Goal: Transaction & Acquisition: Book appointment/travel/reservation

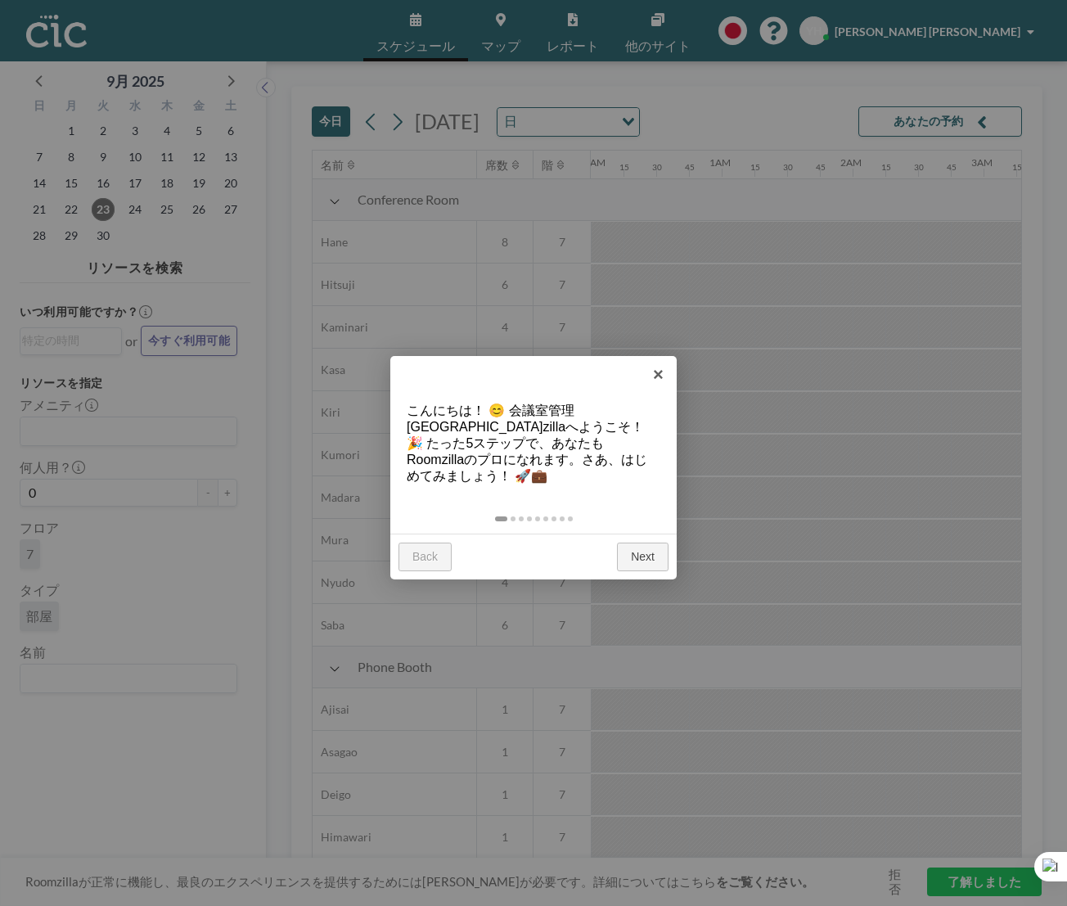
scroll to position [0, 2652]
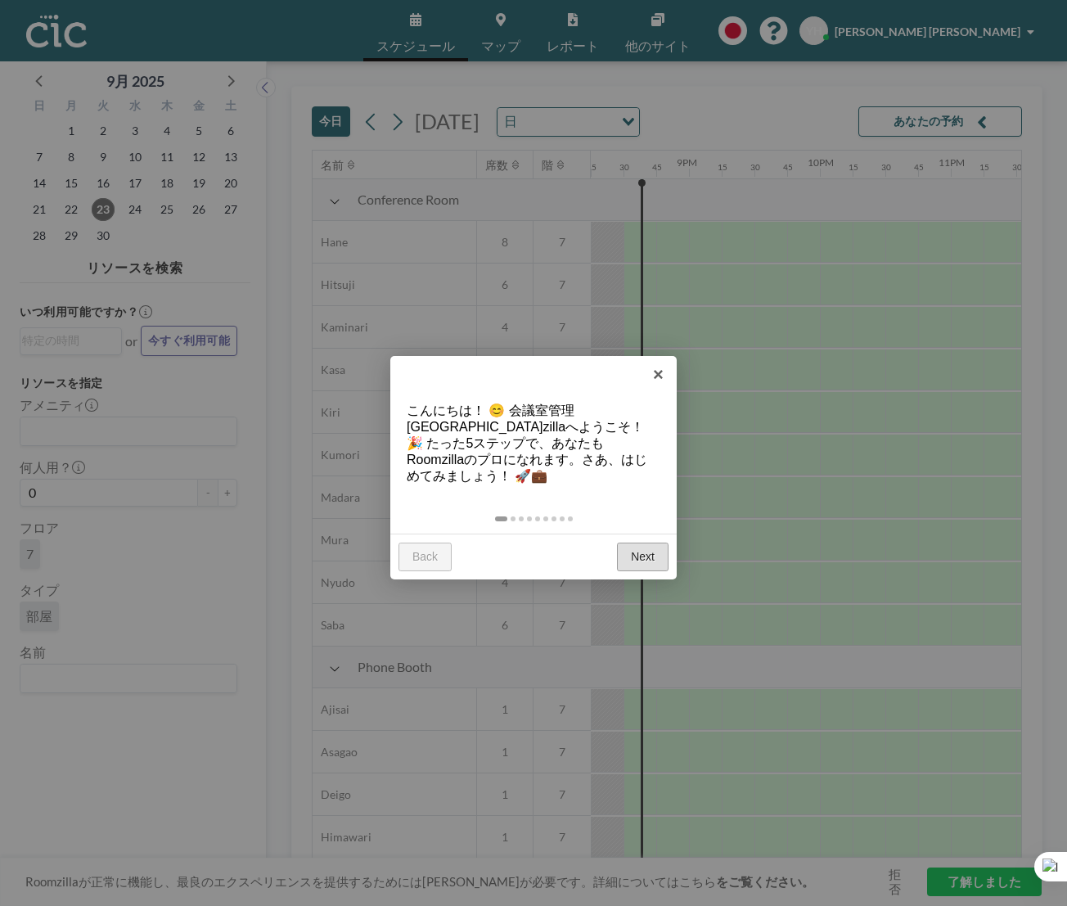
click at [630, 549] on link "Next" at bounding box center [643, 557] width 52 height 29
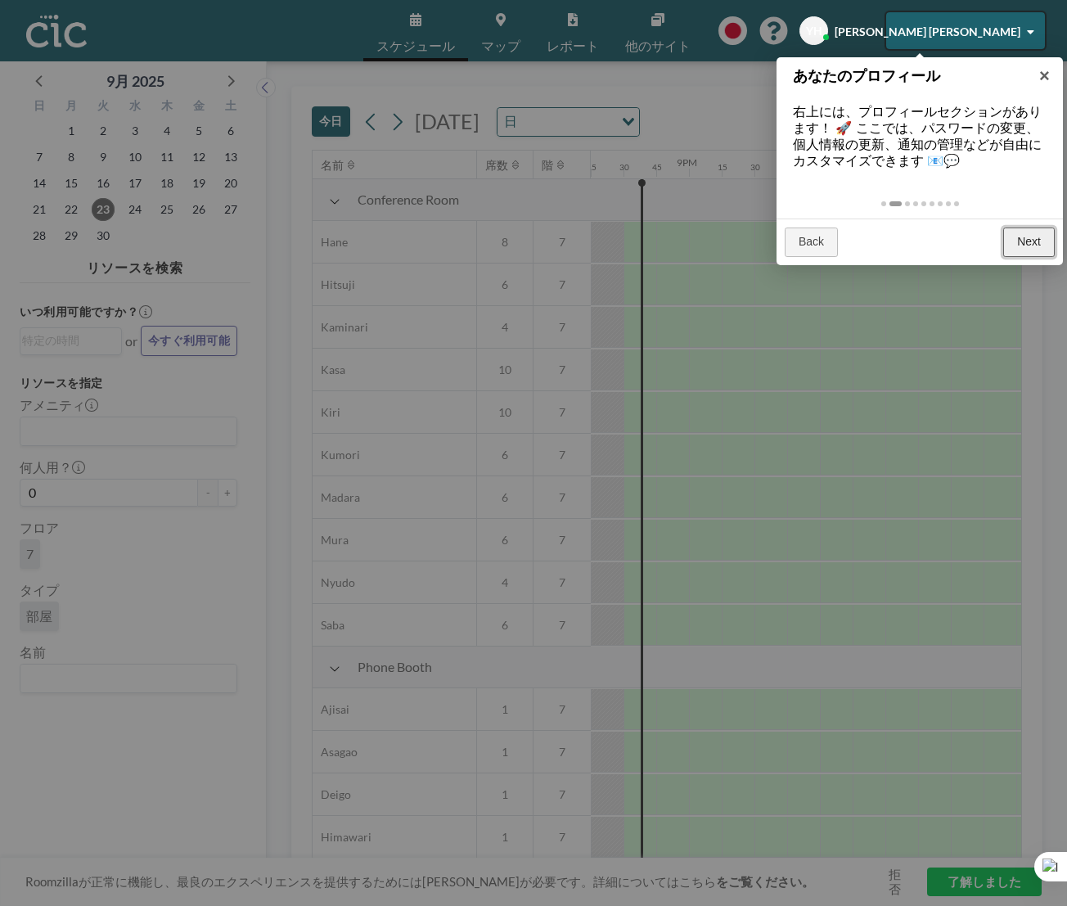
click at [1018, 244] on link "Next" at bounding box center [1030, 242] width 52 height 29
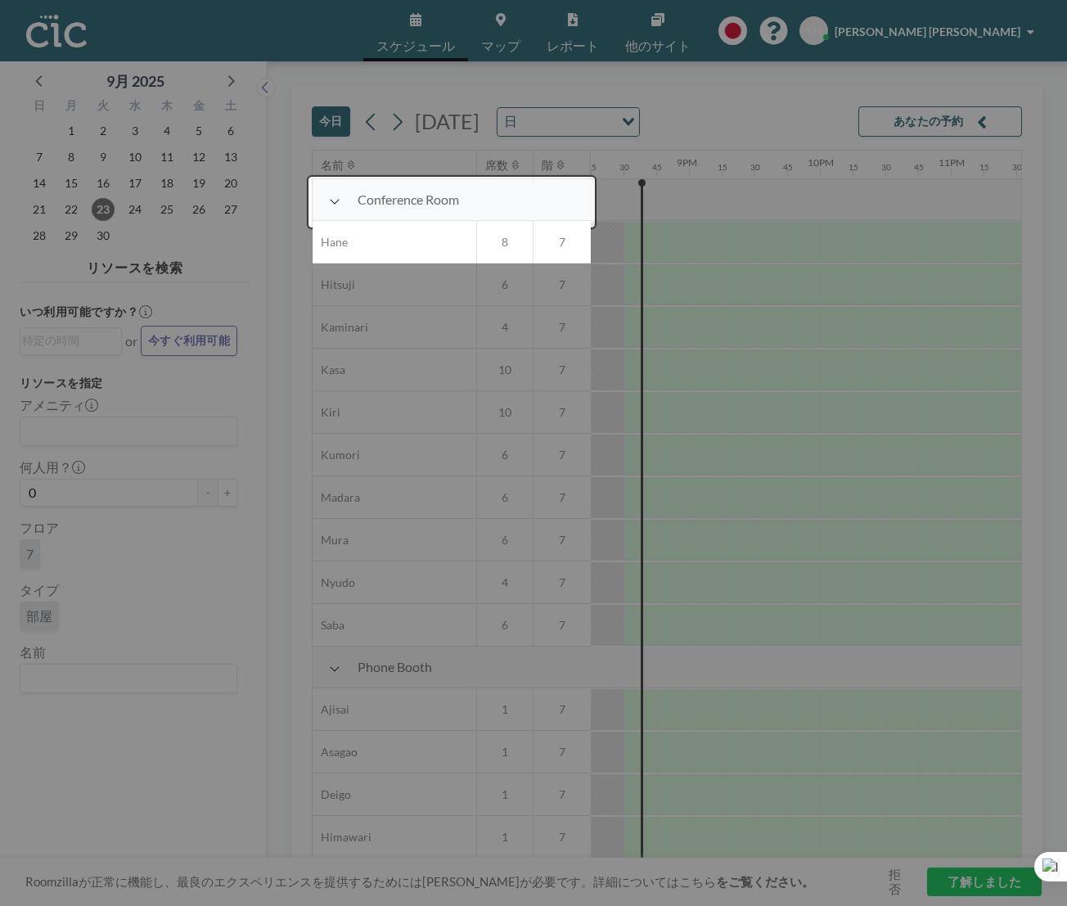
scroll to position [42, 2652]
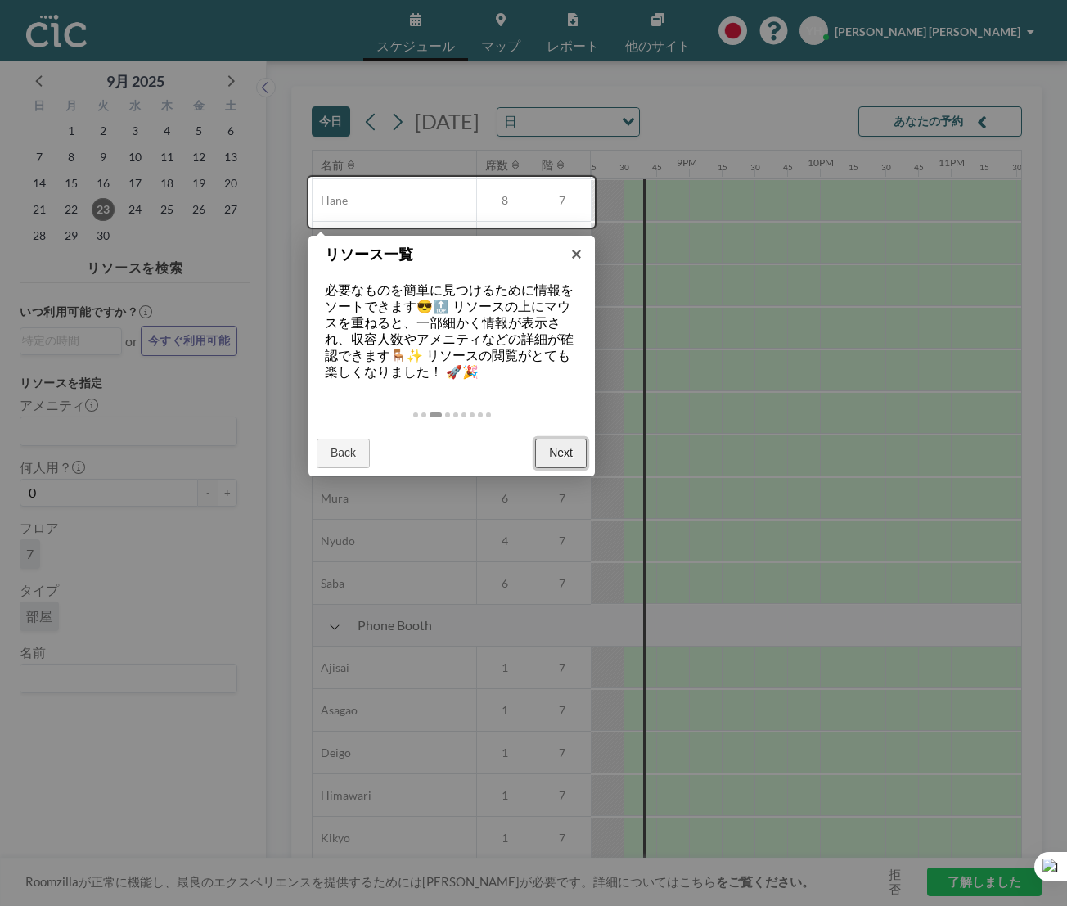
click at [560, 463] on link "Next" at bounding box center [561, 453] width 52 height 29
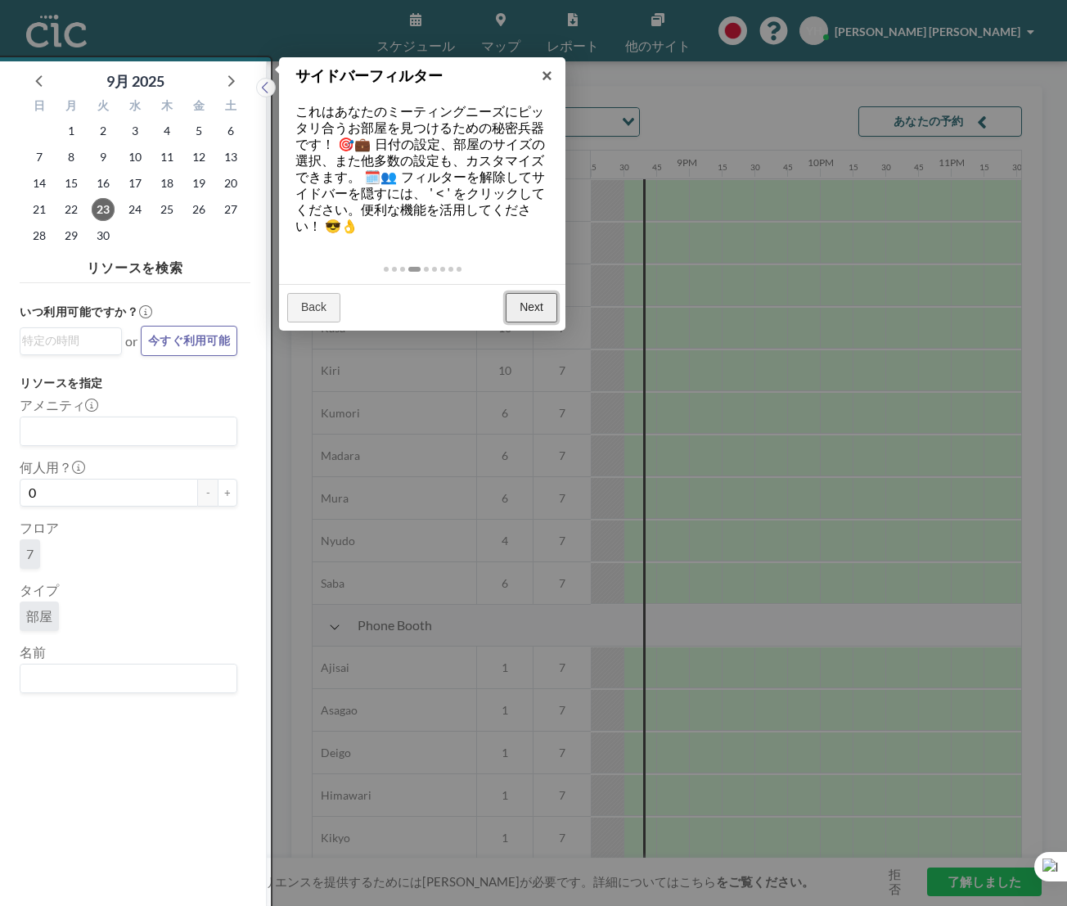
scroll to position [4, 0]
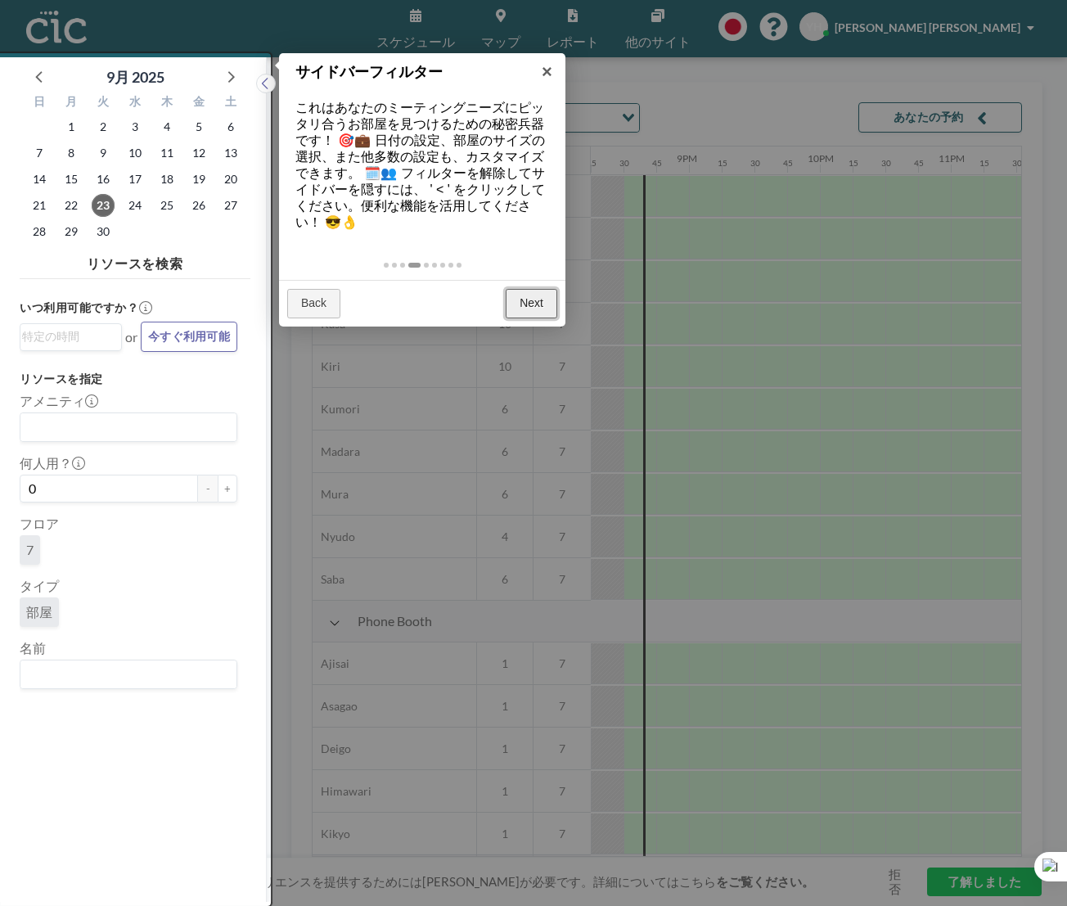
click at [546, 308] on link "Next" at bounding box center [532, 303] width 52 height 29
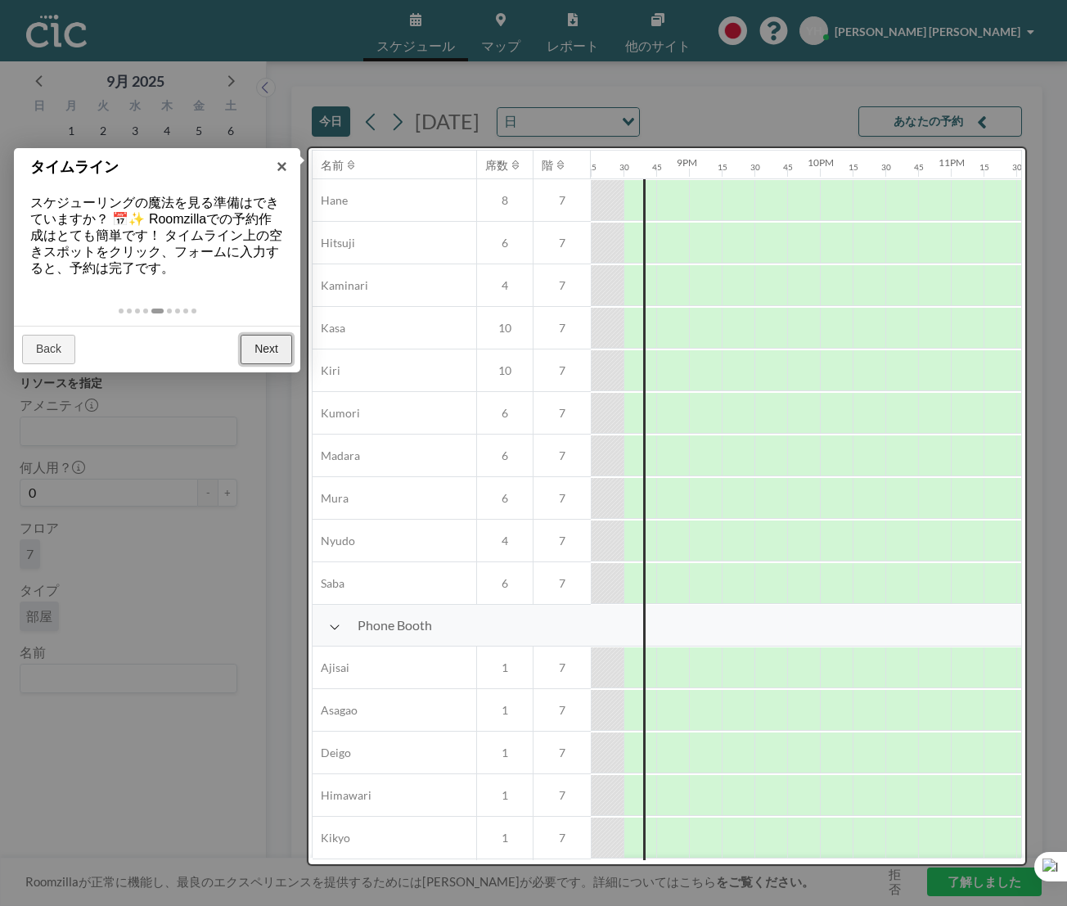
click at [264, 345] on link "Next" at bounding box center [267, 349] width 52 height 29
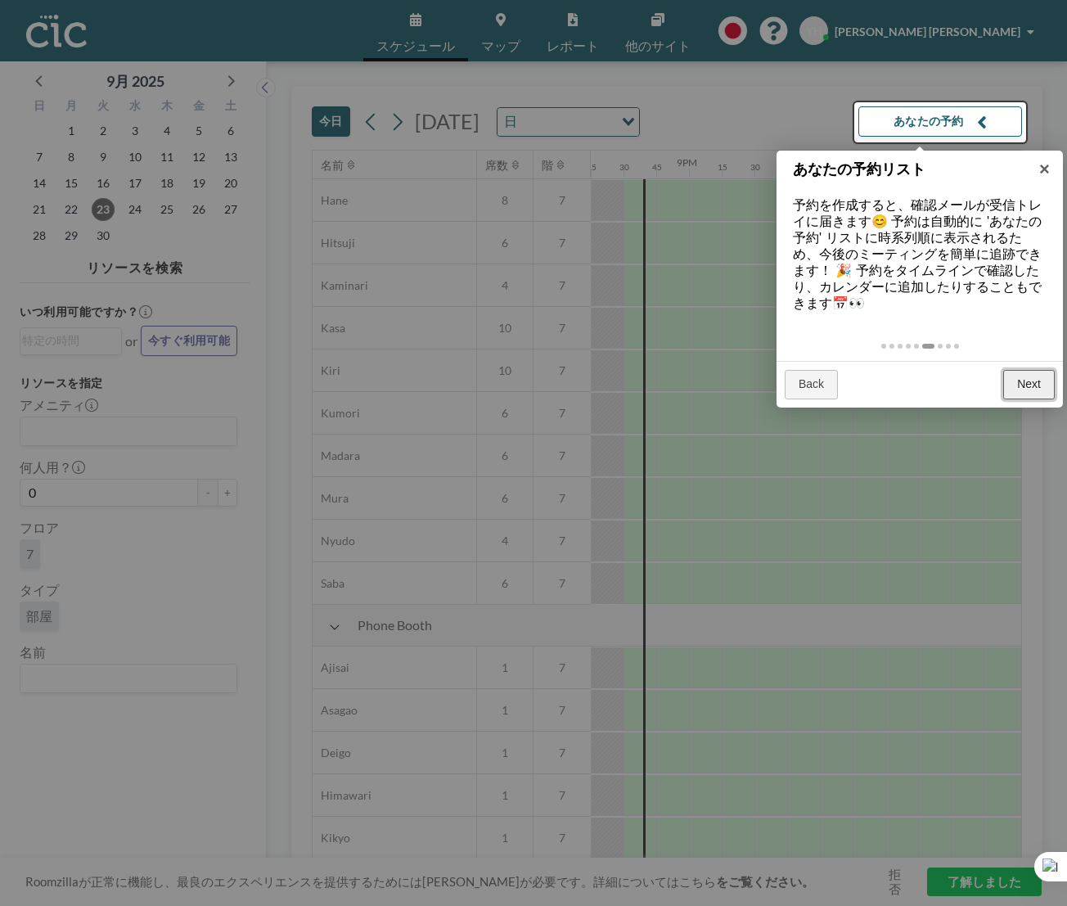
click at [1013, 389] on link "Next" at bounding box center [1030, 384] width 52 height 29
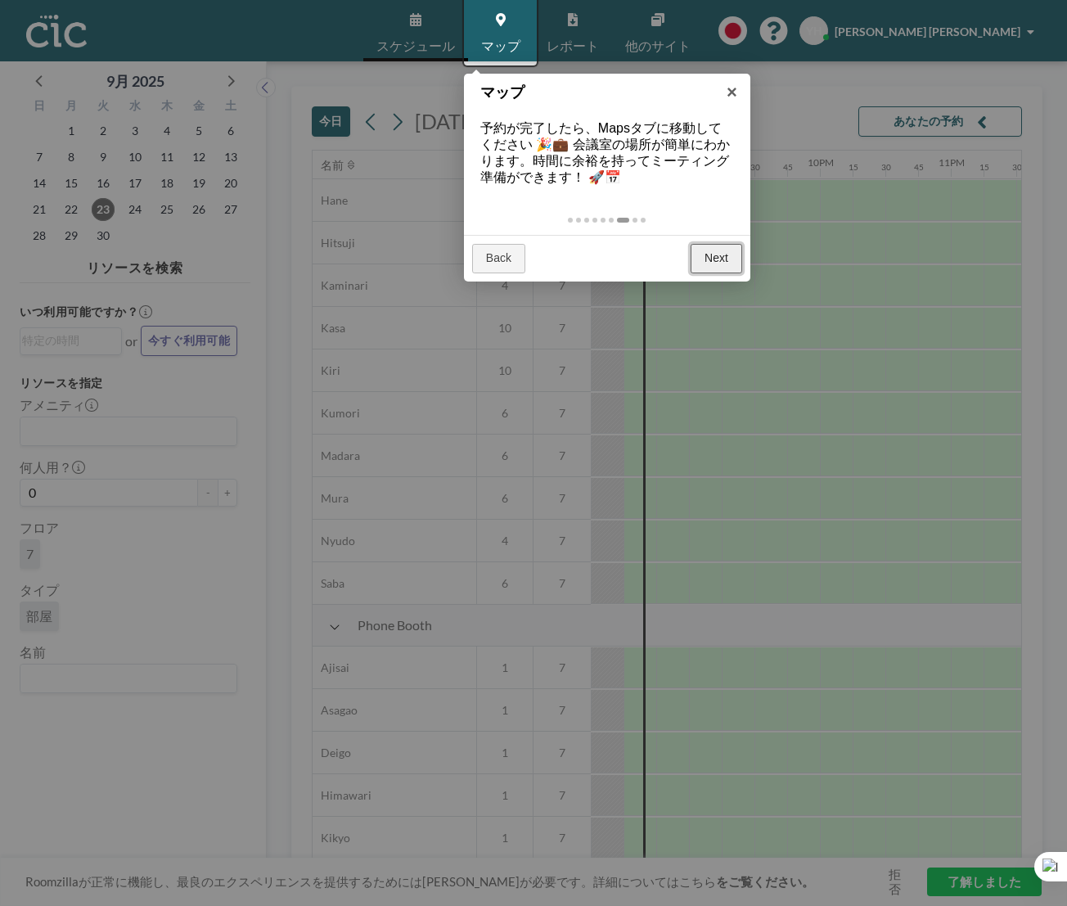
click at [724, 261] on link "Next" at bounding box center [717, 258] width 52 height 29
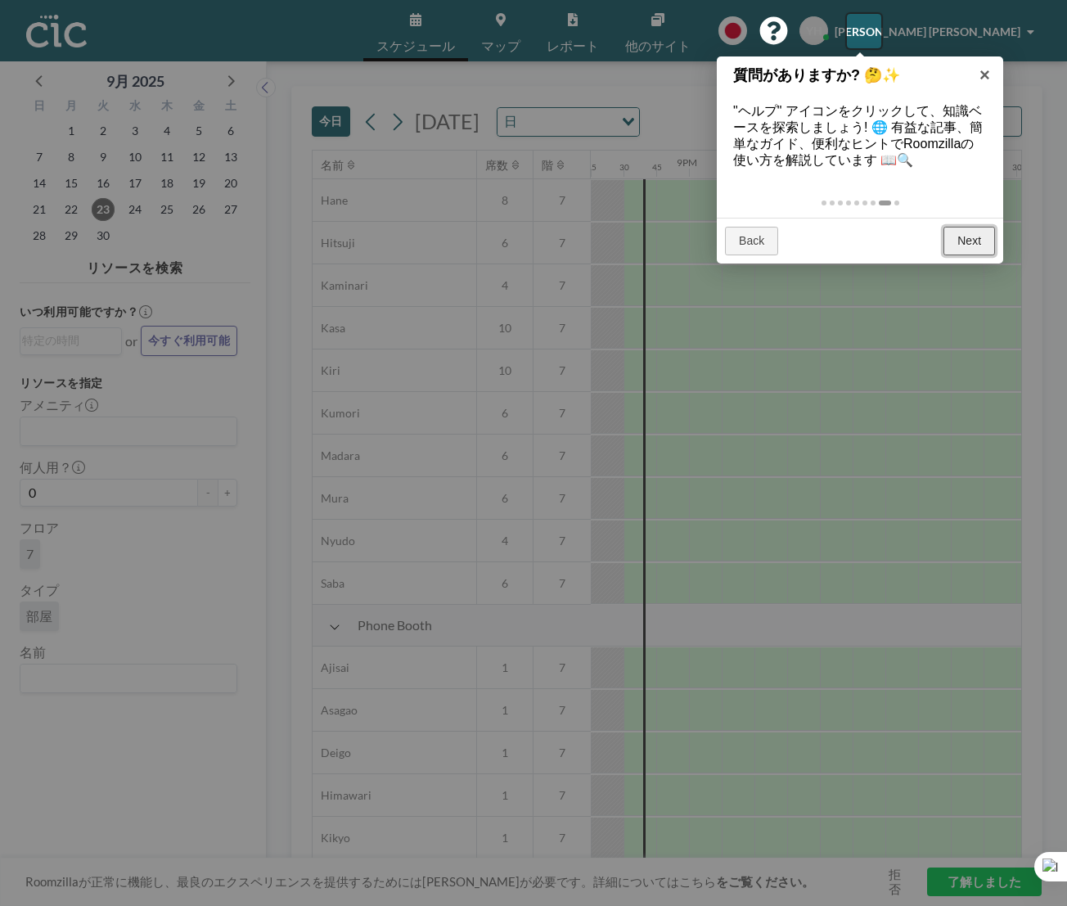
click at [962, 241] on link "Next" at bounding box center [970, 241] width 52 height 29
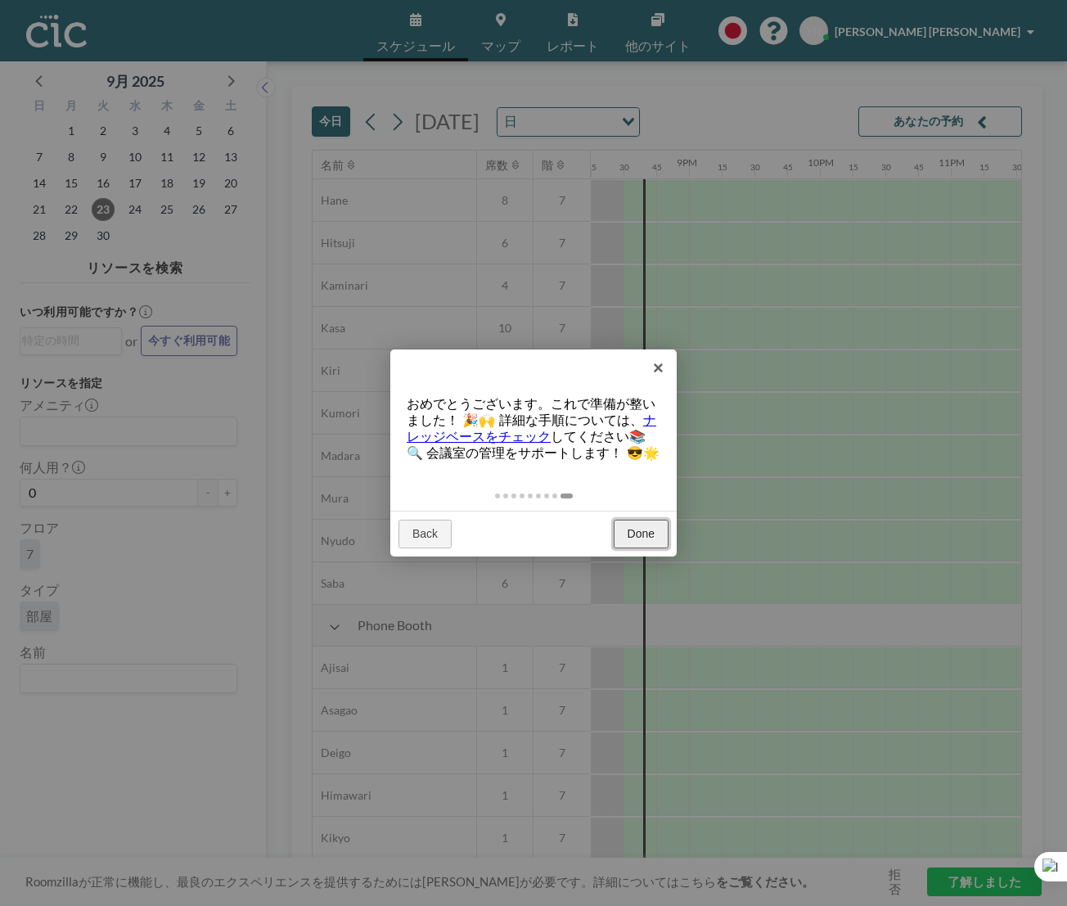
click at [622, 528] on link "Done" at bounding box center [641, 534] width 55 height 29
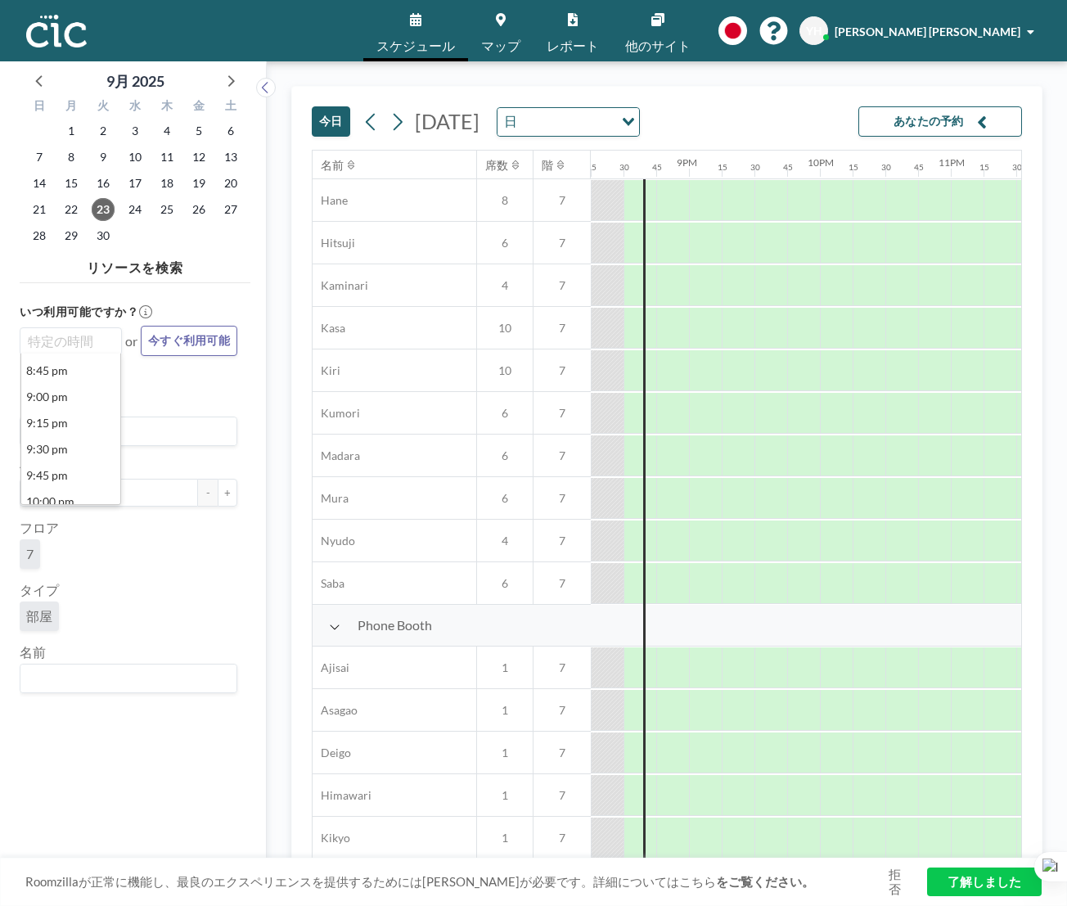
click at [78, 334] on input "Search for option" at bounding box center [67, 342] width 90 height 20
click at [151, 374] on div "いつ利用可能ですか？ Loading... 8:45 pm 9:00 pm 9:15 pm 9:30 pm 9:45 pm 10:00 pm 10:15 pm…" at bounding box center [135, 582] width 231 height 584
click at [106, 439] on input "Search for option" at bounding box center [124, 431] width 205 height 21
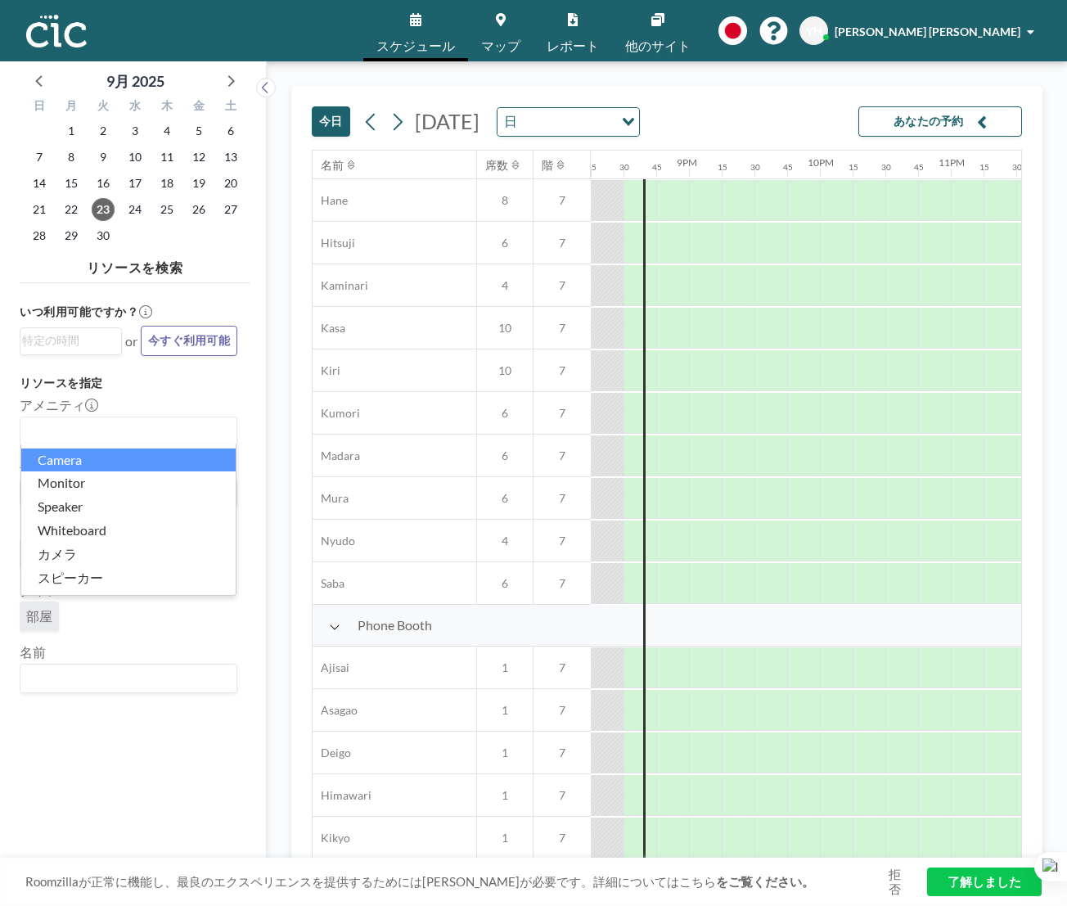
click at [196, 390] on h3 "リソースを指定" at bounding box center [129, 383] width 218 height 15
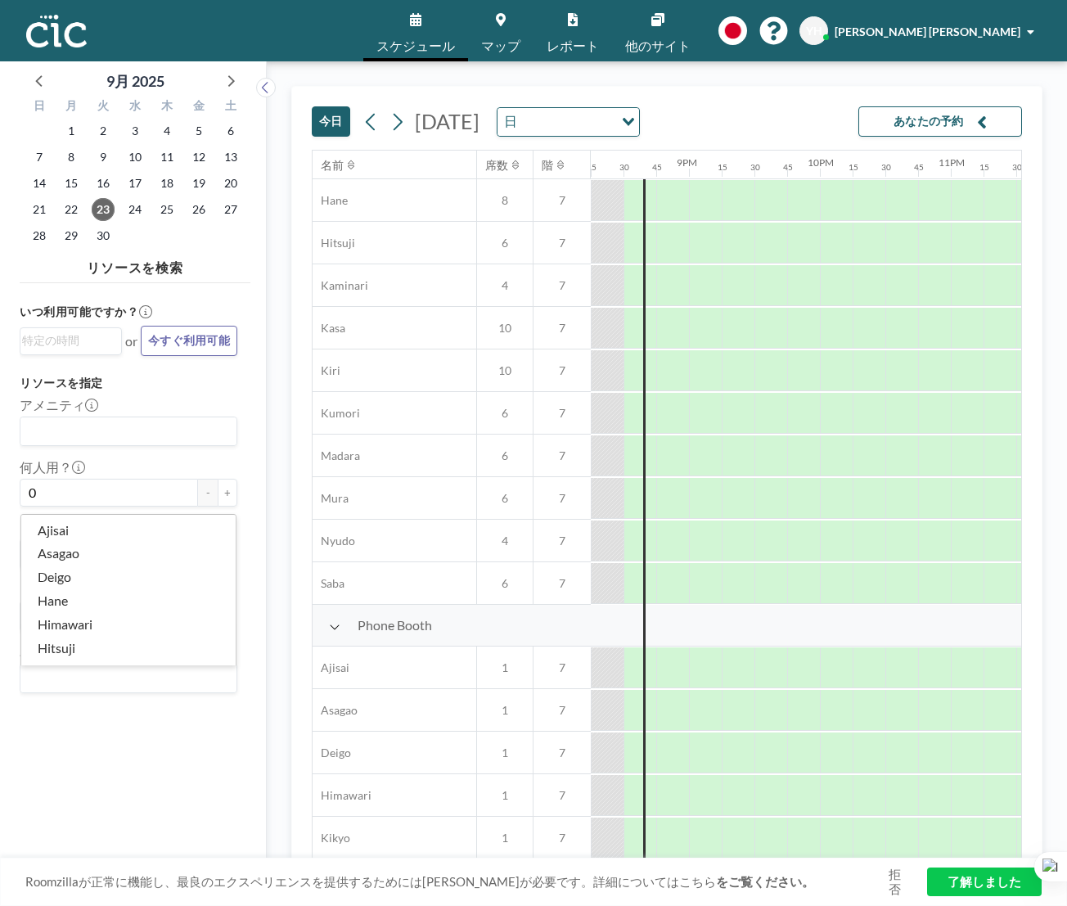
click at [42, 679] on input "Search for option" at bounding box center [124, 678] width 205 height 21
click at [72, 732] on div "いつ利用可能ですか？ Loading... or 今すぐ利用可能 リソースを指定 アメニティ Loading... 何人用？ 0 - + フロア 7 タイプ …" at bounding box center [135, 582] width 231 height 584
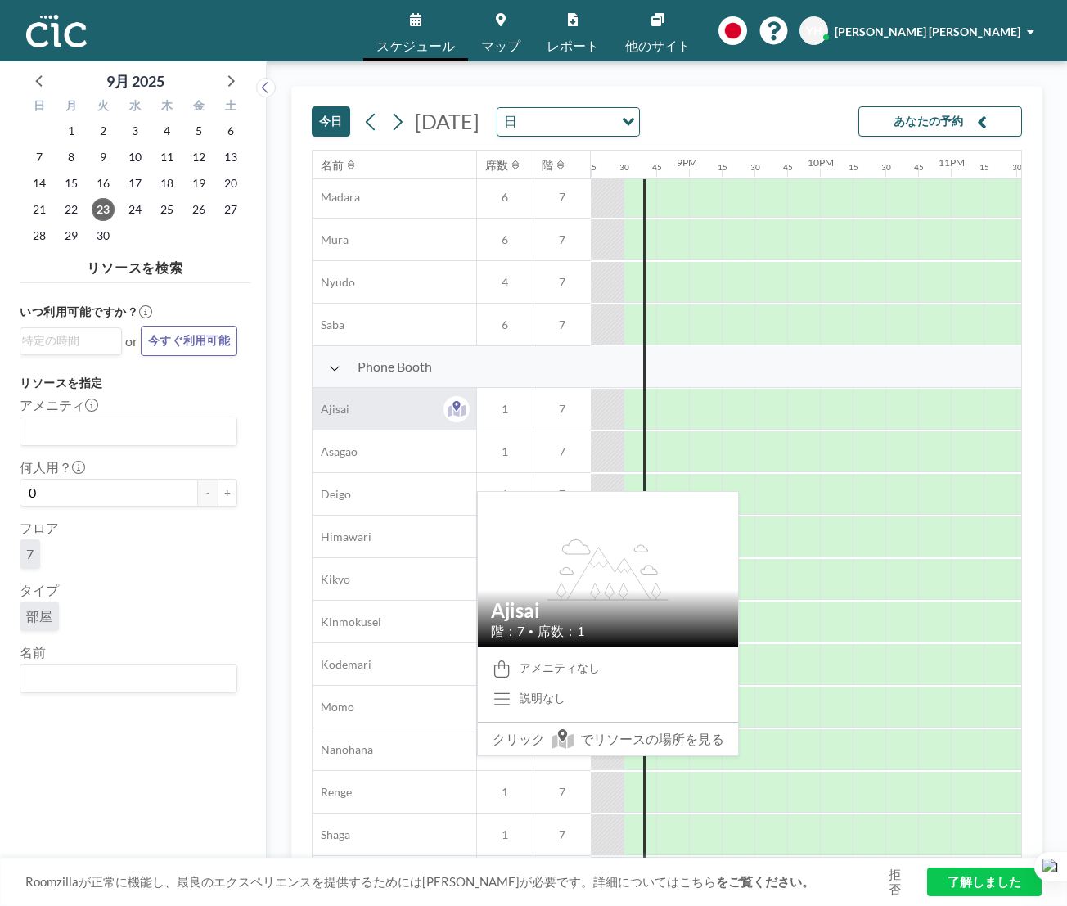
scroll to position [324, 2652]
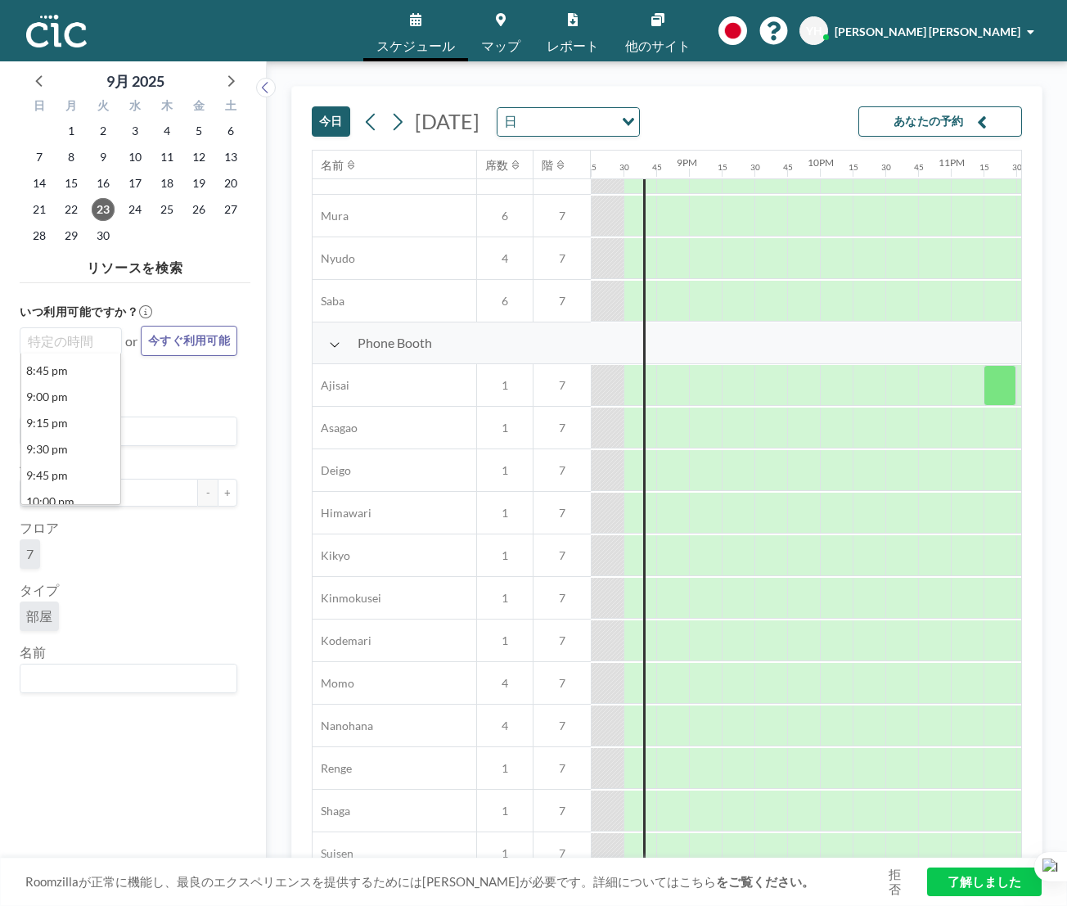
click at [60, 342] on input "Search for option" at bounding box center [67, 342] width 90 height 20
click at [53, 426] on li "10:00 pm" at bounding box center [70, 438] width 99 height 26
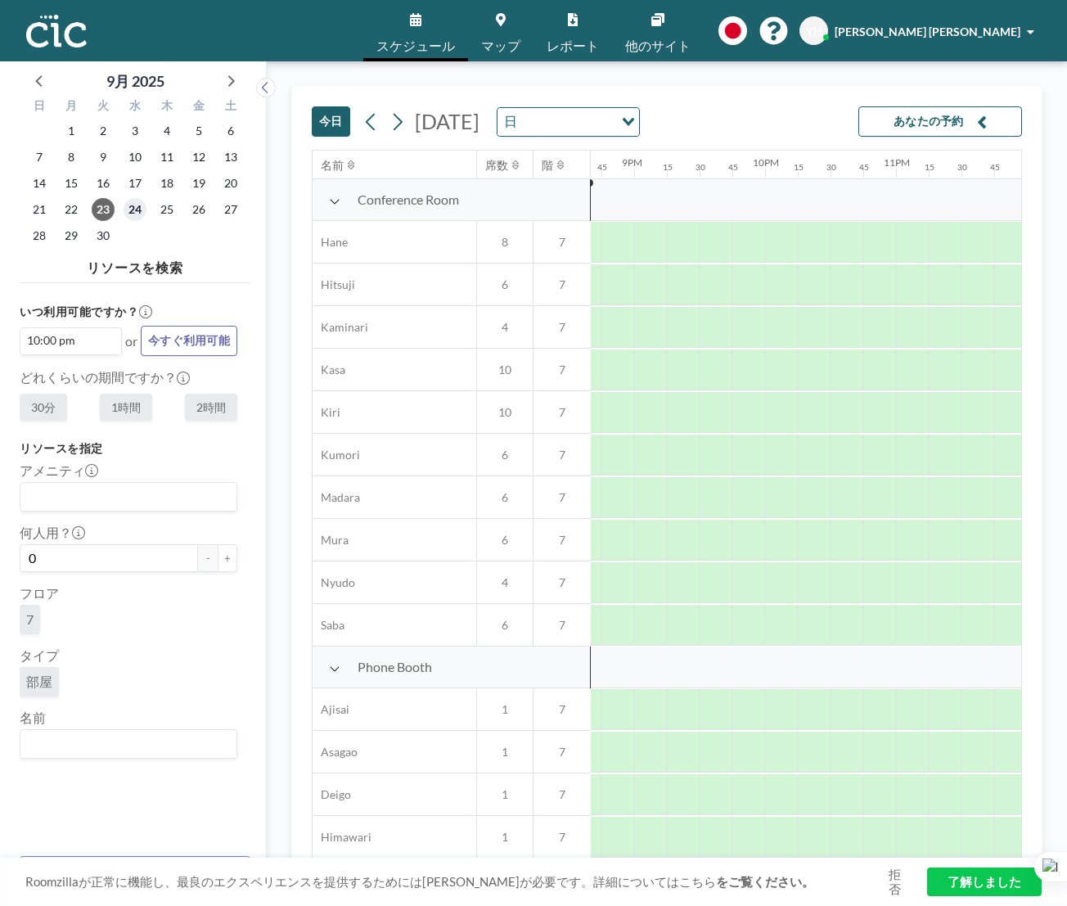
click at [132, 210] on span "24" at bounding box center [135, 209] width 23 height 23
click at [100, 345] on input "Search for option" at bounding box center [153, 340] width 148 height 20
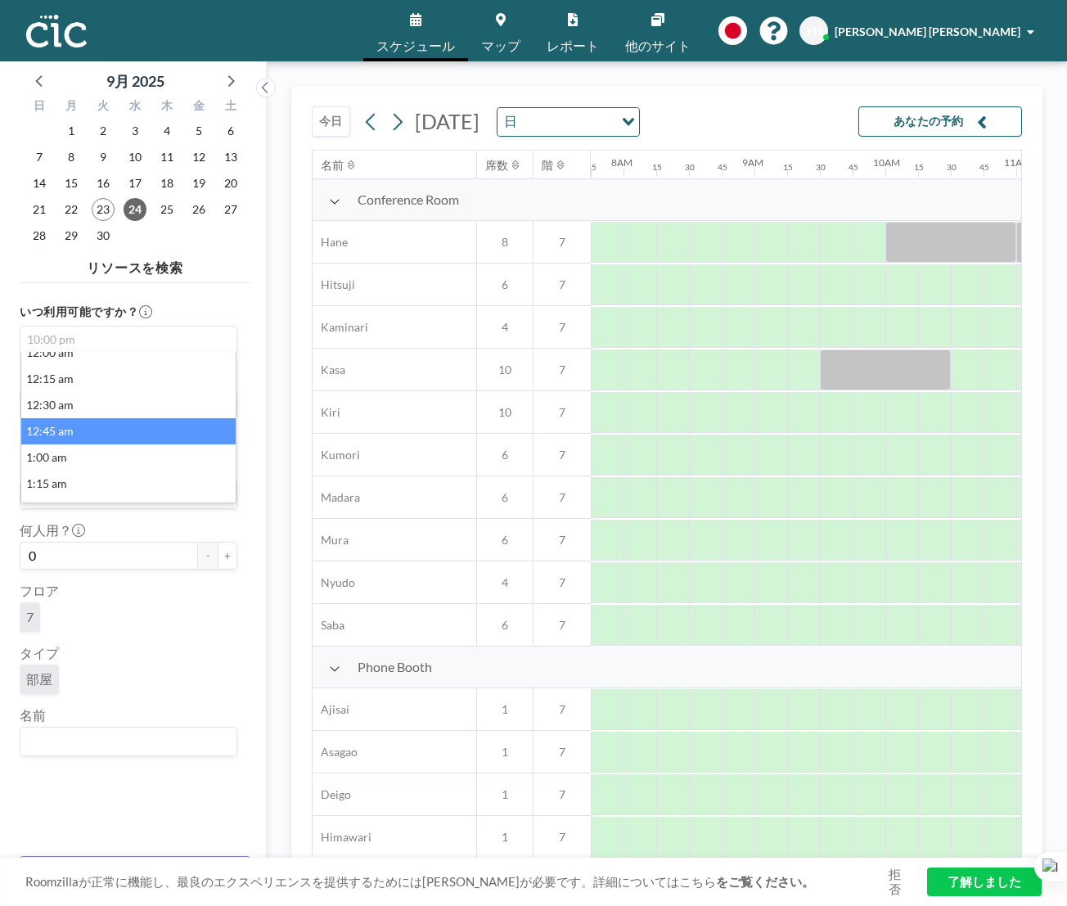
scroll to position [0, 0]
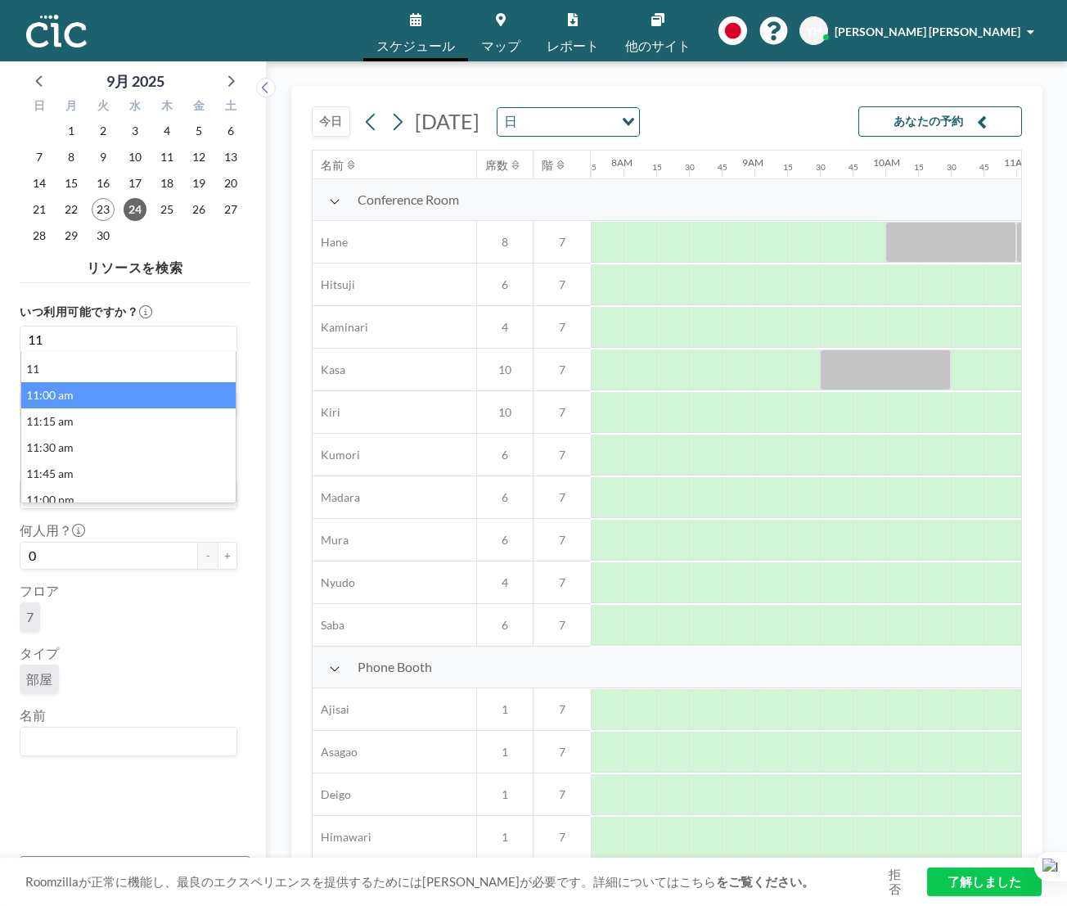
click at [97, 388] on li "11:00 am" at bounding box center [128, 395] width 214 height 26
type input "11"
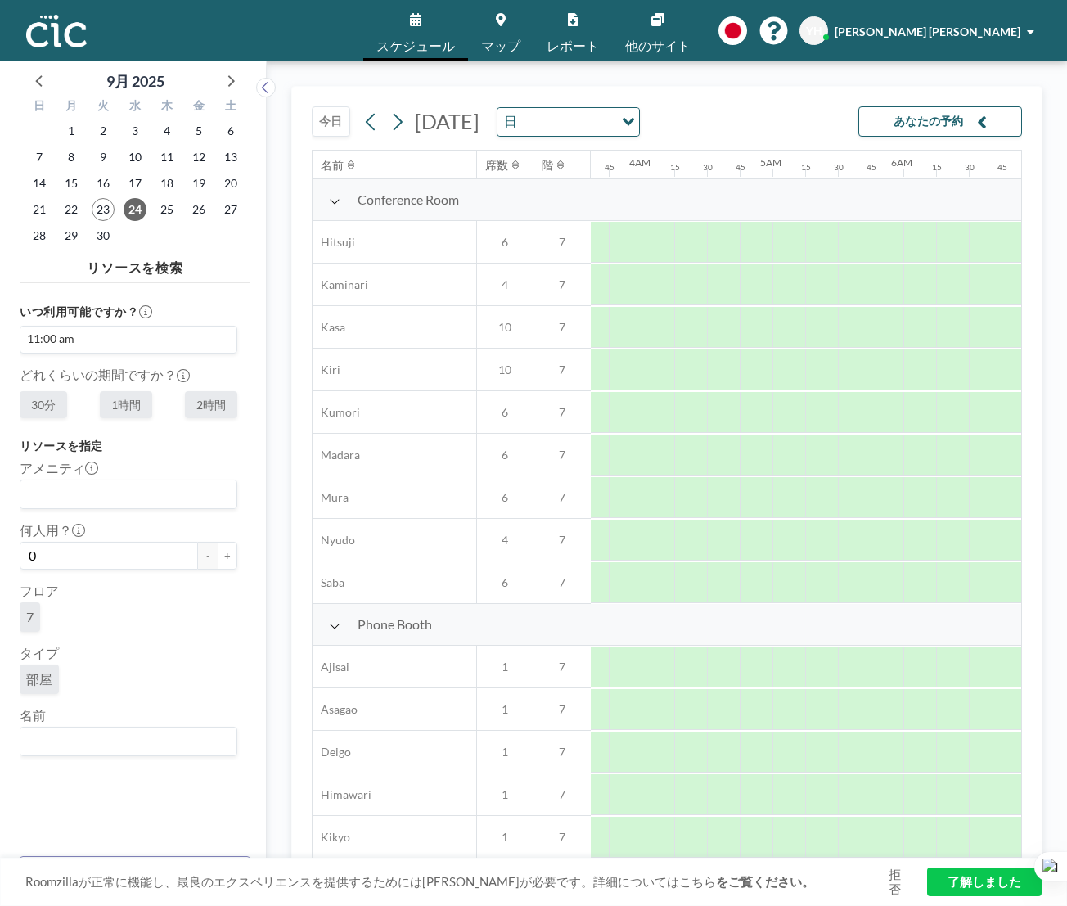
click at [120, 409] on label "1時間" at bounding box center [126, 404] width 52 height 27
radio input "true"
click at [124, 491] on input "Search for option" at bounding box center [124, 494] width 205 height 21
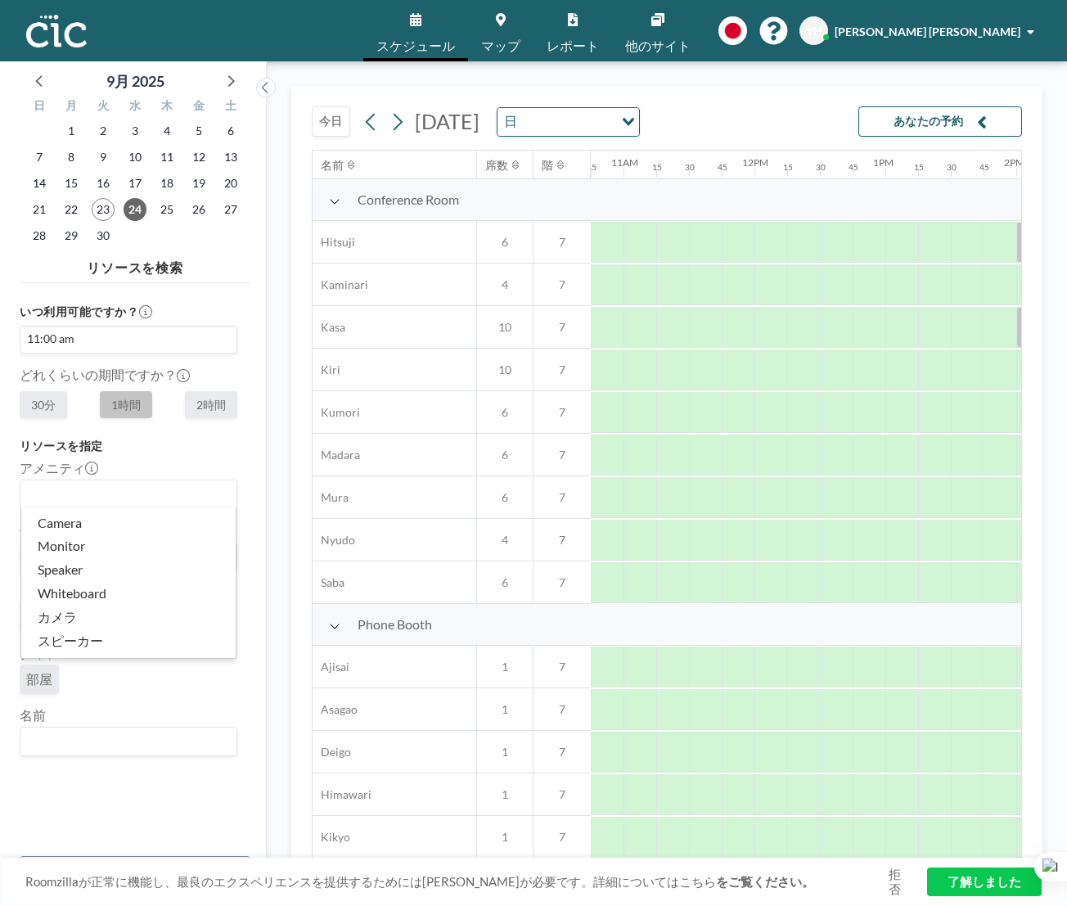
click at [174, 457] on div "リソースを指定 アメニティ Loading... Camera Monitor Speaker Whiteboard カメラ スピーカー ホワイトボード モニ…" at bounding box center [129, 598] width 218 height 318
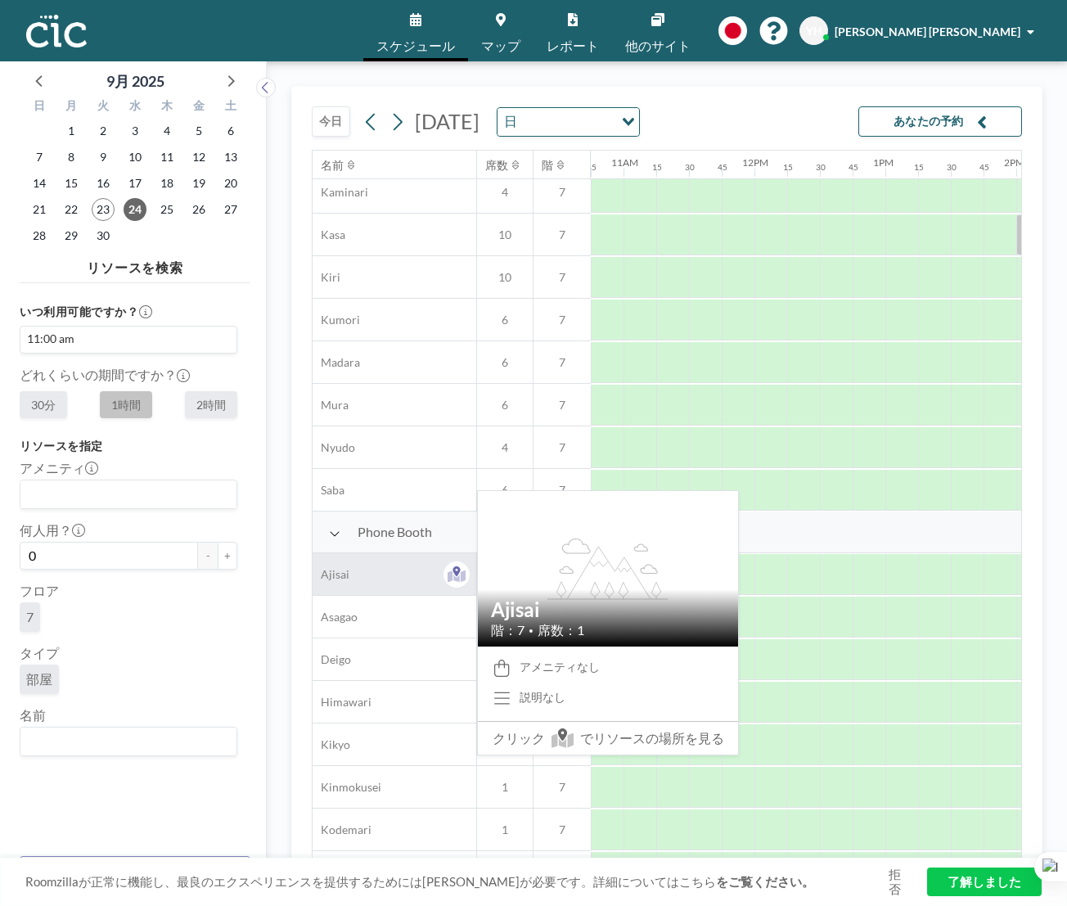
scroll to position [101, 1408]
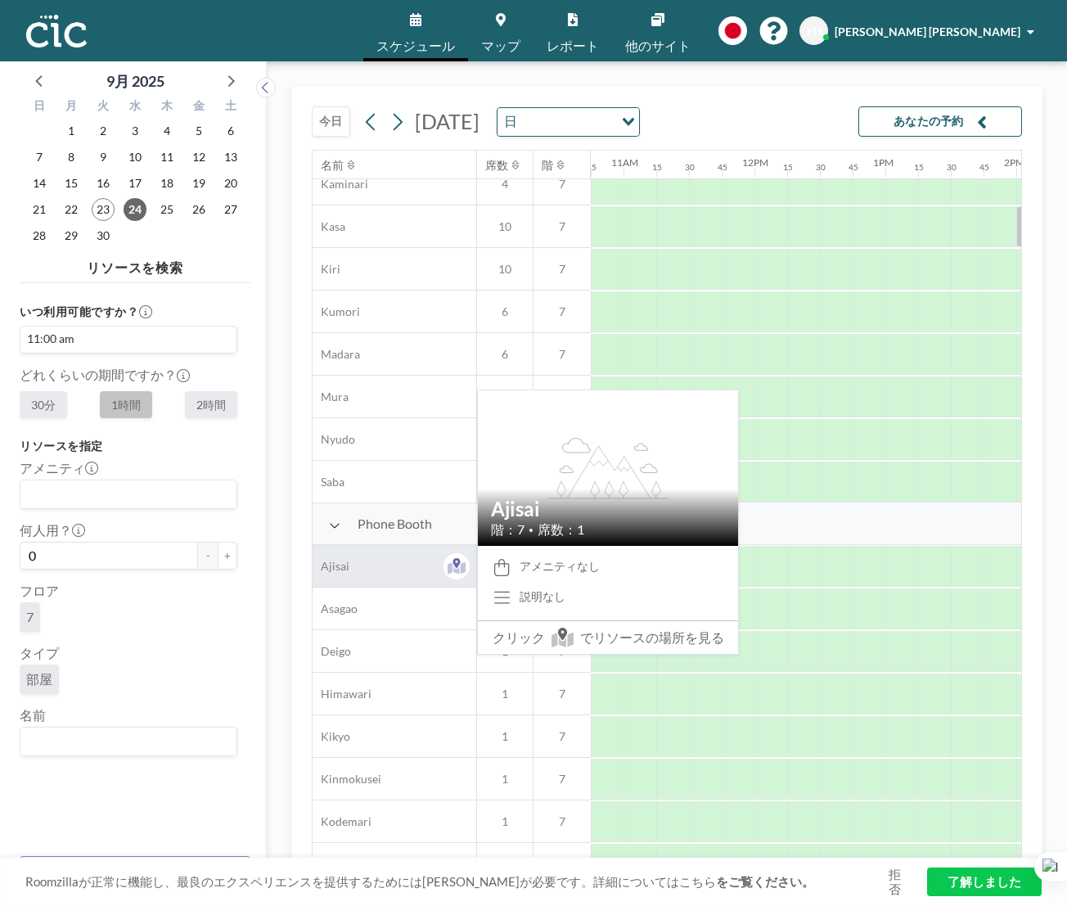
click at [385, 557] on div "Ajisai" at bounding box center [395, 566] width 164 height 42
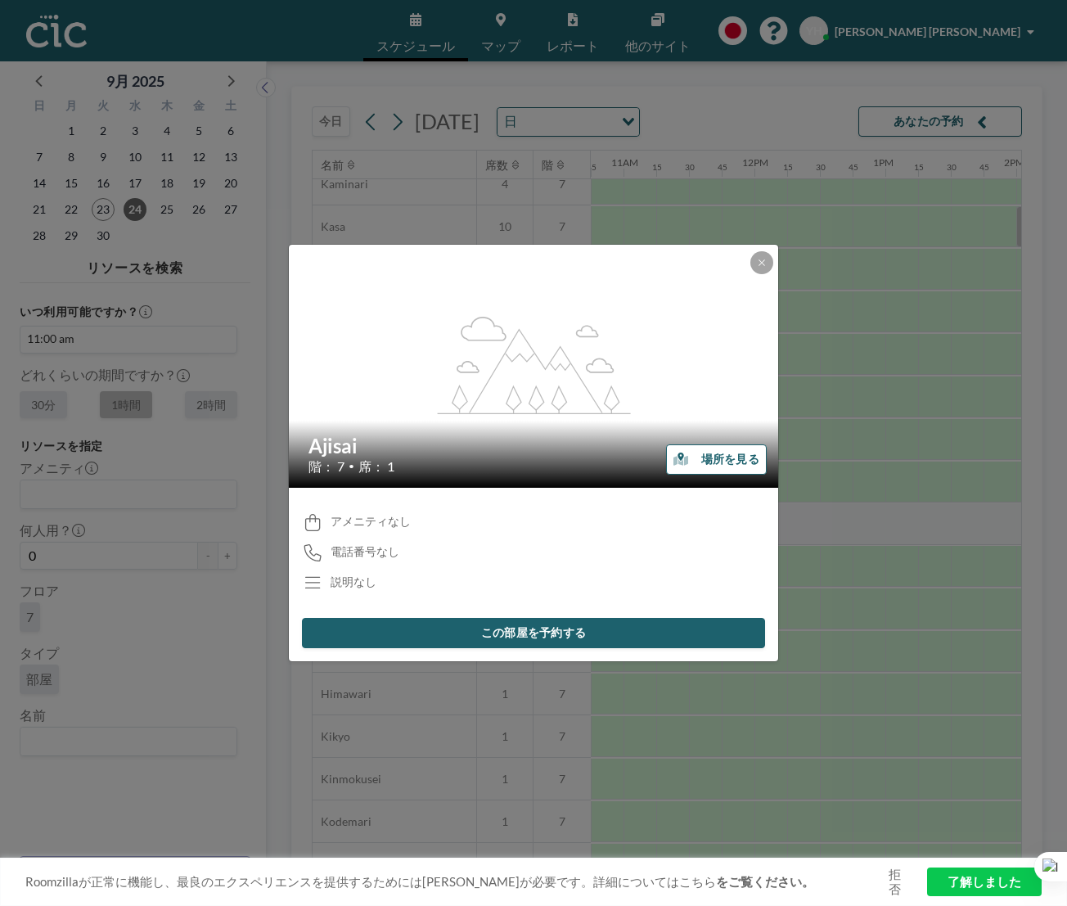
click at [382, 625] on button "この部屋を予約する" at bounding box center [533, 633] width 463 height 30
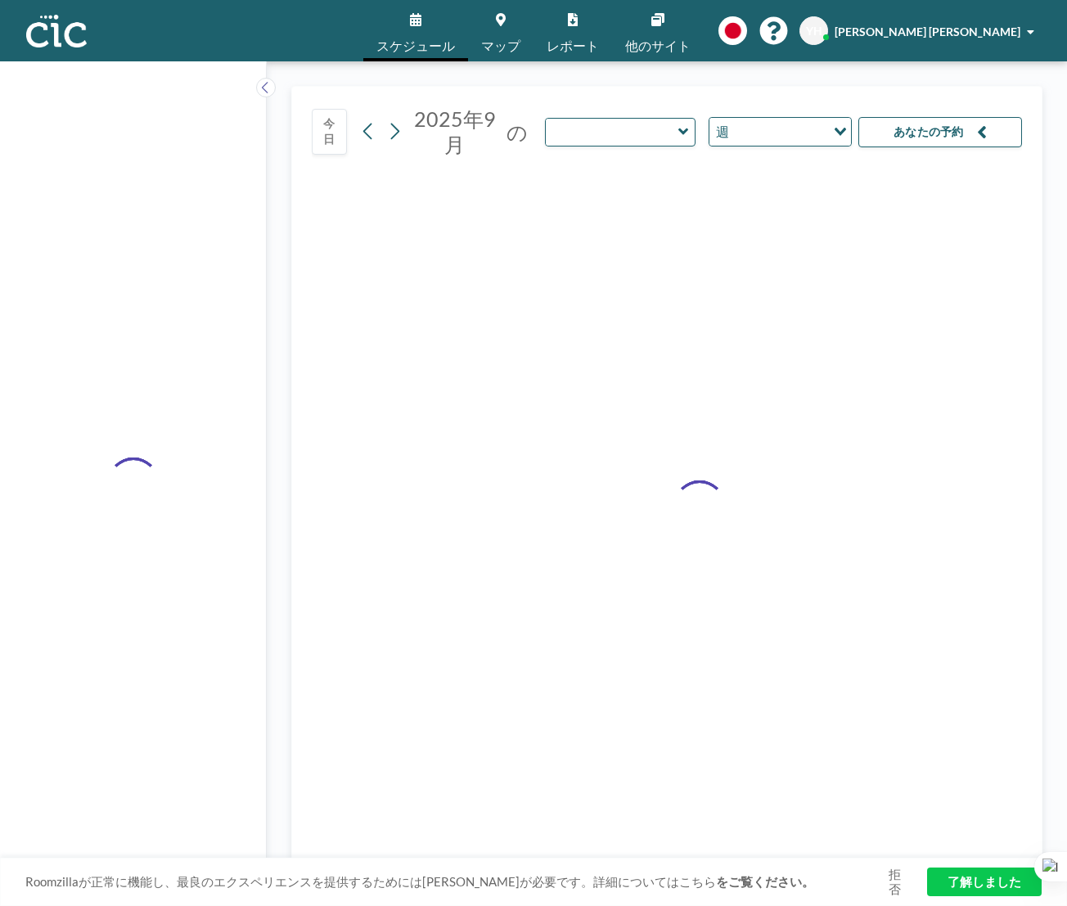
type input "Ajisai"
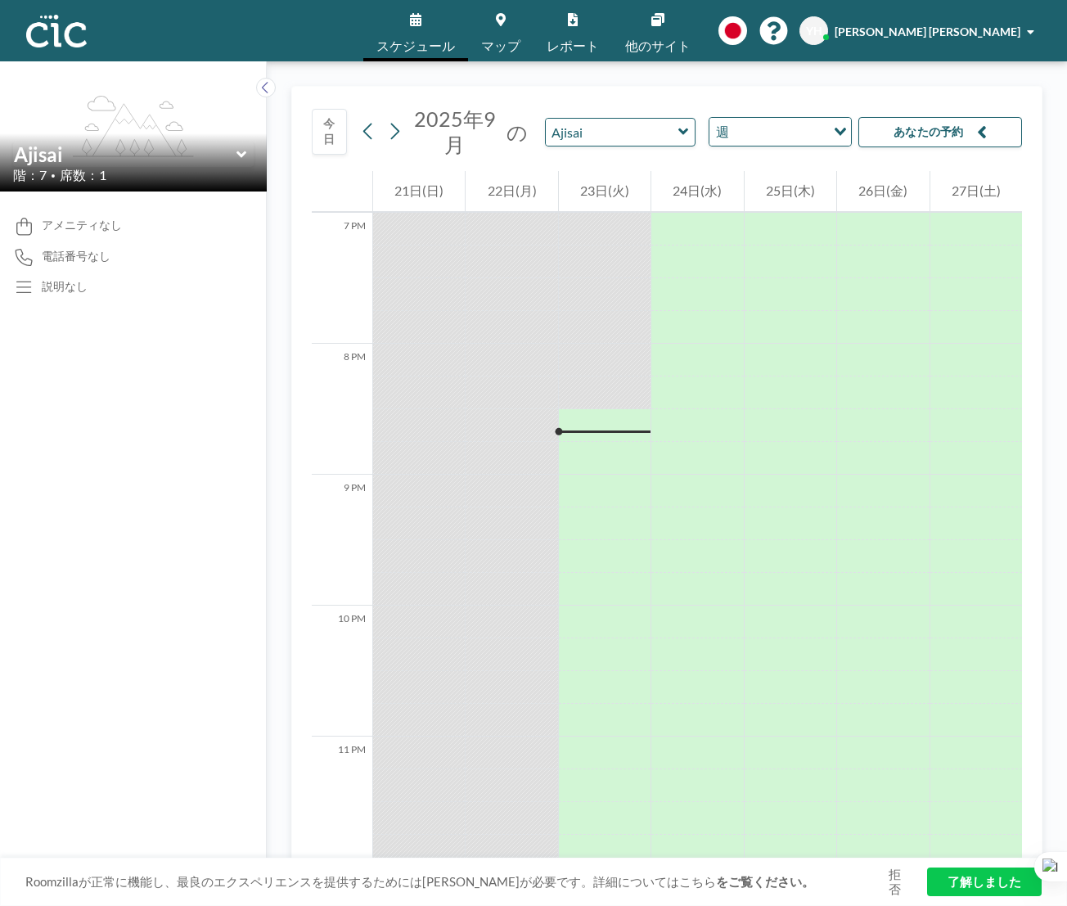
scroll to position [2494, 0]
click at [949, 881] on link "了解しました" at bounding box center [985, 882] width 115 height 29
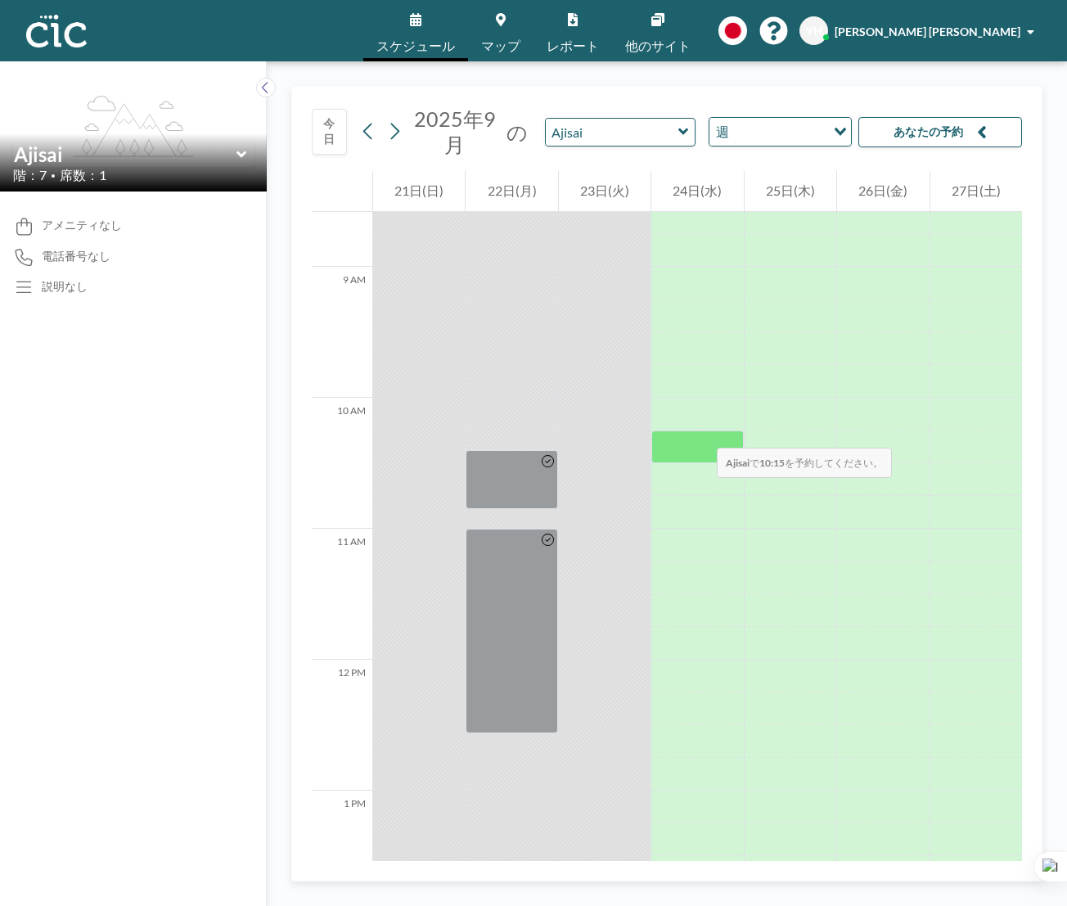
scroll to position [1160, 0]
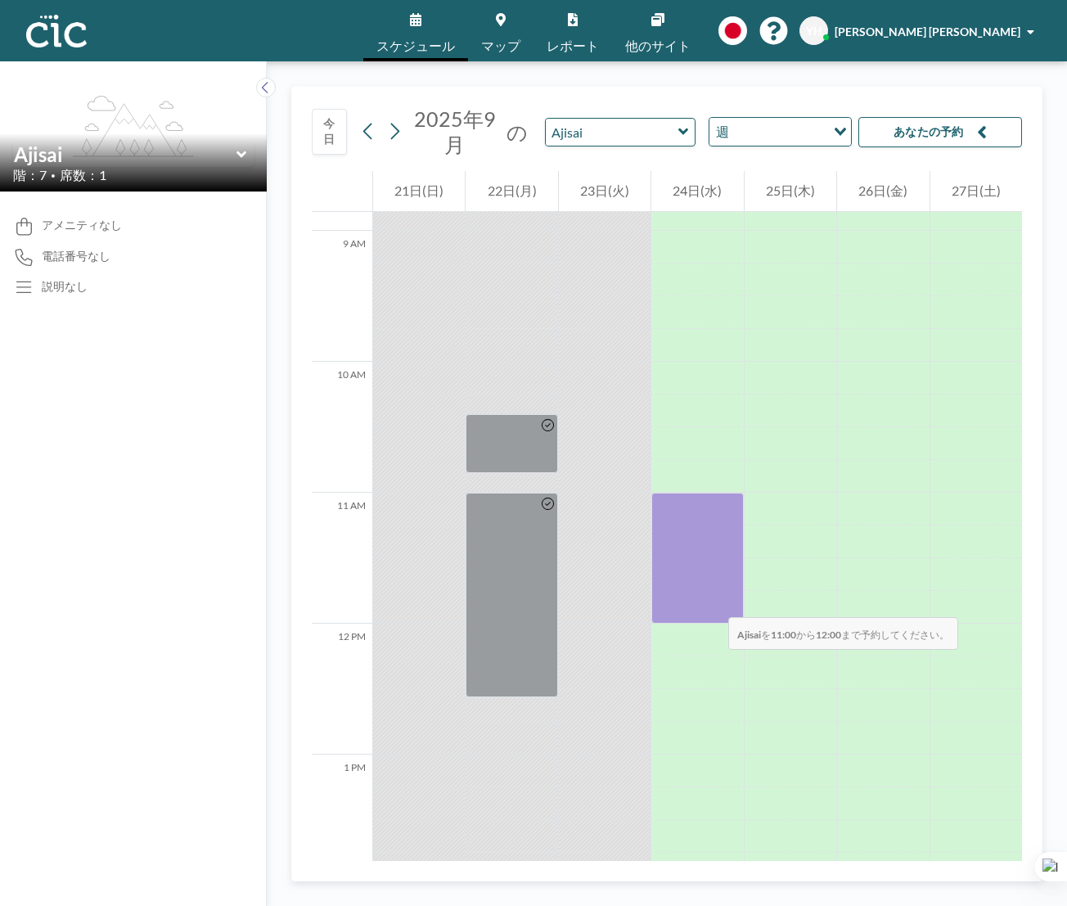
drag, startPoint x: 715, startPoint y: 516, endPoint x: 712, endPoint y: 601, distance: 85.2
click at [712, 601] on div at bounding box center [698, 558] width 92 height 131
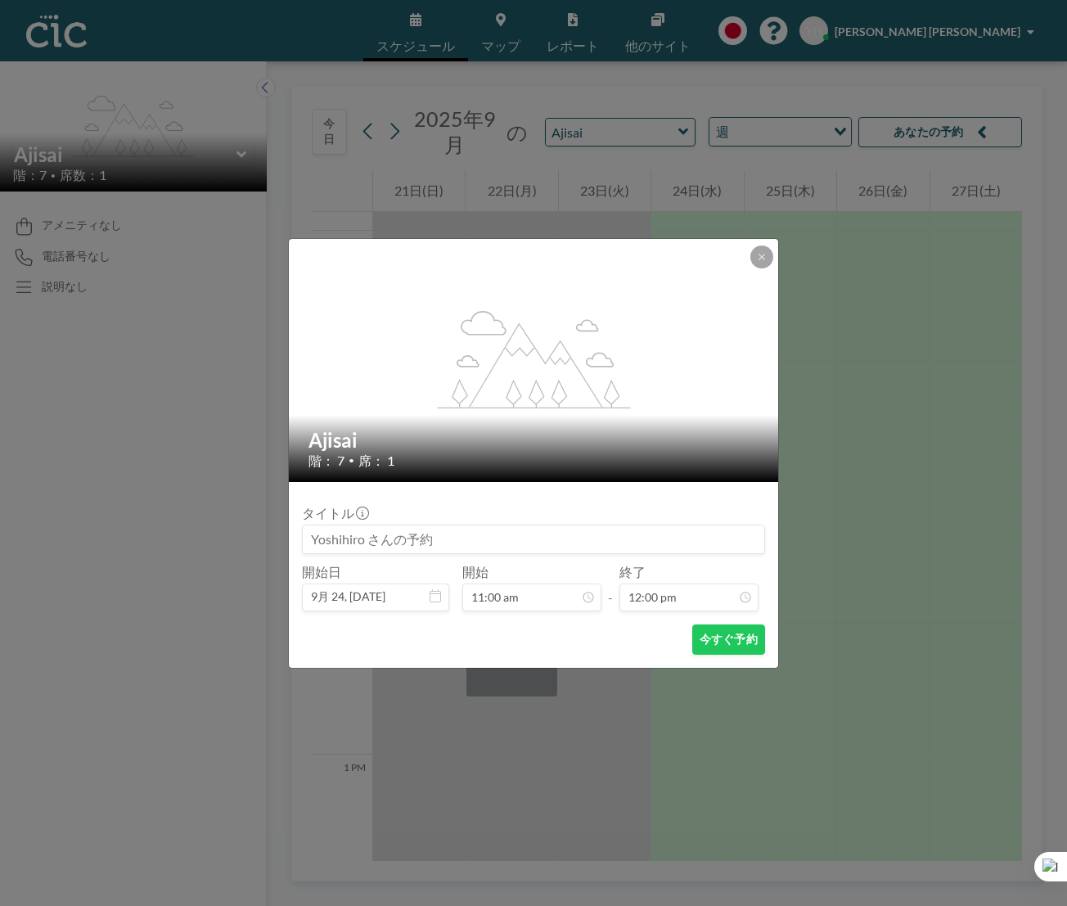
scroll to position [1399, 0]
click at [553, 539] on input at bounding box center [534, 540] width 462 height 28
click at [711, 632] on button "今すぐ予約" at bounding box center [729, 640] width 73 height 30
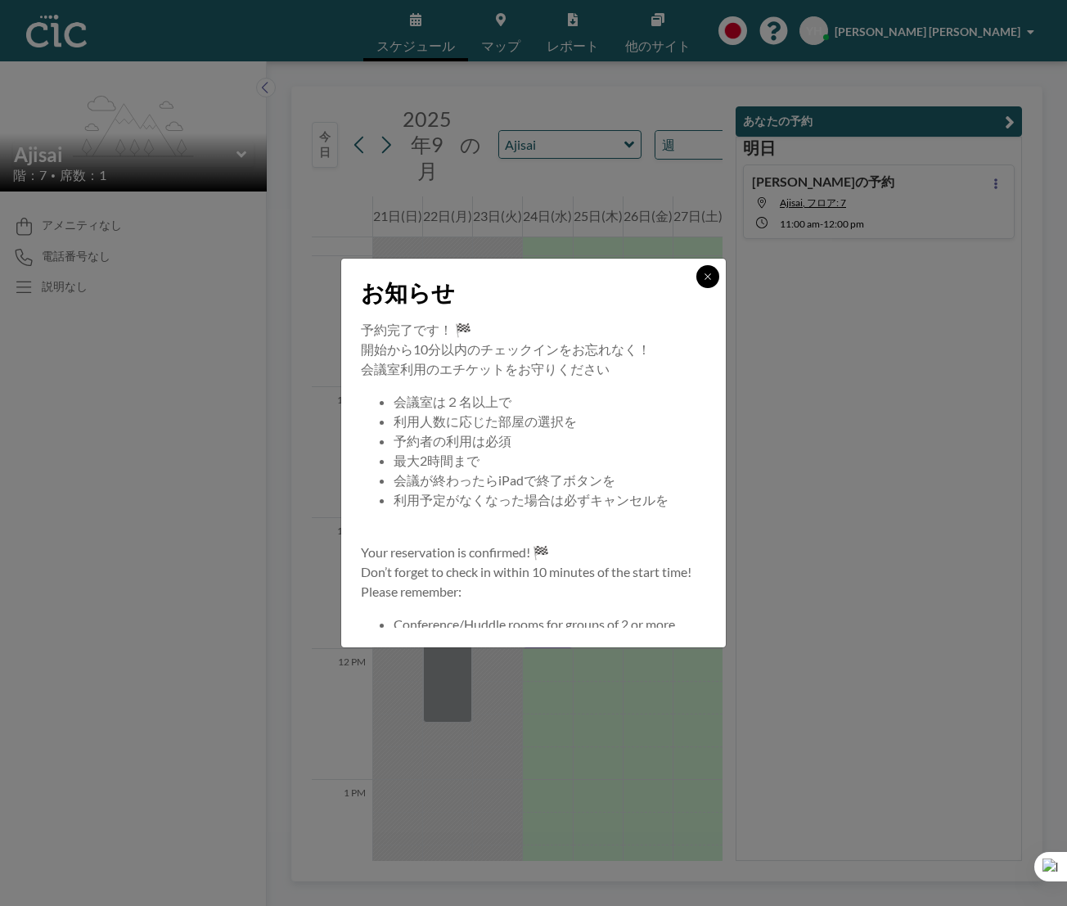
click at [713, 274] on button at bounding box center [708, 276] width 23 height 23
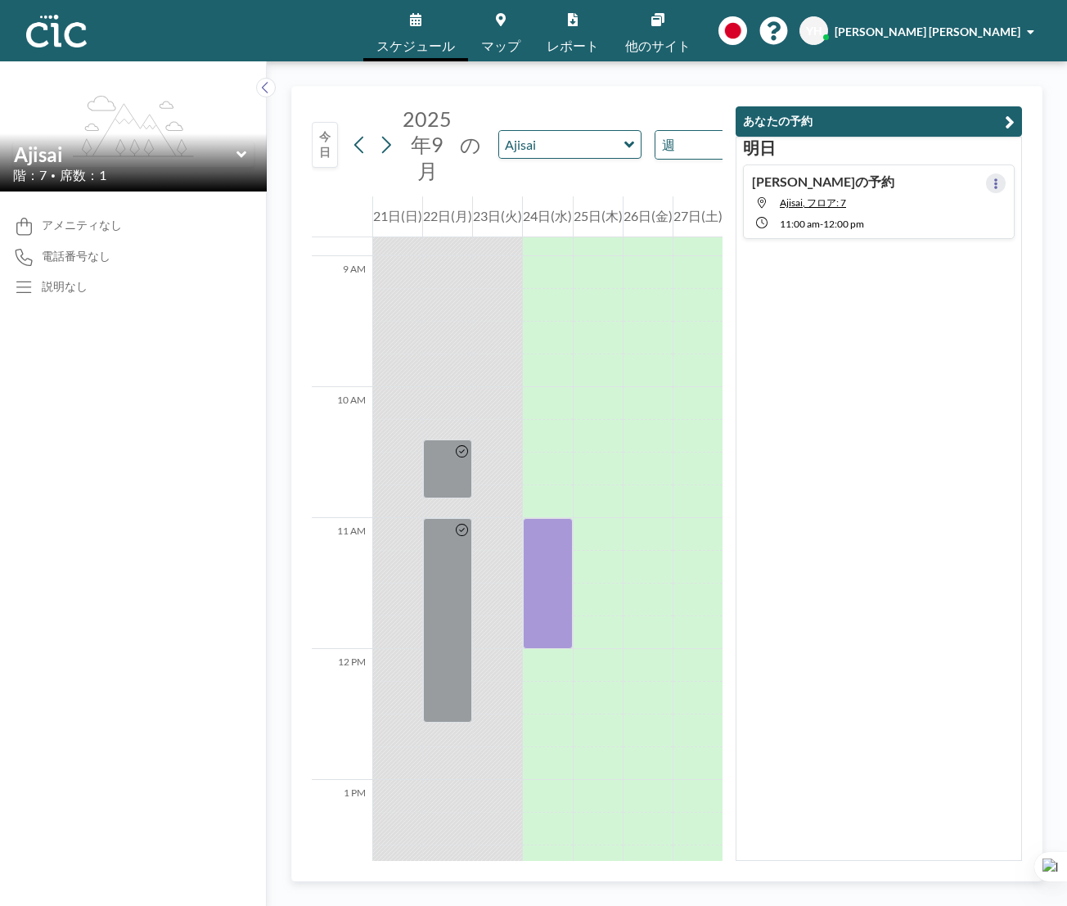
click at [1001, 183] on button at bounding box center [996, 184] width 20 height 20
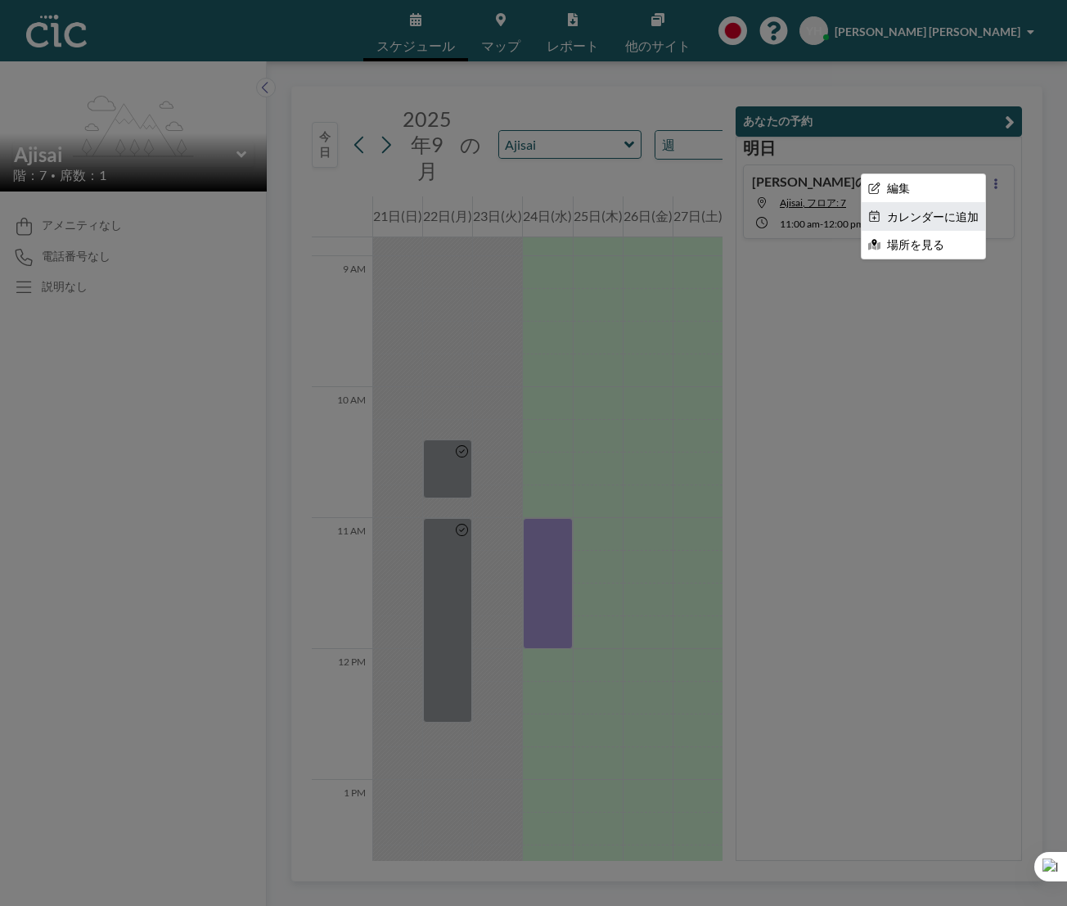
click at [952, 218] on li "カレンダーに追加" at bounding box center [924, 217] width 124 height 28
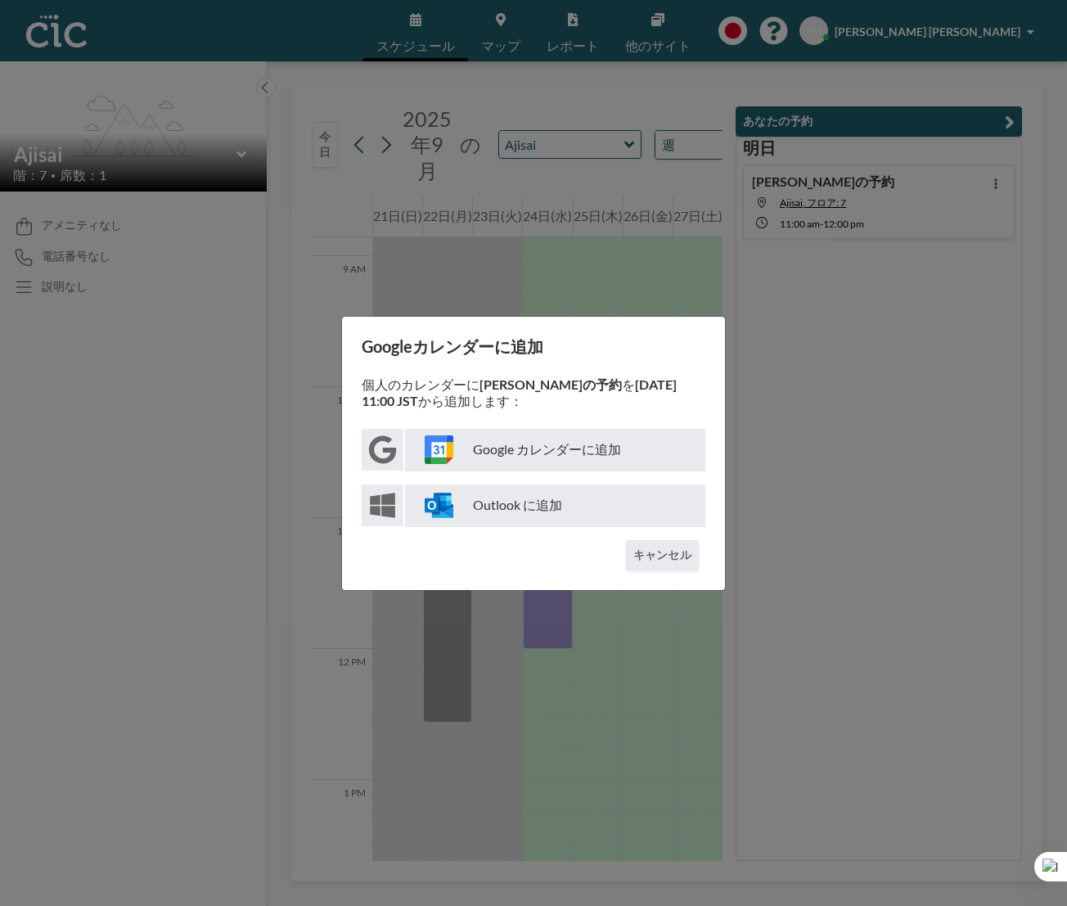
click at [464, 454] on p "Google カレンダーに追加" at bounding box center [555, 450] width 300 height 43
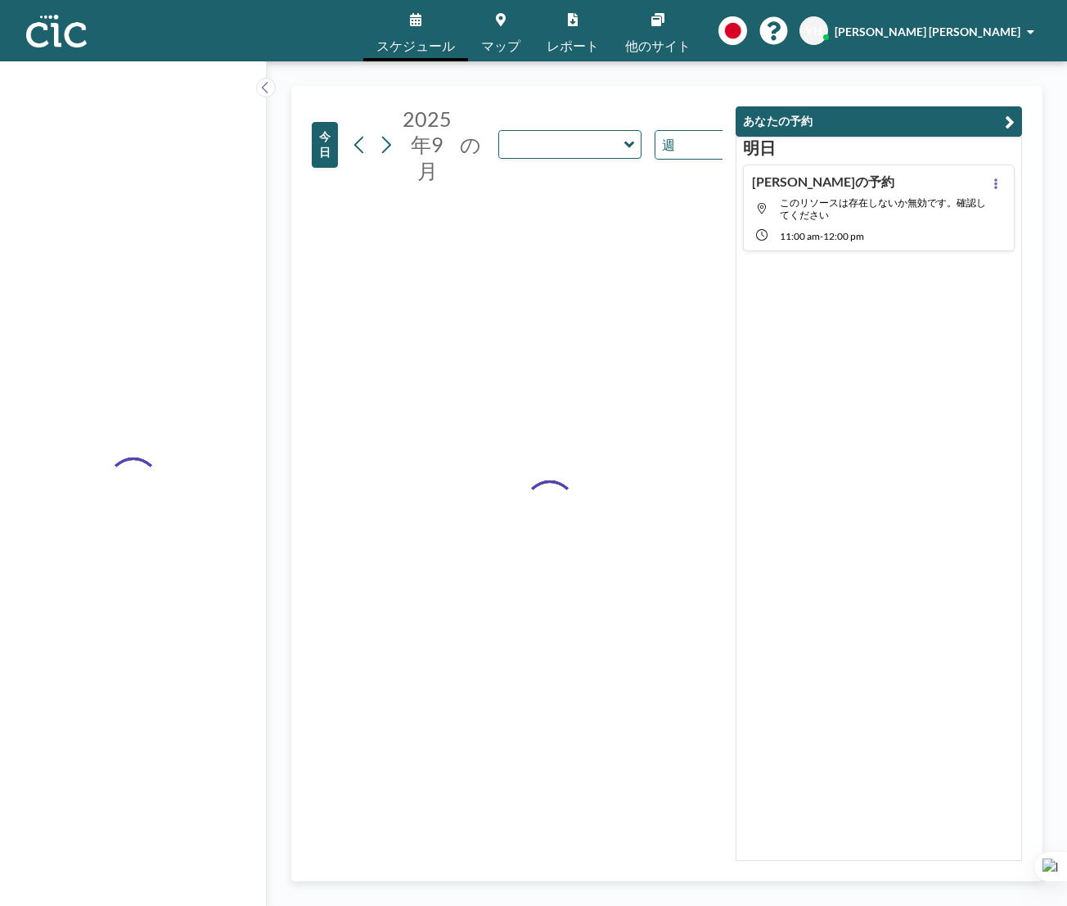
type input "Ajisai"
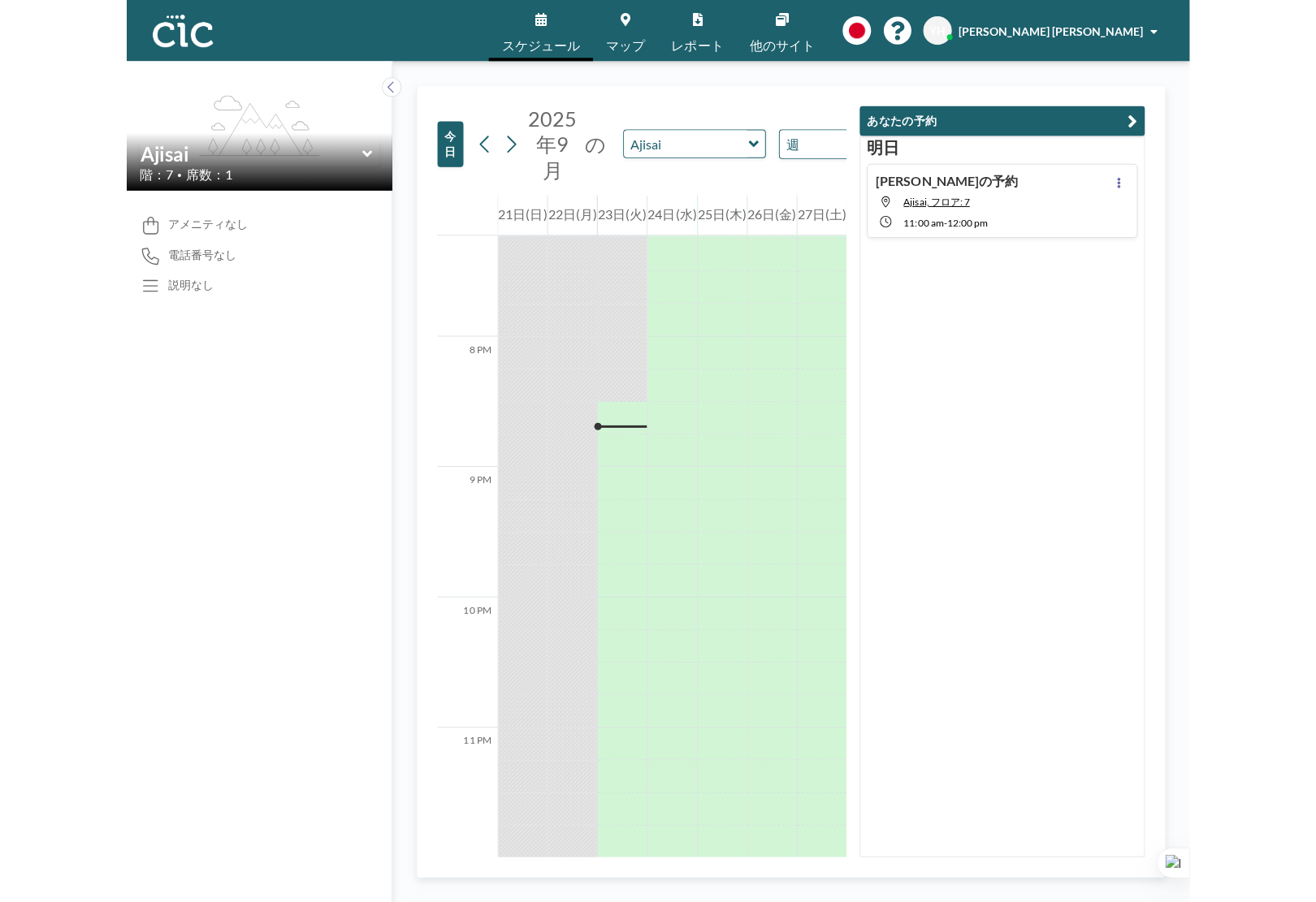
scroll to position [2452, 0]
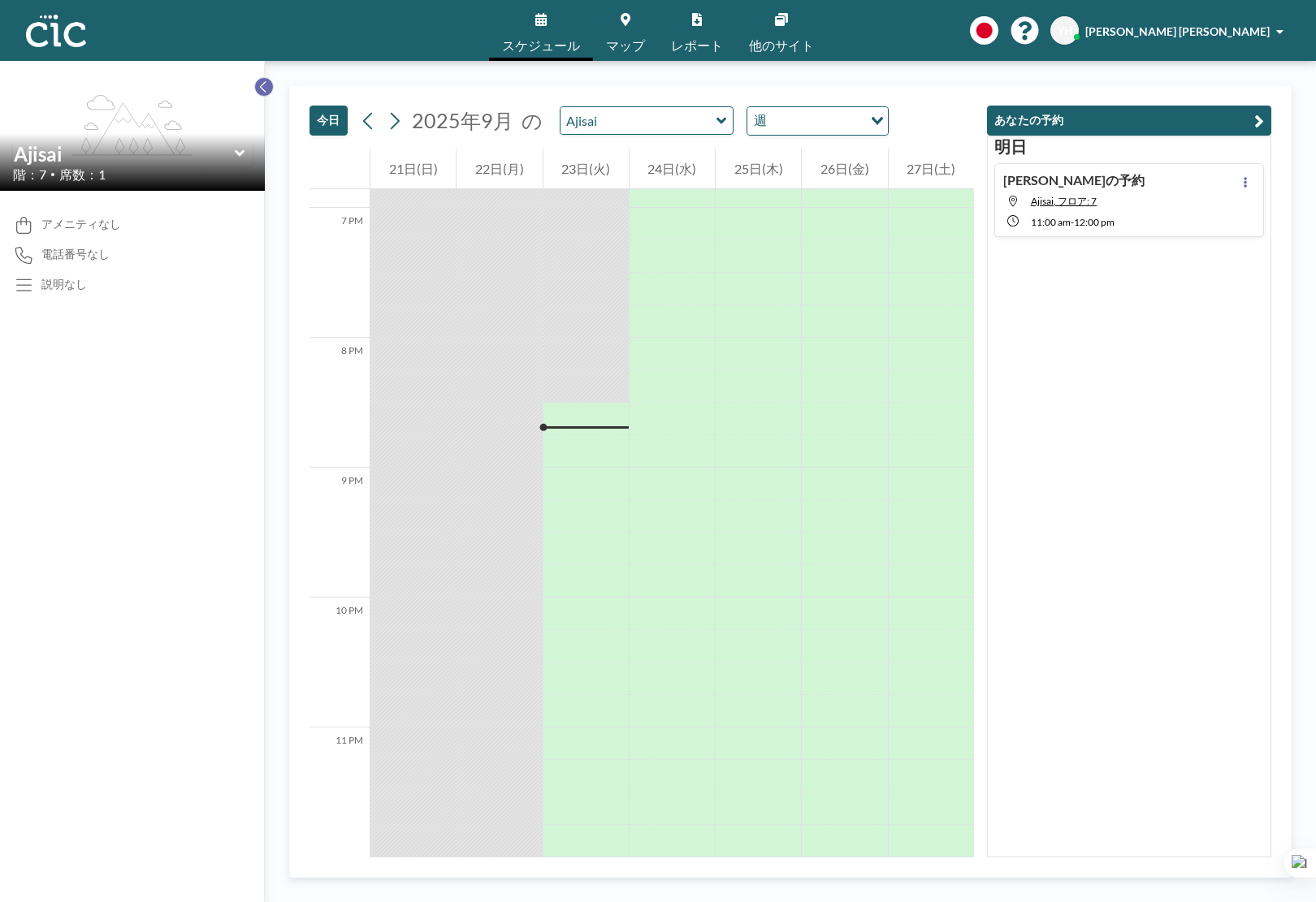
click at [263, 87] on icon at bounding box center [263, 86] width 11 height 16
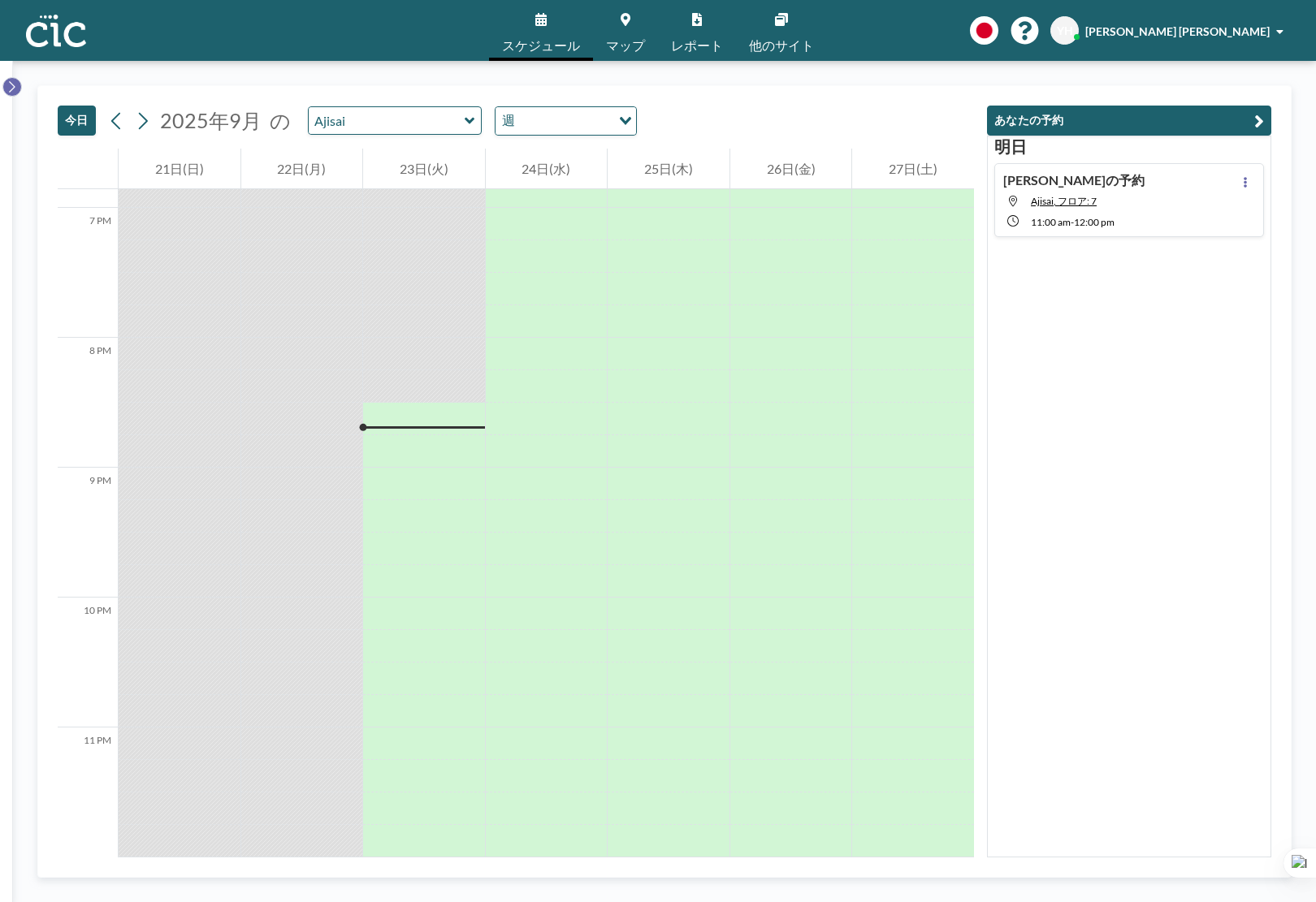
click at [9, 87] on icon at bounding box center [12, 86] width 11 height 16
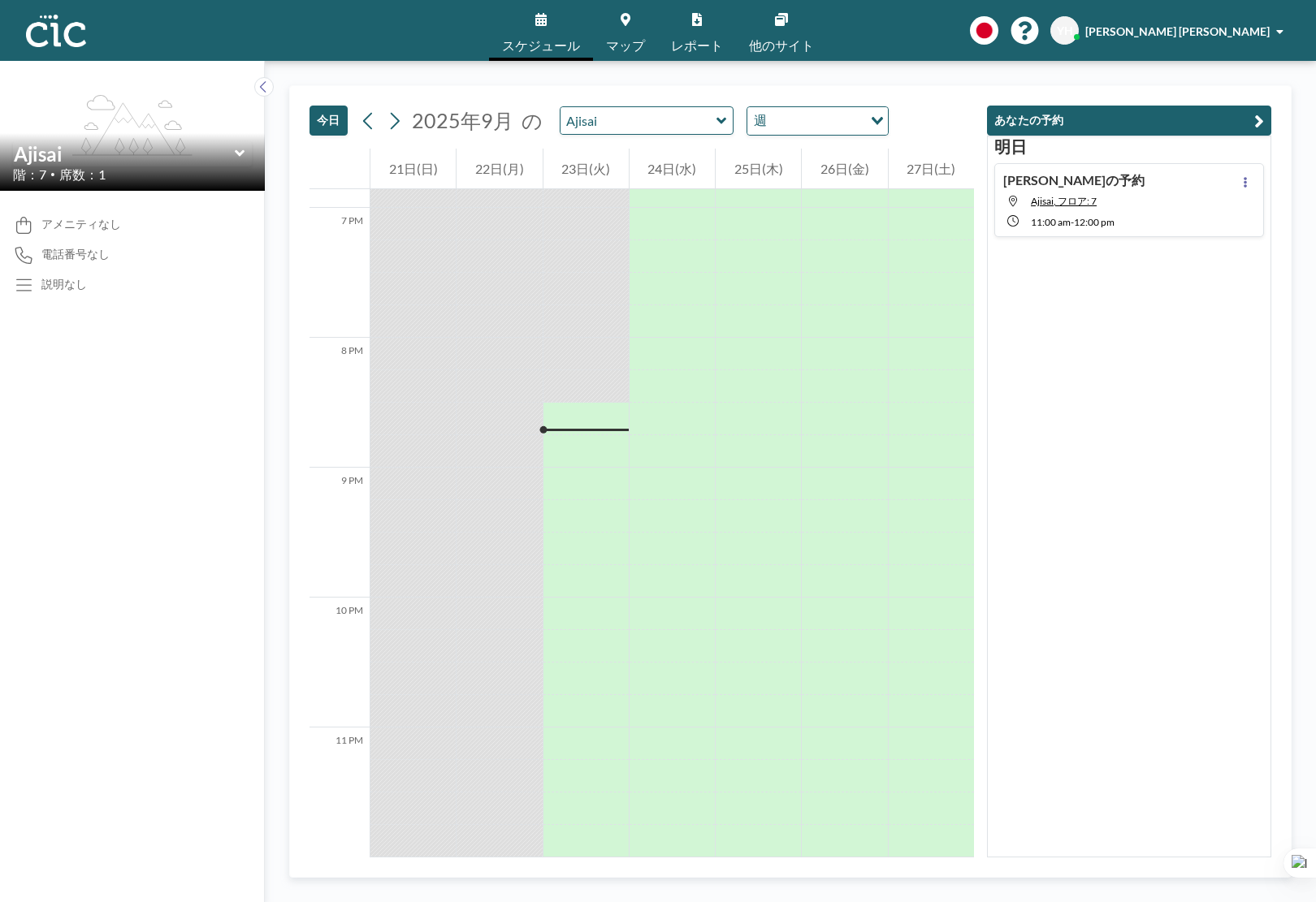
click at [1059, 123] on button "あなたの予約" at bounding box center [1129, 120] width 285 height 30
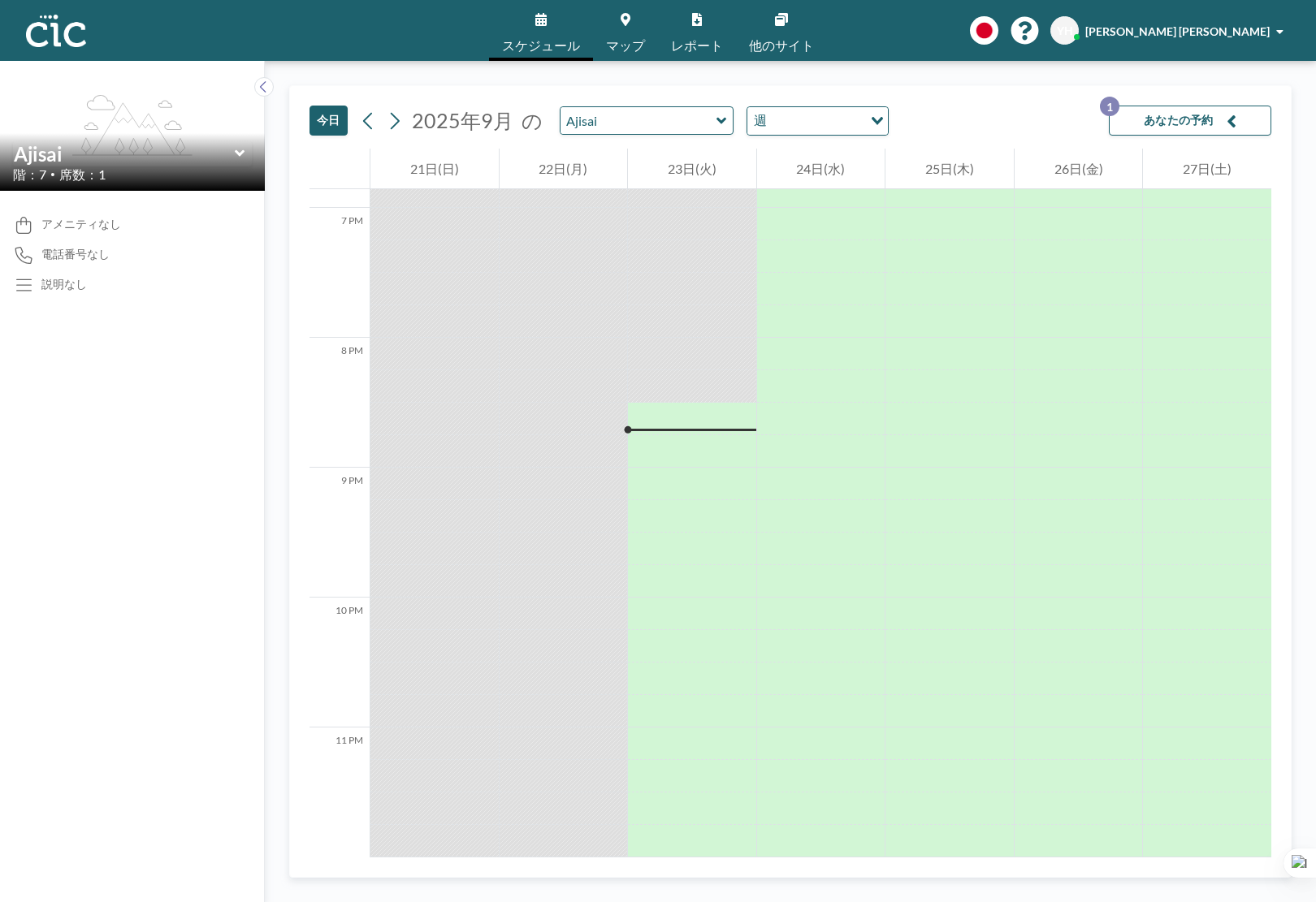
click at [1059, 123] on button "あなたの予約 1" at bounding box center [1190, 120] width 163 height 30
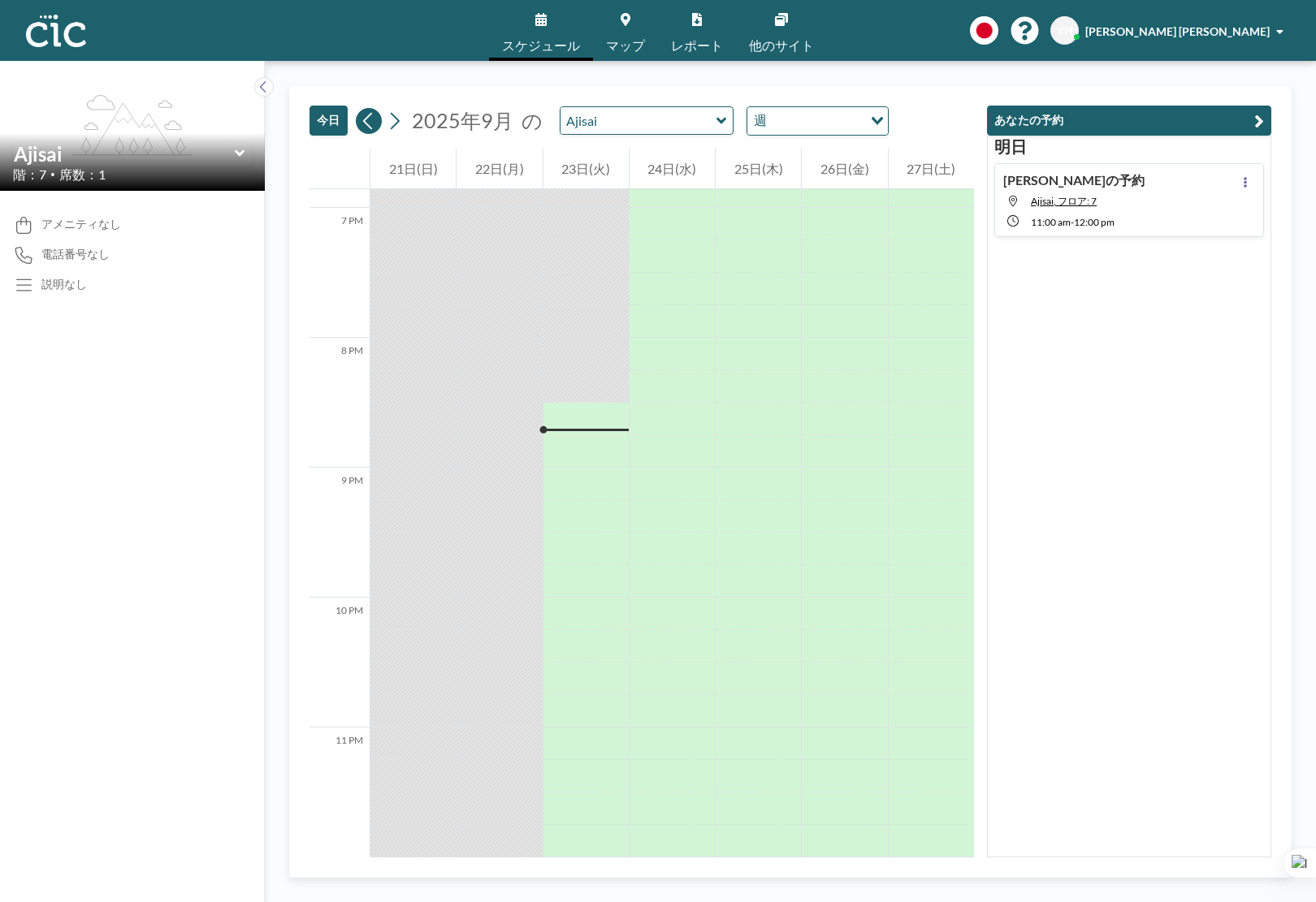
click at [369, 118] on icon at bounding box center [368, 121] width 16 height 25
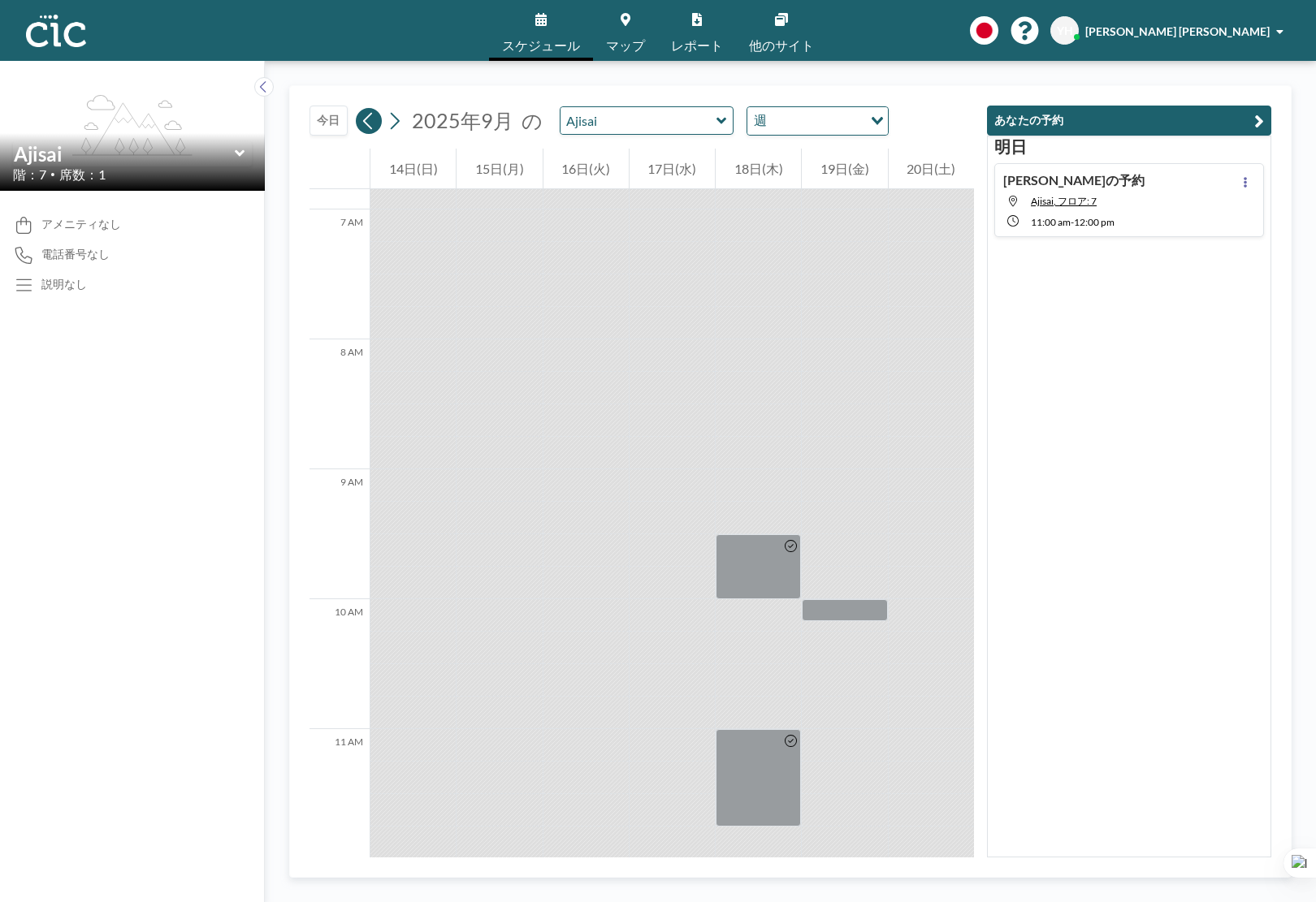
scroll to position [1007, 0]
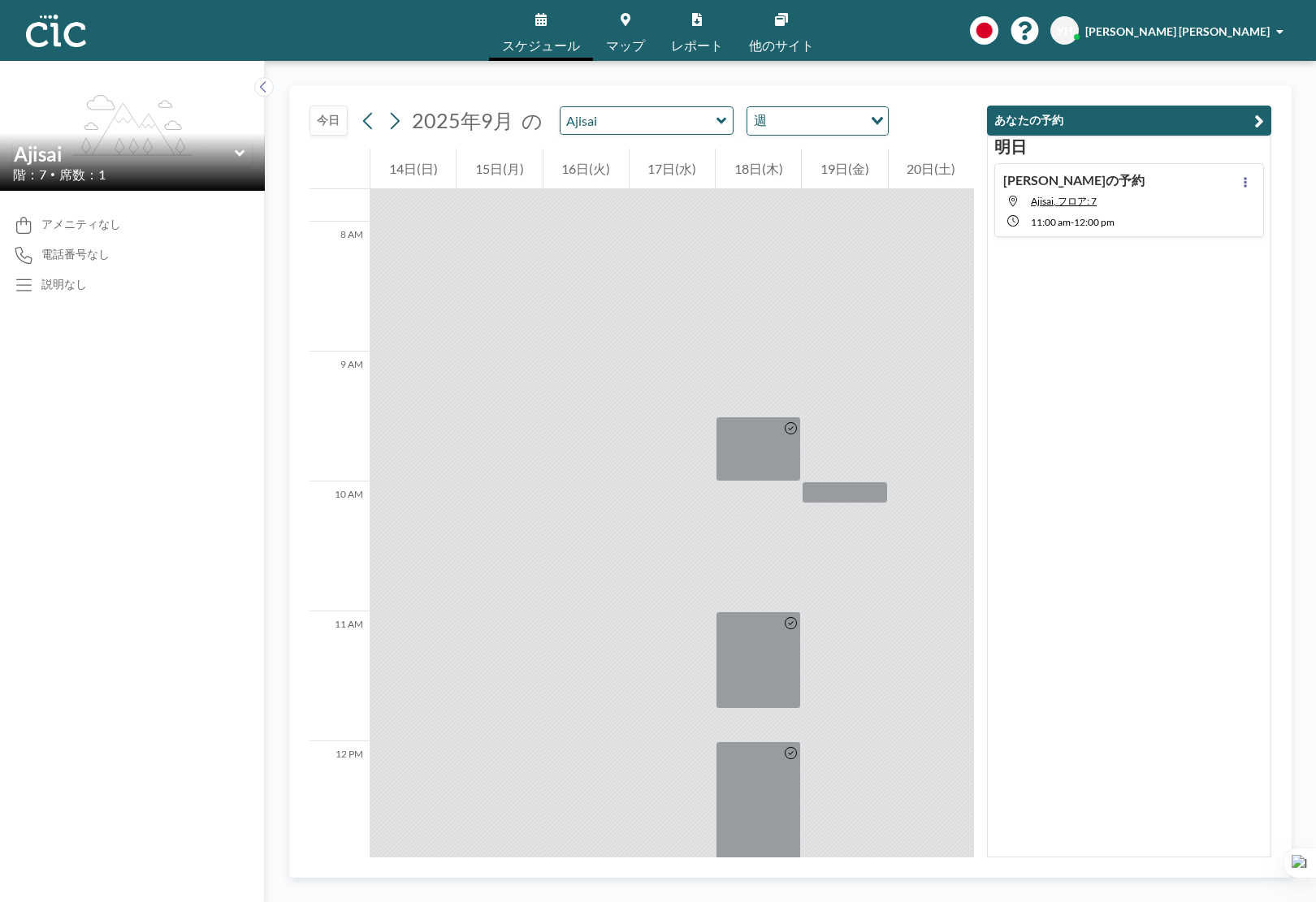
click at [236, 155] on icon at bounding box center [240, 154] width 11 height 16
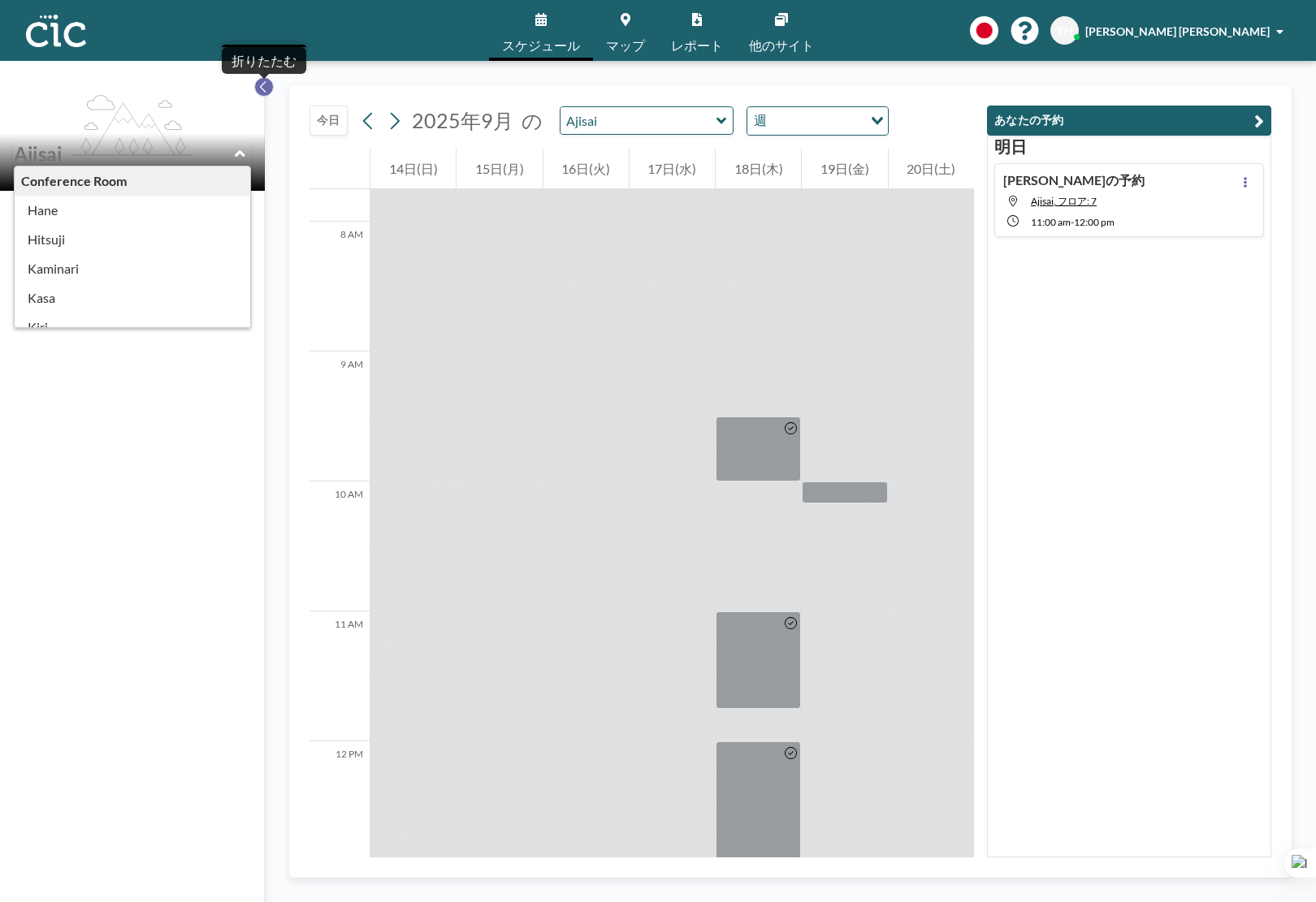
click at [267, 84] on icon at bounding box center [263, 86] width 11 height 16
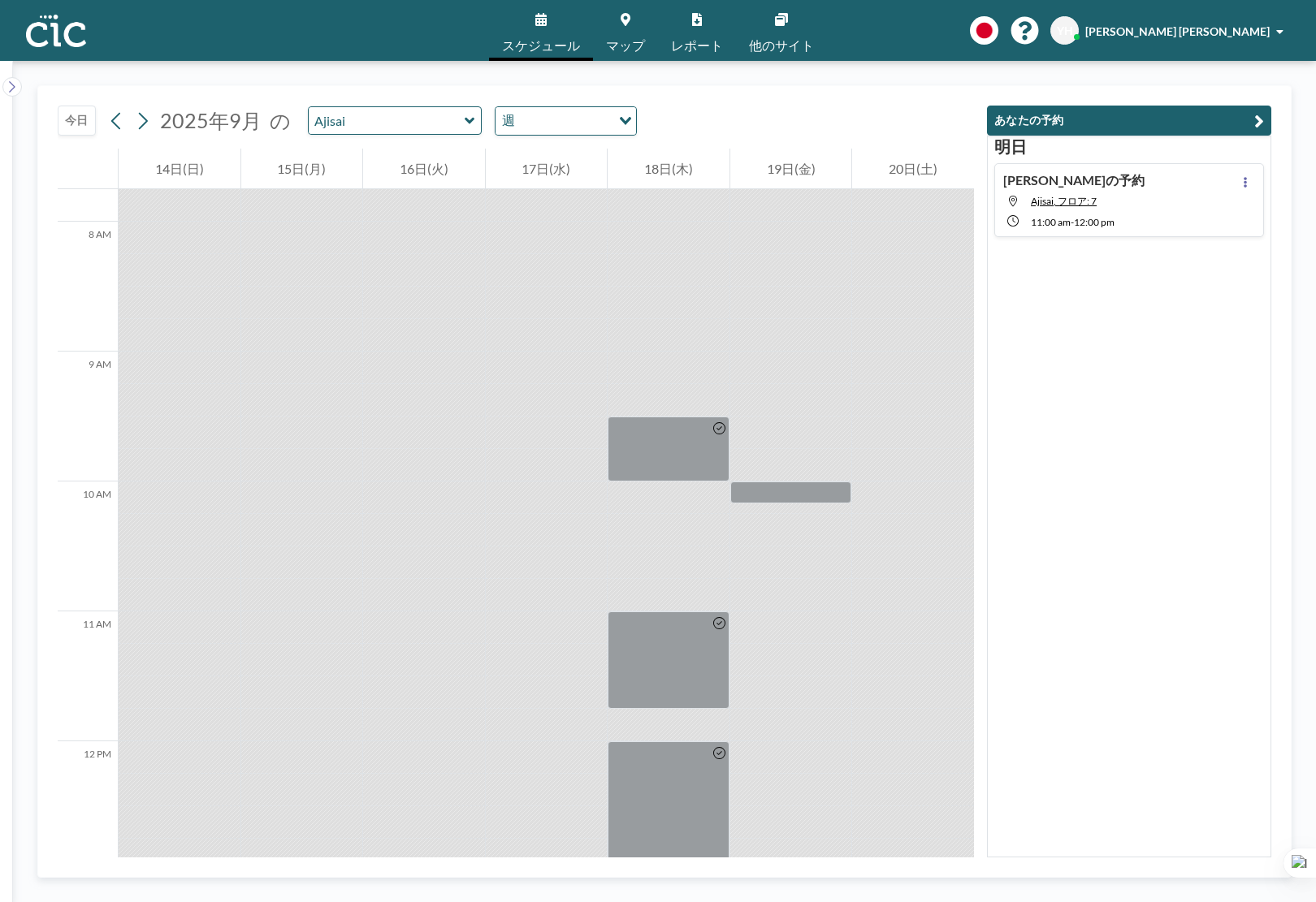
click at [20, 78] on div "今日 2025年9月 の Ajisai 週 Loading... 12 AM 1 AM 2 AM 3 AM 4 AM 5 AM 6 AM 7 AM 8 AM …" at bounding box center [664, 481] width 1303 height 841
click at [557, 26] on link "スケジュール" at bounding box center [541, 30] width 104 height 61
click at [544, 25] on icon at bounding box center [540, 19] width 11 height 13
click at [16, 83] on icon at bounding box center [12, 86] width 11 height 16
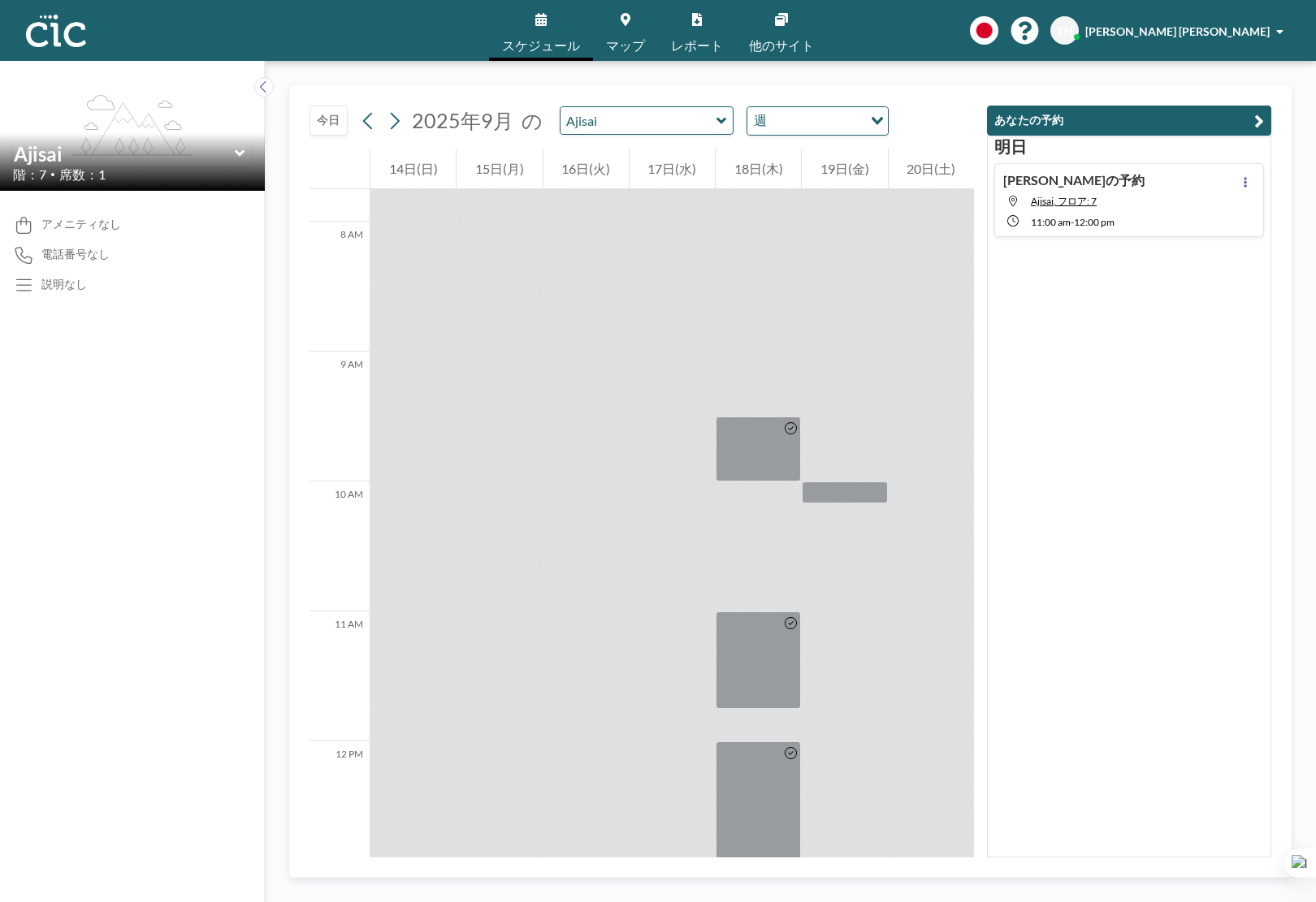
click at [1059, 127] on button "あなたの予約" at bounding box center [1129, 120] width 285 height 30
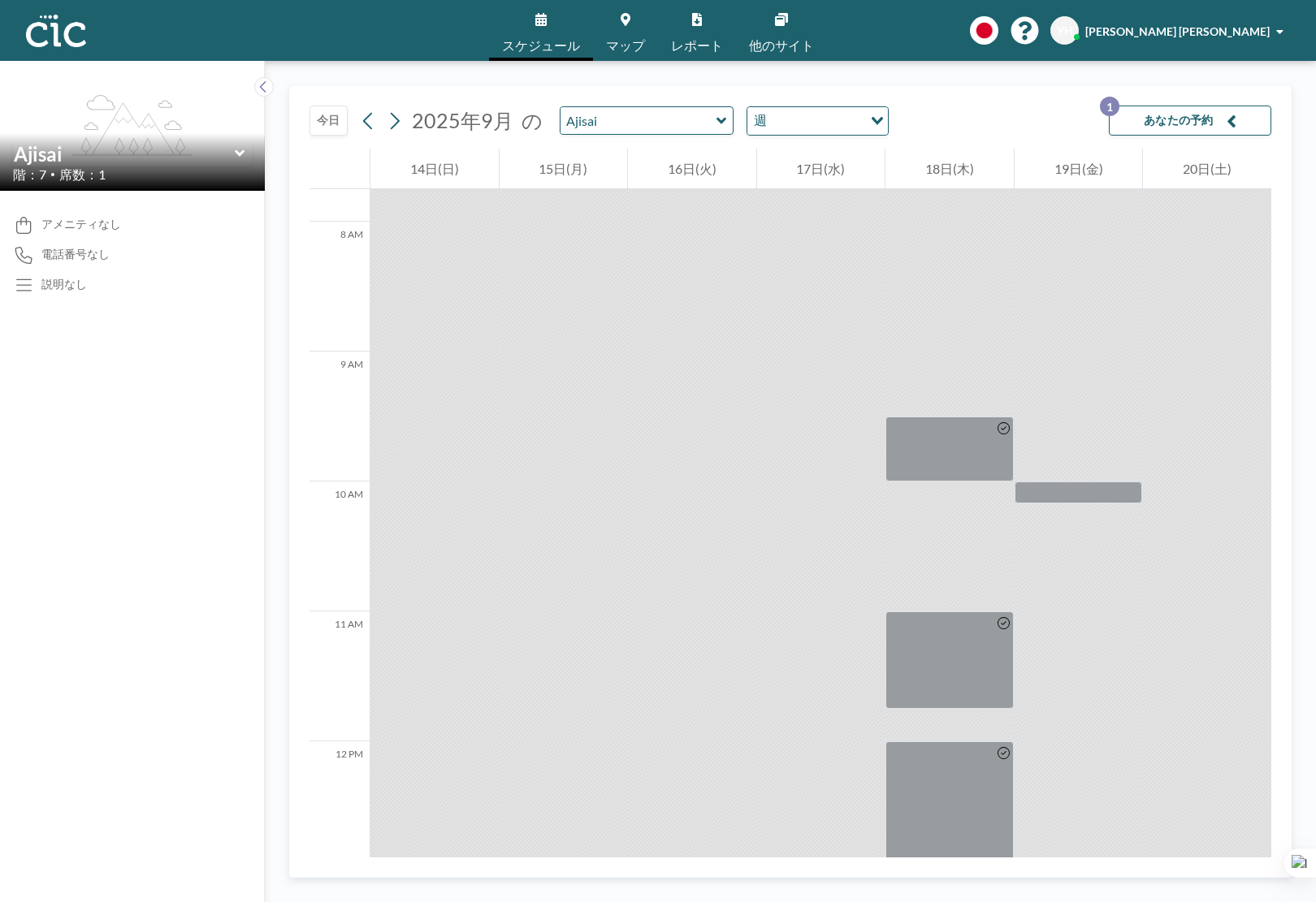
click at [1059, 120] on button "あなたの予約 1" at bounding box center [1190, 120] width 163 height 30
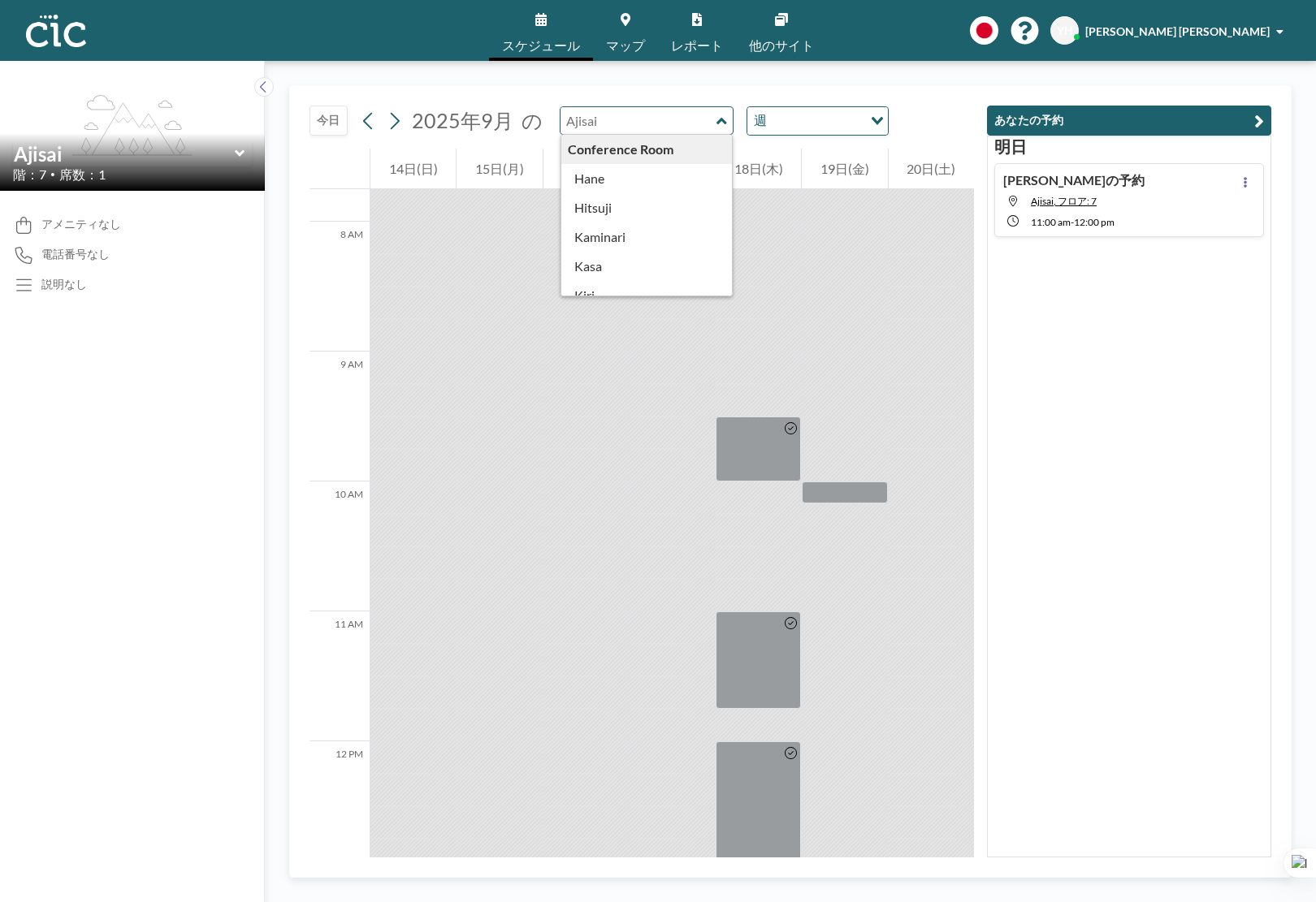
click at [700, 110] on input "text" at bounding box center [638, 120] width 156 height 27
type input "Ajisai"
click at [922, 92] on div "今日 2025年9月 の Ajisai Conference Room Hane Hitsuji Kaminari Kasa Kiri Kumori Mada…" at bounding box center [642, 117] width 665 height 63
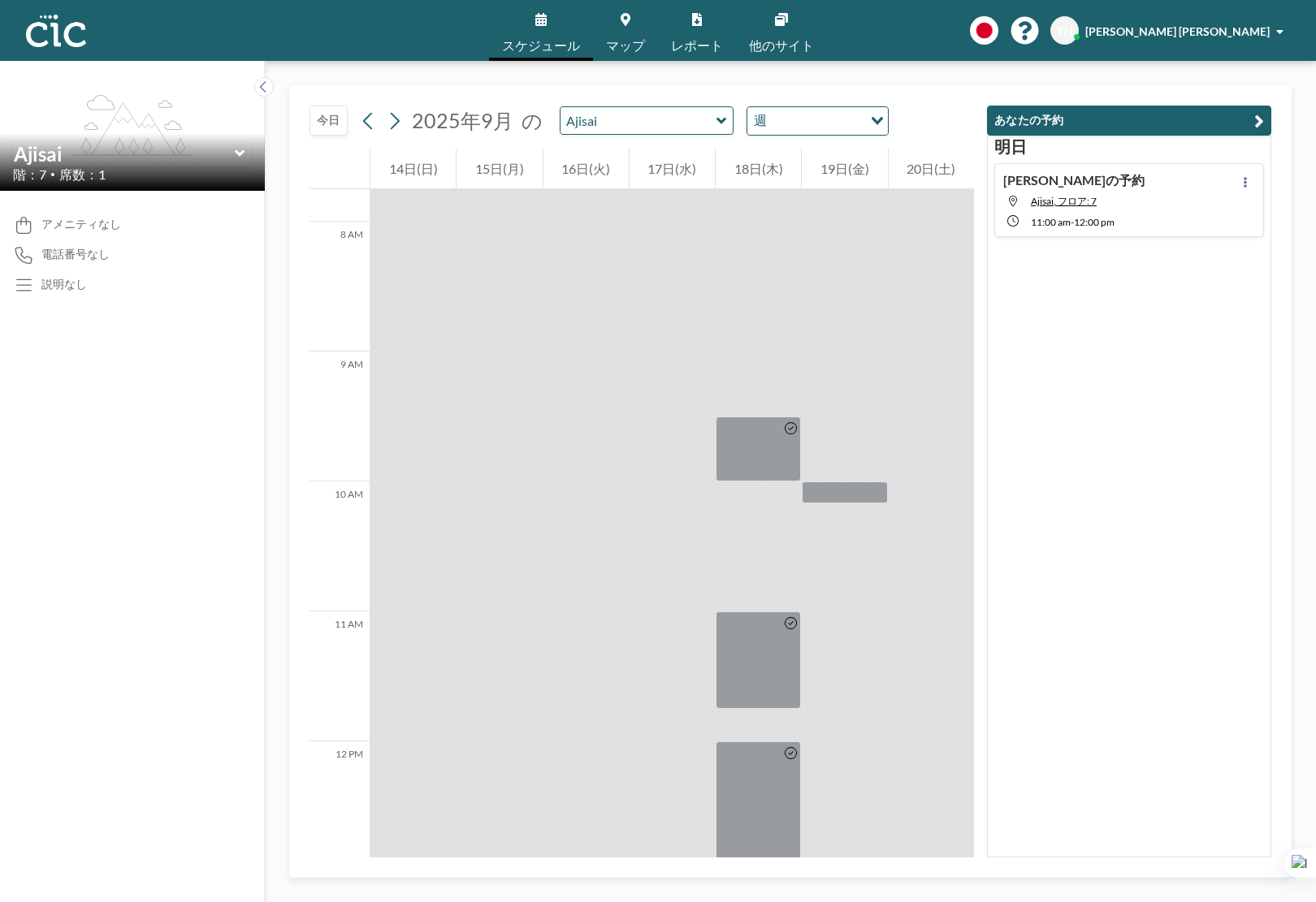
click at [1059, 40] on div "YH Yoshihiro Hanawa" at bounding box center [1169, 30] width 239 height 29
click at [905, 43] on div "スケジュール マップ レポート 他のサイト English Polski 日本語 Española YH Yoshihiro Hanawa プロフィール ログ…" at bounding box center [658, 30] width 1316 height 61
click at [61, 46] on img at bounding box center [56, 31] width 61 height 33
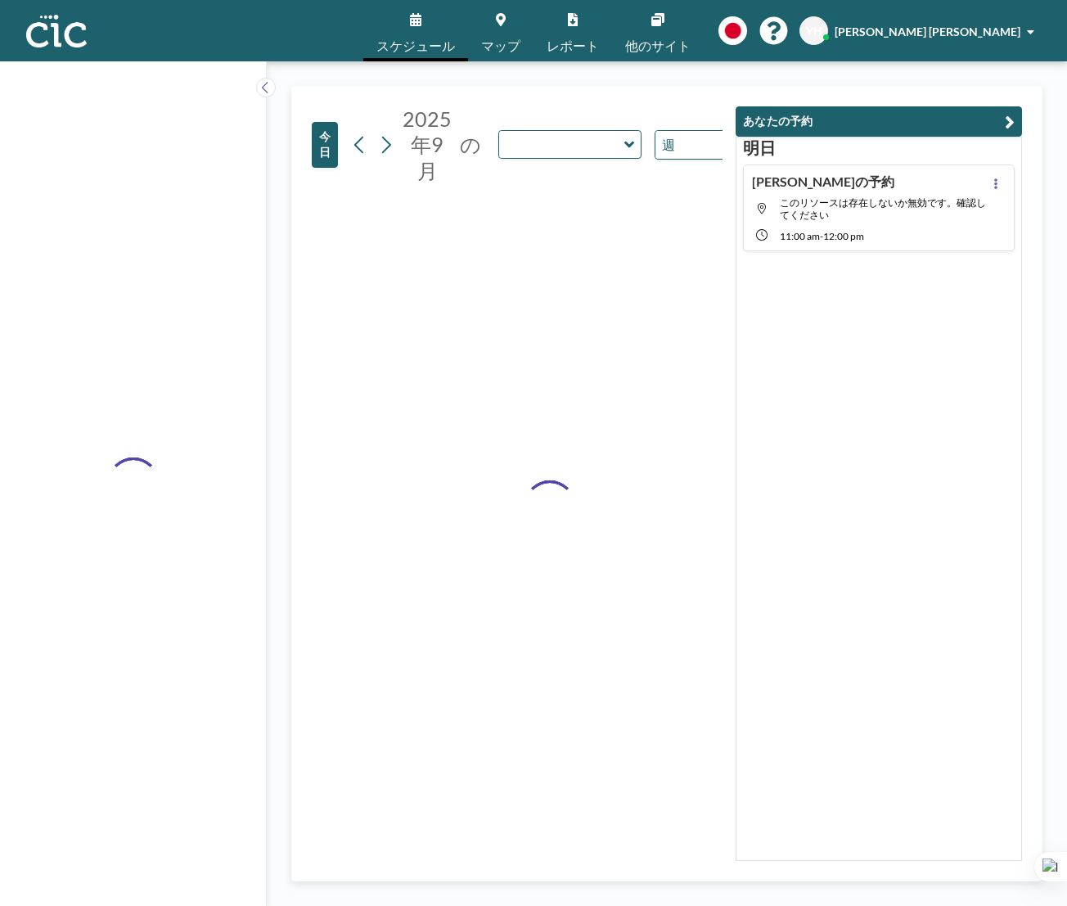
type input "Ajisai"
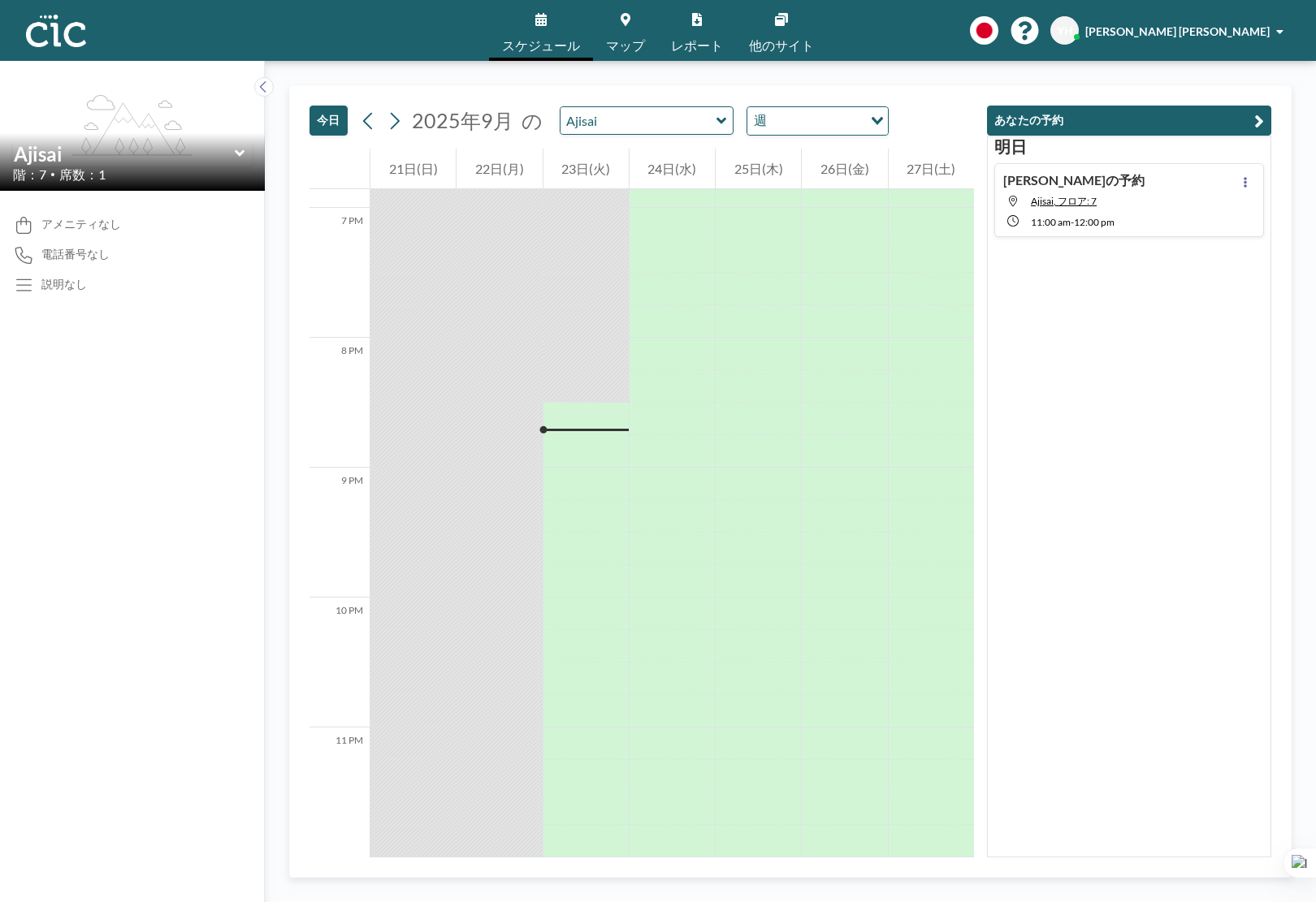
scroll to position [2452, 0]
click at [237, 155] on icon at bounding box center [239, 153] width 10 height 7
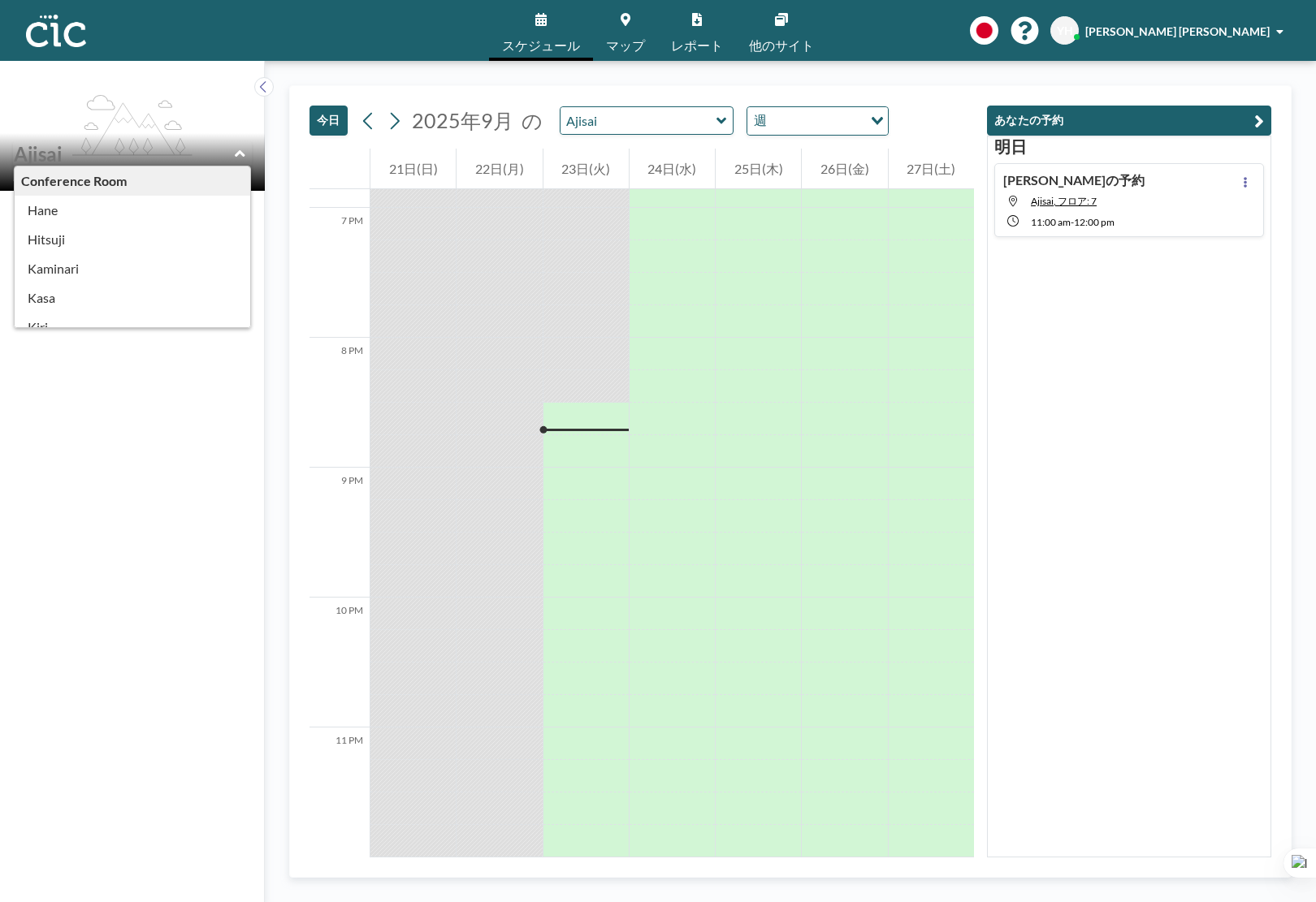
click at [540, 84] on div "[DATE] [DATE] の Ajisai 週 Loading... 12 AM 1 AM 2 AM 3 AM 4 AM 5 AM 6 AM 7 AM 8 …" at bounding box center [790, 481] width 1051 height 841
click at [536, 24] on icon at bounding box center [540, 19] width 11 height 13
click at [265, 88] on icon at bounding box center [263, 86] width 11 height 16
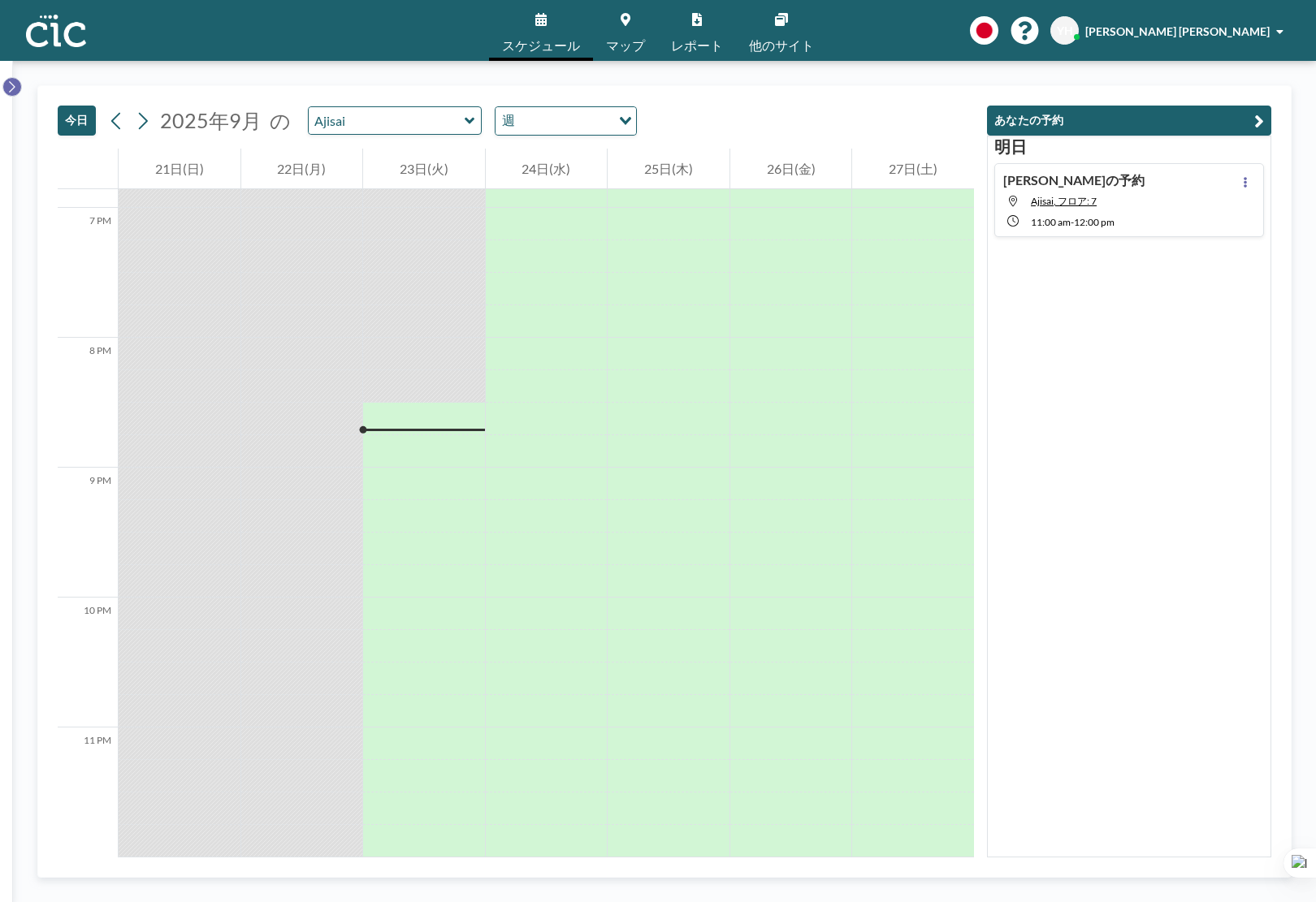
click at [16, 81] on icon at bounding box center [12, 86] width 11 height 16
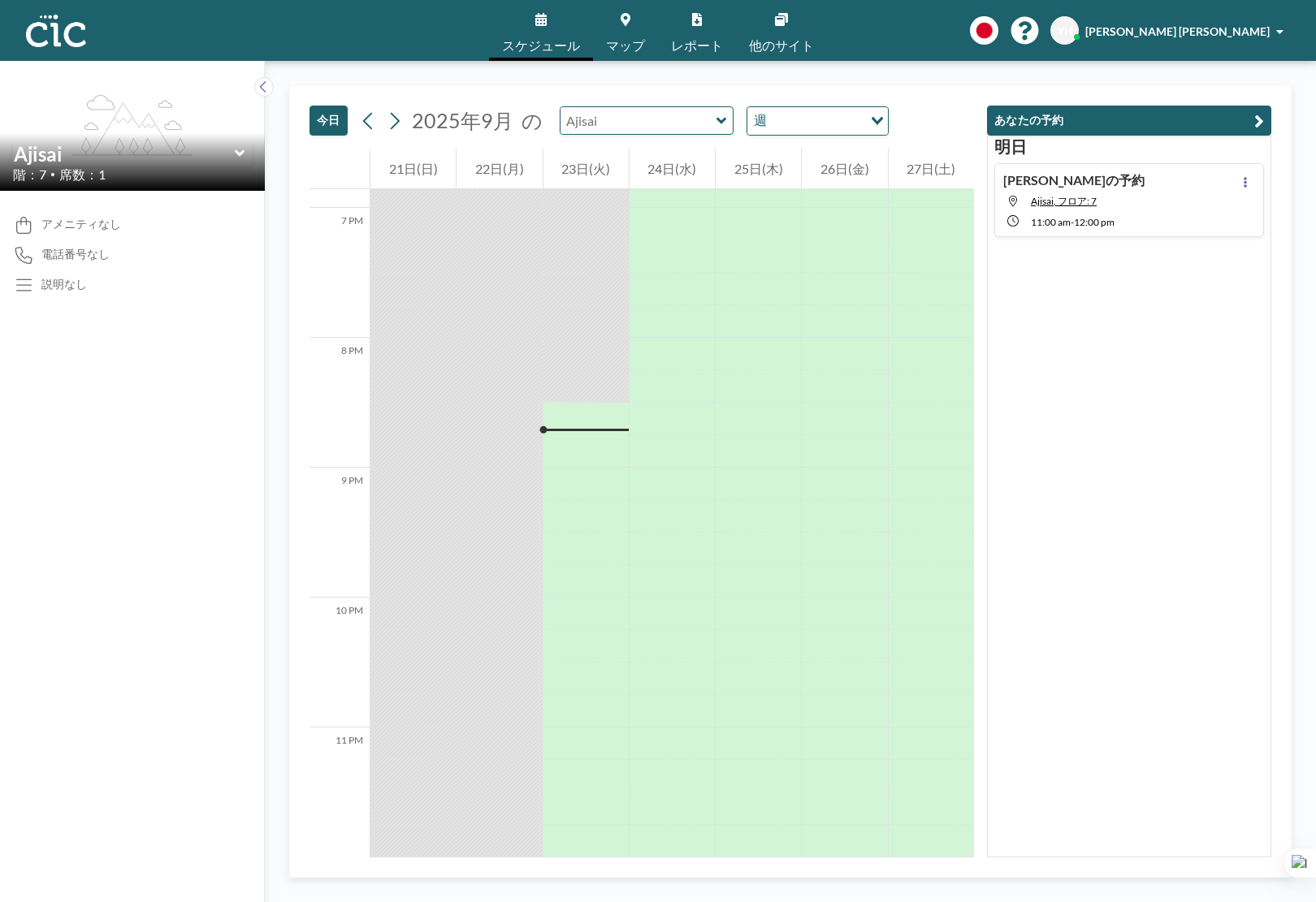
click at [665, 126] on input "text" at bounding box center [638, 120] width 156 height 27
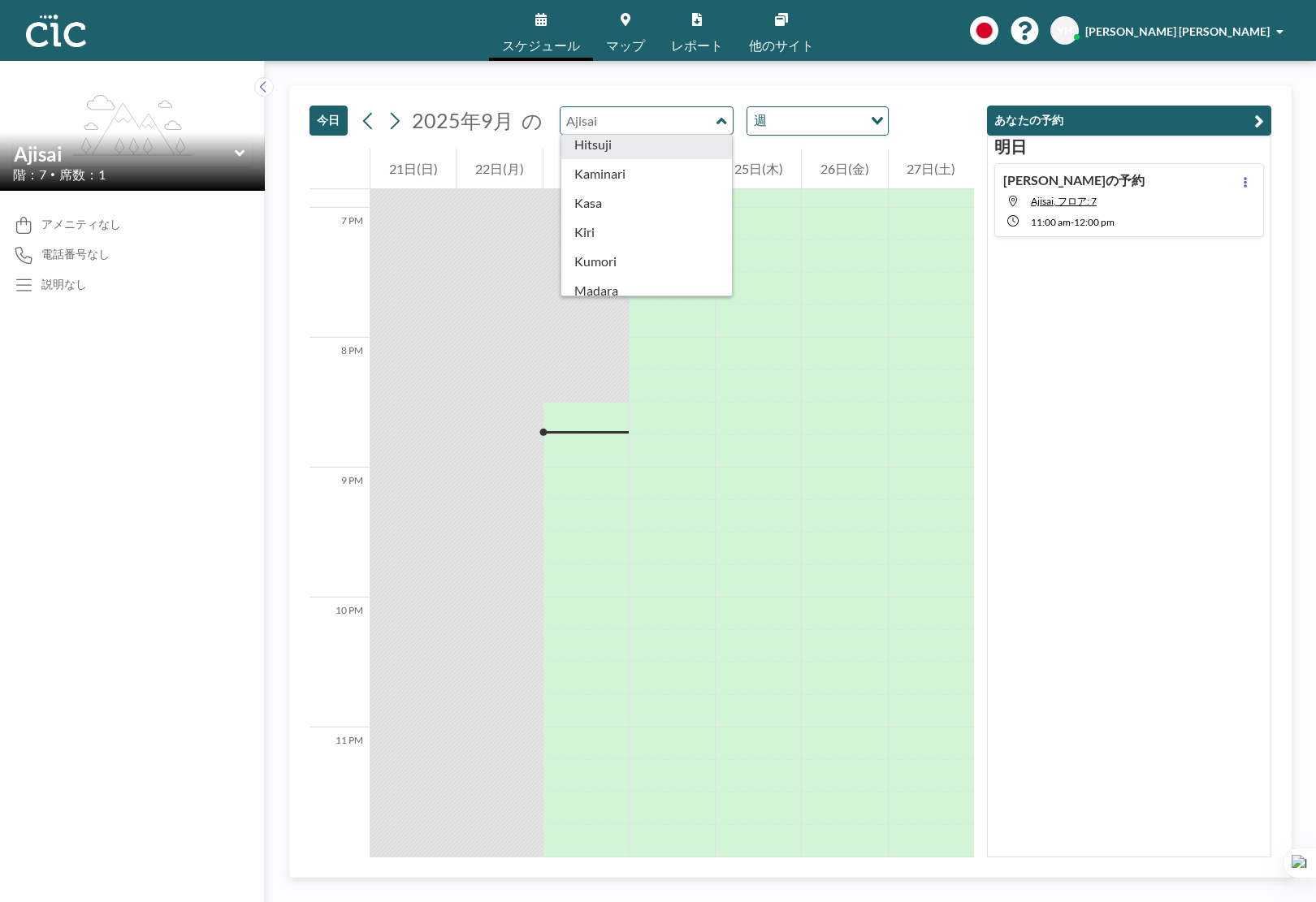
scroll to position [0, 0]
type input "Hane"
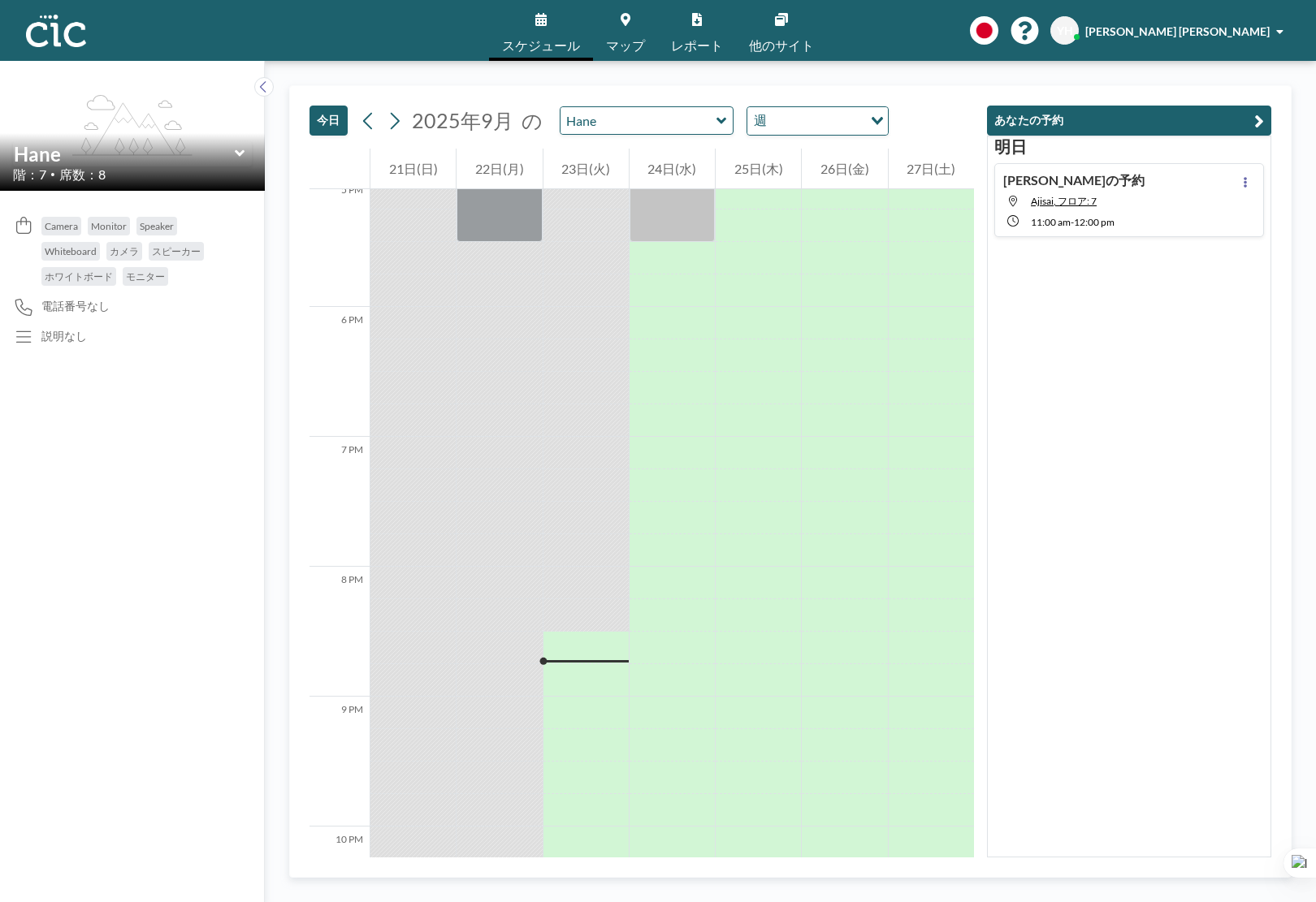
scroll to position [2452, 0]
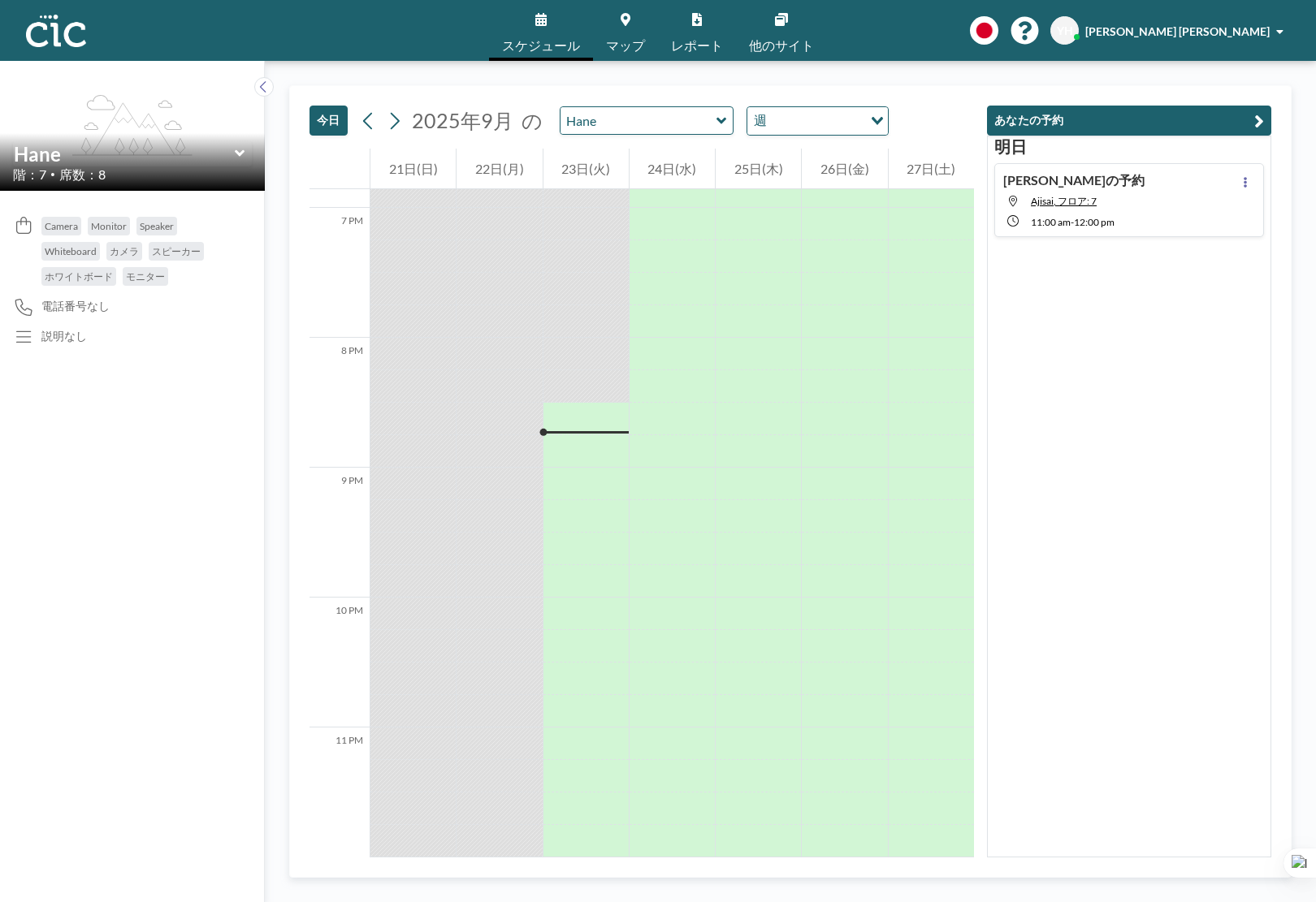
click at [253, 146] on div "Hane 階：7 • 席数：8" at bounding box center [132, 162] width 265 height 58
click at [244, 146] on div "Hane" at bounding box center [132, 153] width 239 height 25
click at [239, 156] on icon at bounding box center [239, 153] width 10 height 7
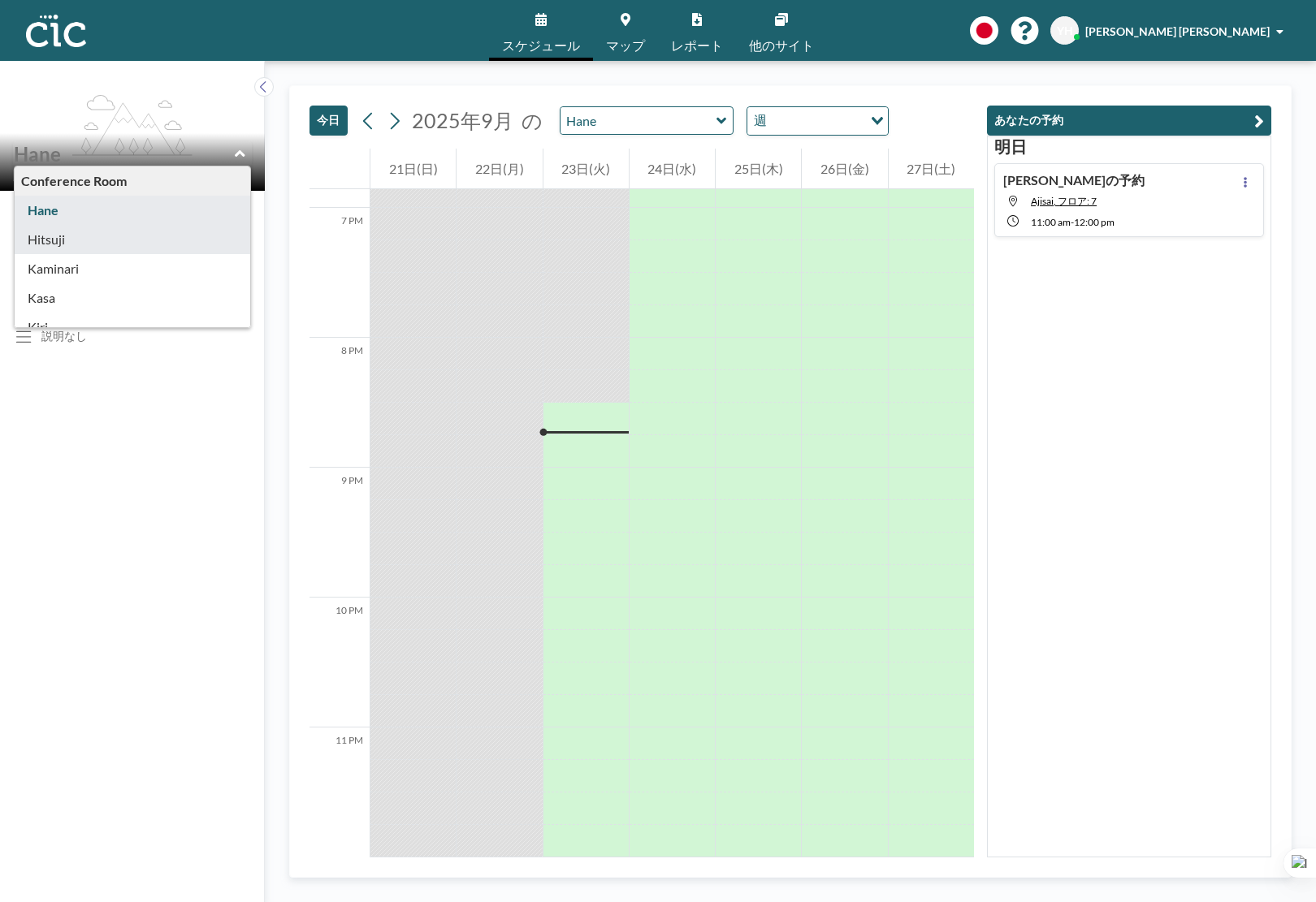
type input "Hitsuji"
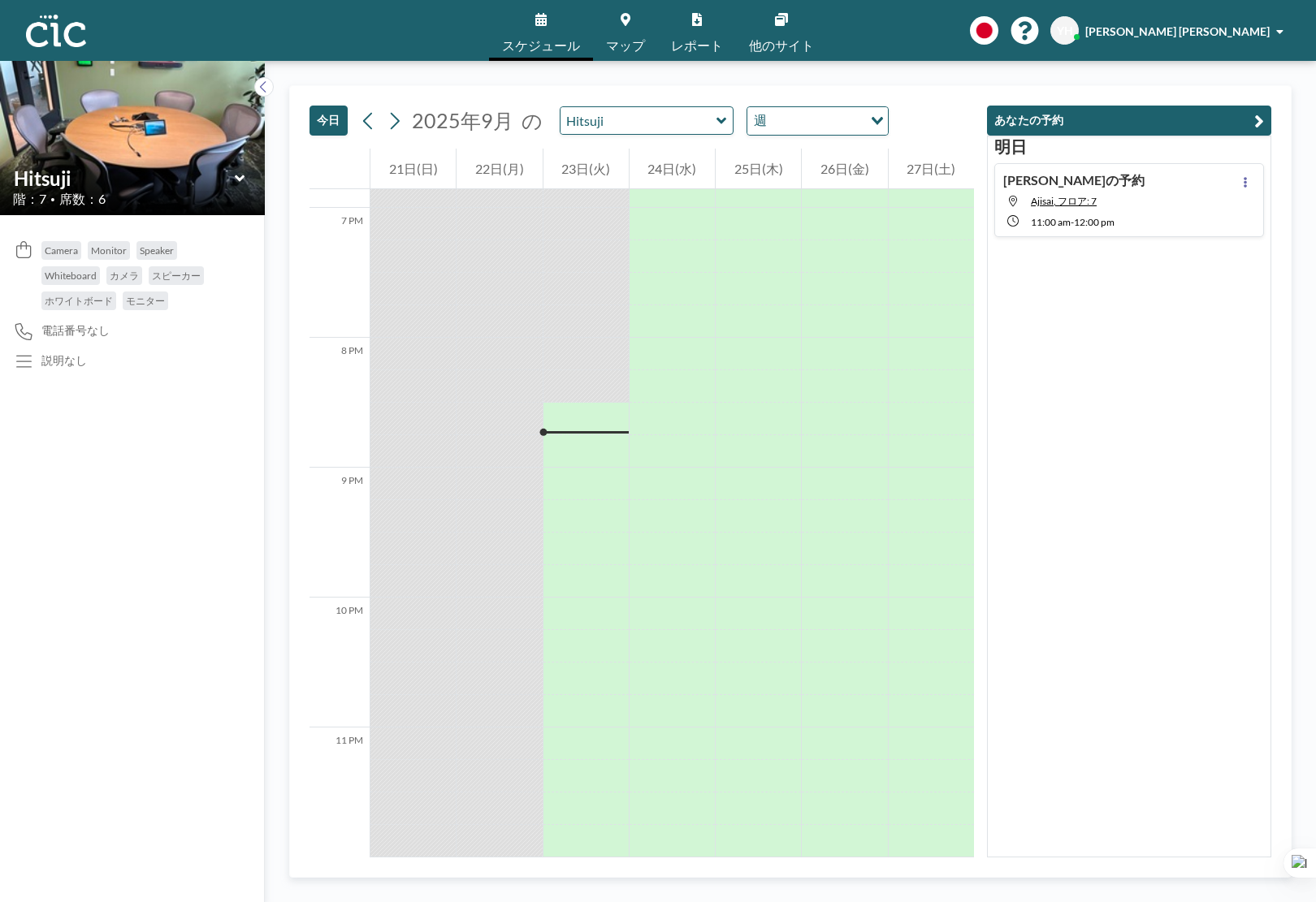
click at [235, 182] on icon at bounding box center [240, 179] width 11 height 16
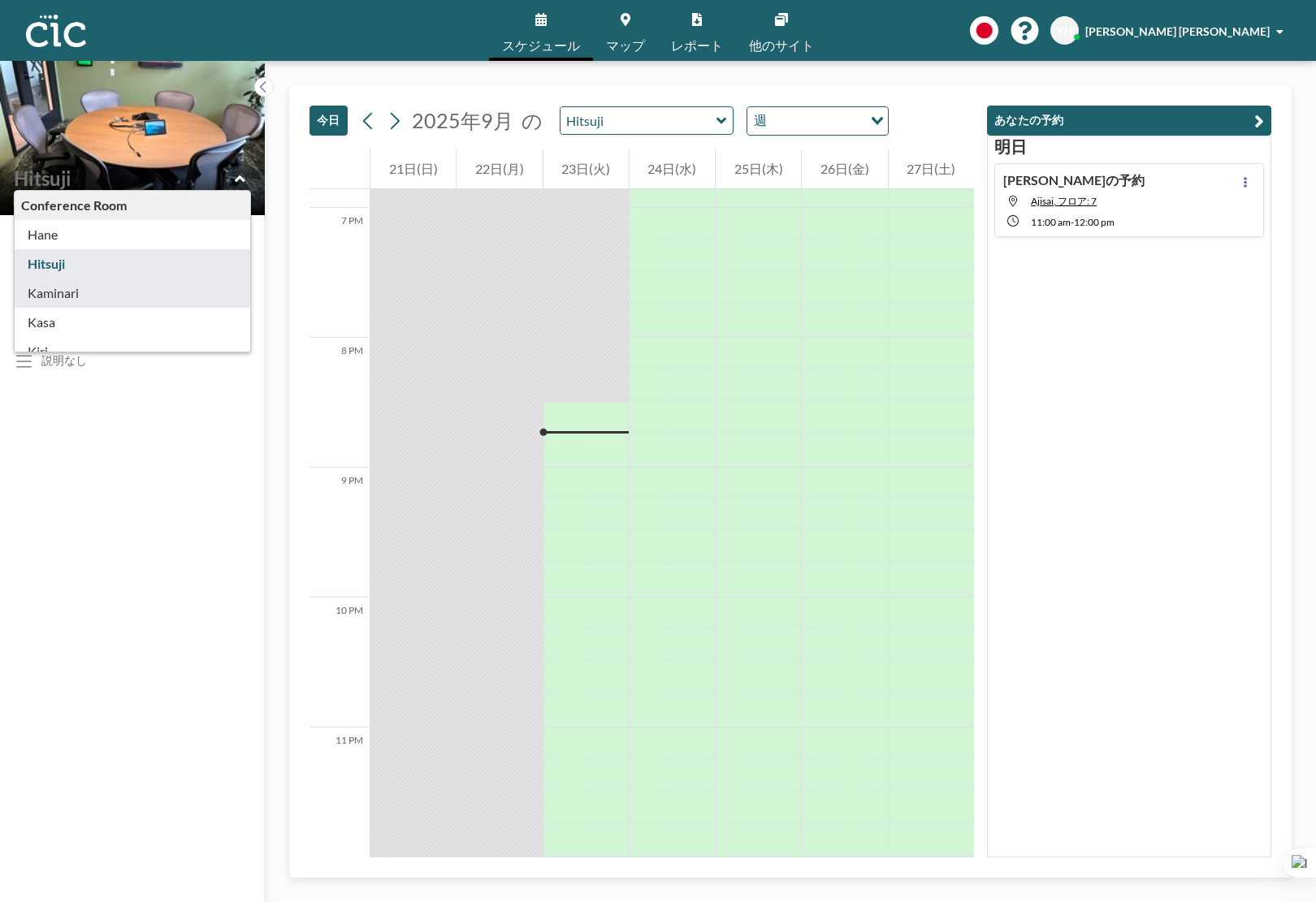
type input "Kaminari"
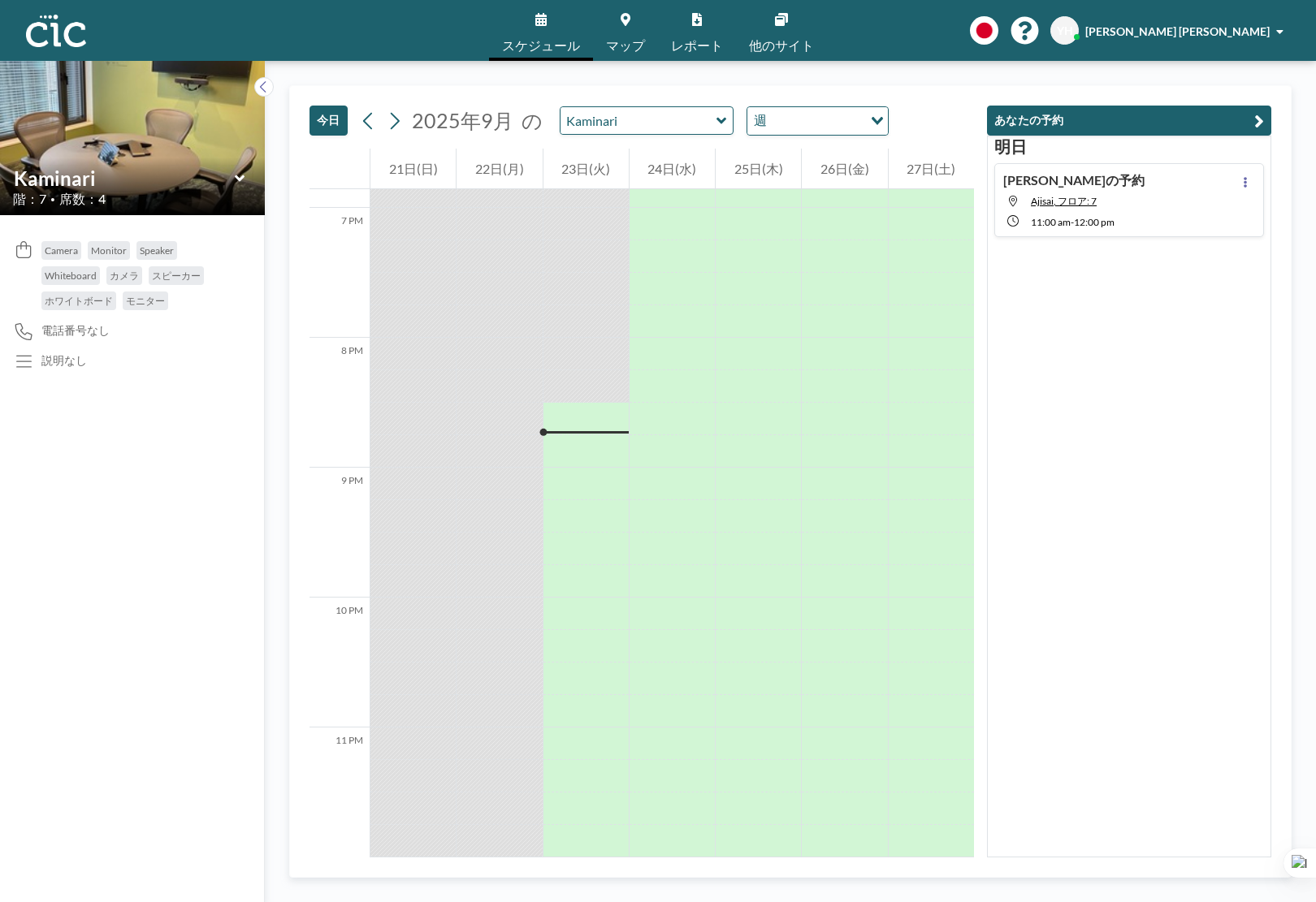
click at [244, 177] on icon at bounding box center [239, 178] width 10 height 7
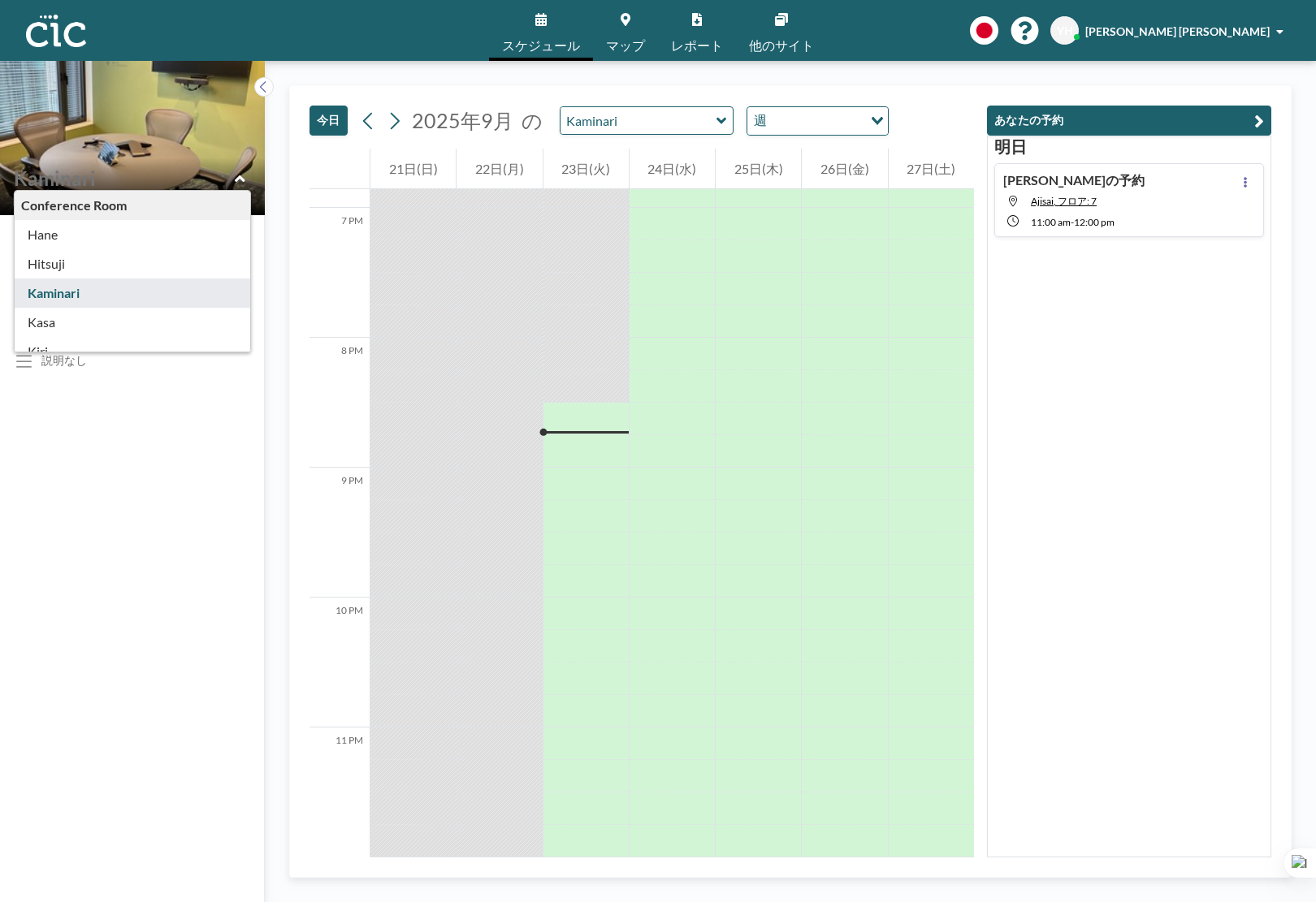
type input "Kasa"
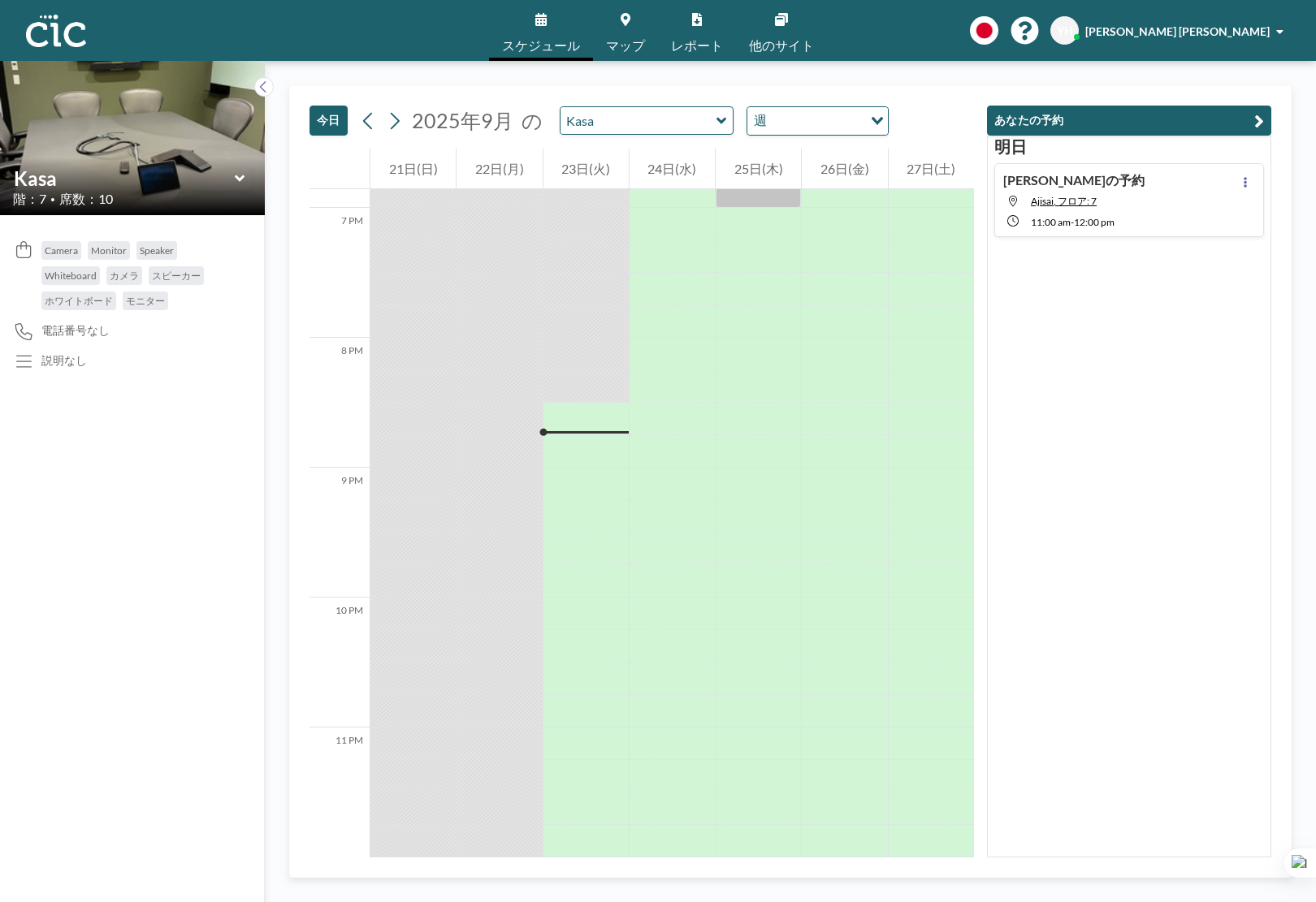
click at [240, 189] on div "Kasa" at bounding box center [132, 178] width 239 height 25
click at [239, 181] on icon at bounding box center [239, 178] width 10 height 7
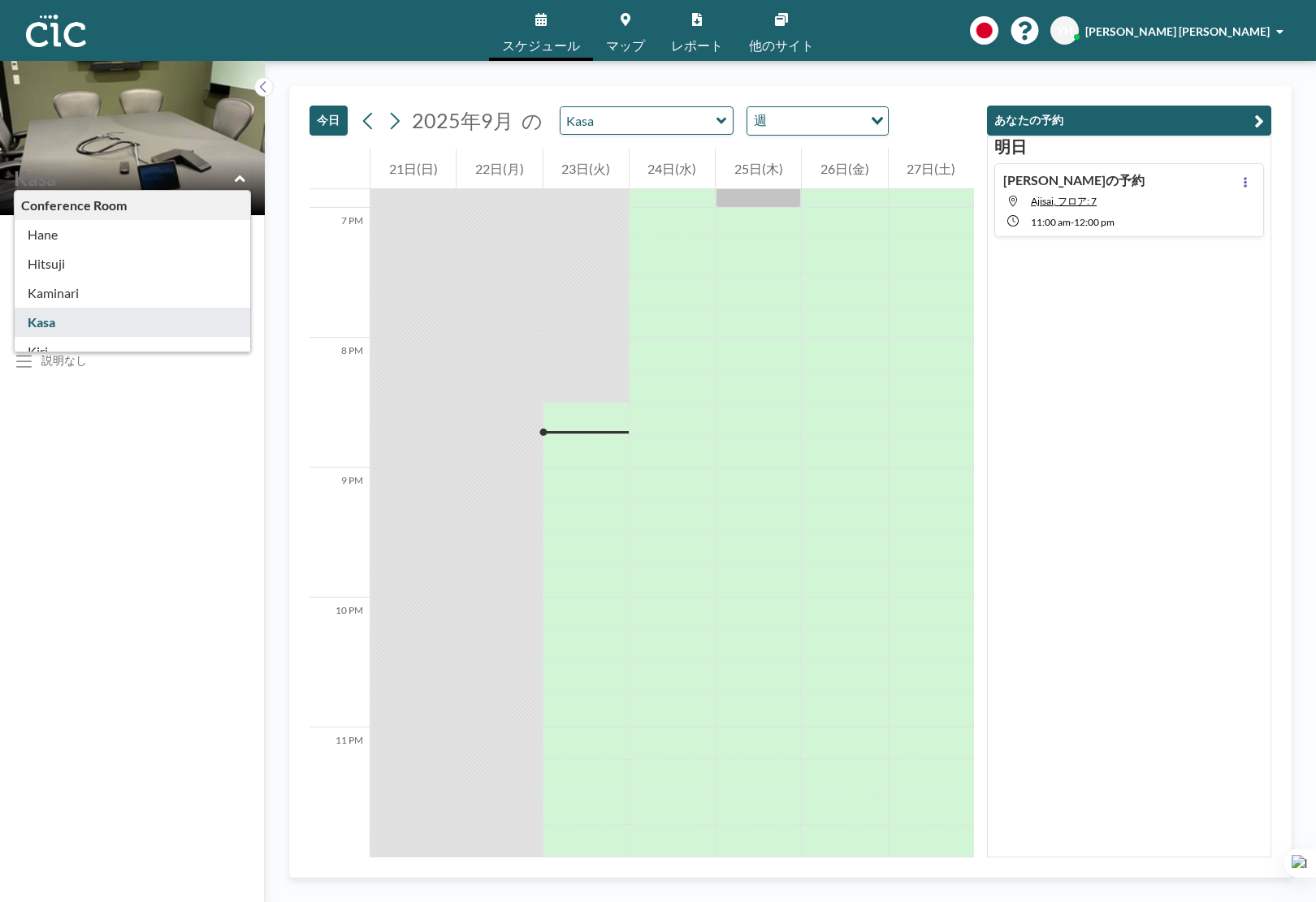
scroll to position [29, 0]
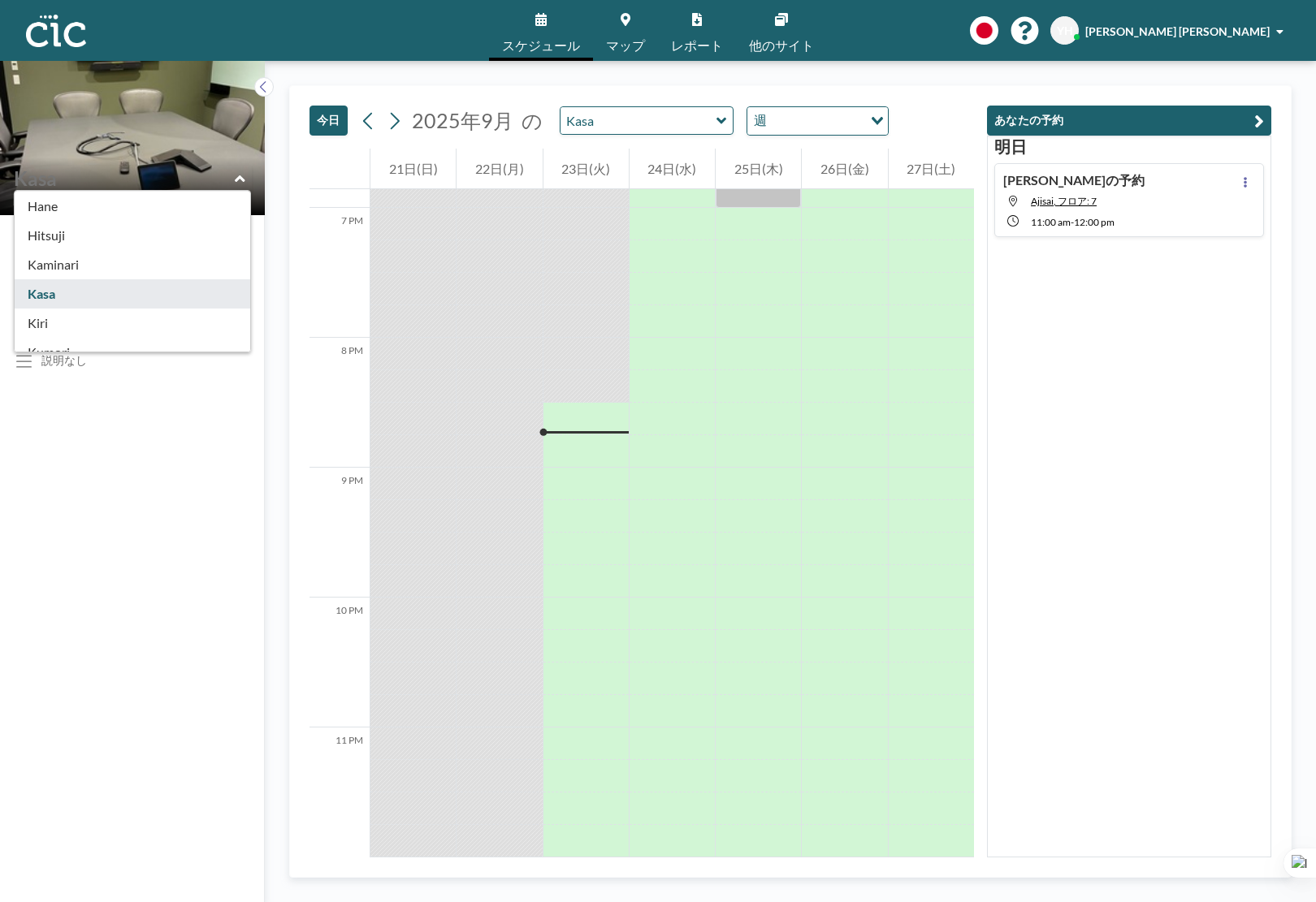
type input "Kiri"
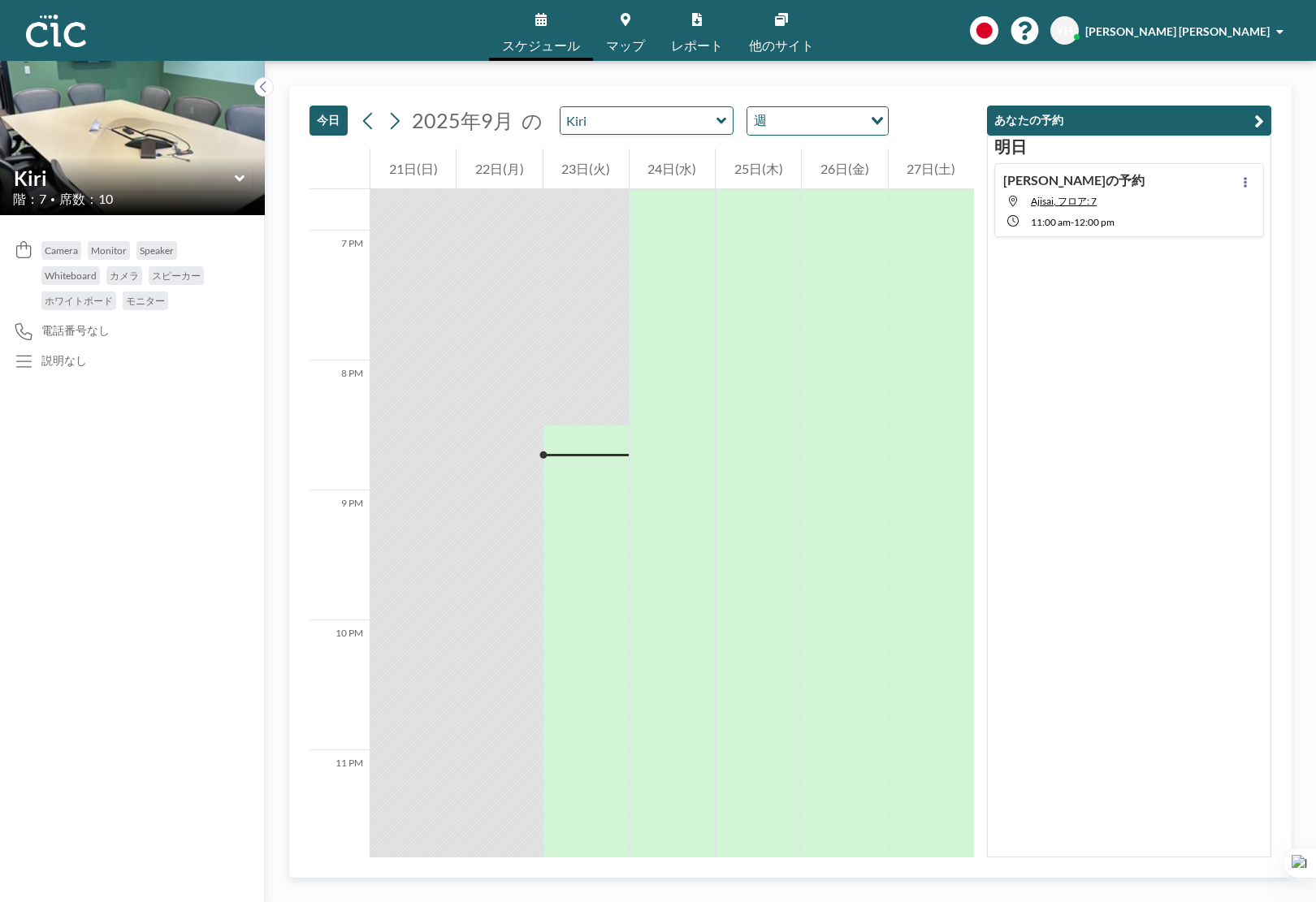
scroll to position [2452, 0]
click at [244, 169] on div "Kiri" at bounding box center [132, 178] width 239 height 25
click at [238, 182] on icon at bounding box center [240, 179] width 11 height 16
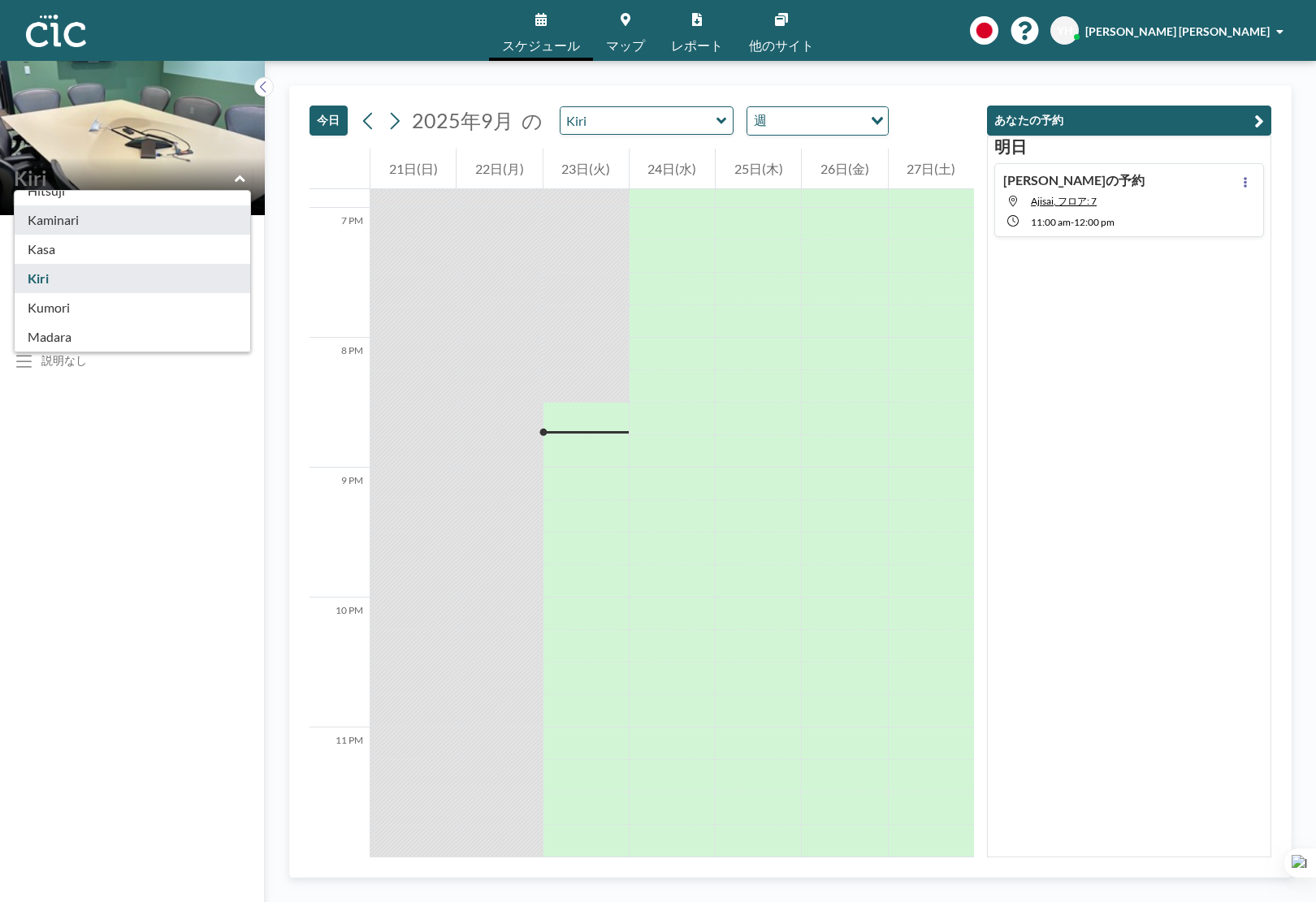
scroll to position [77, 0]
type input "Kiri"
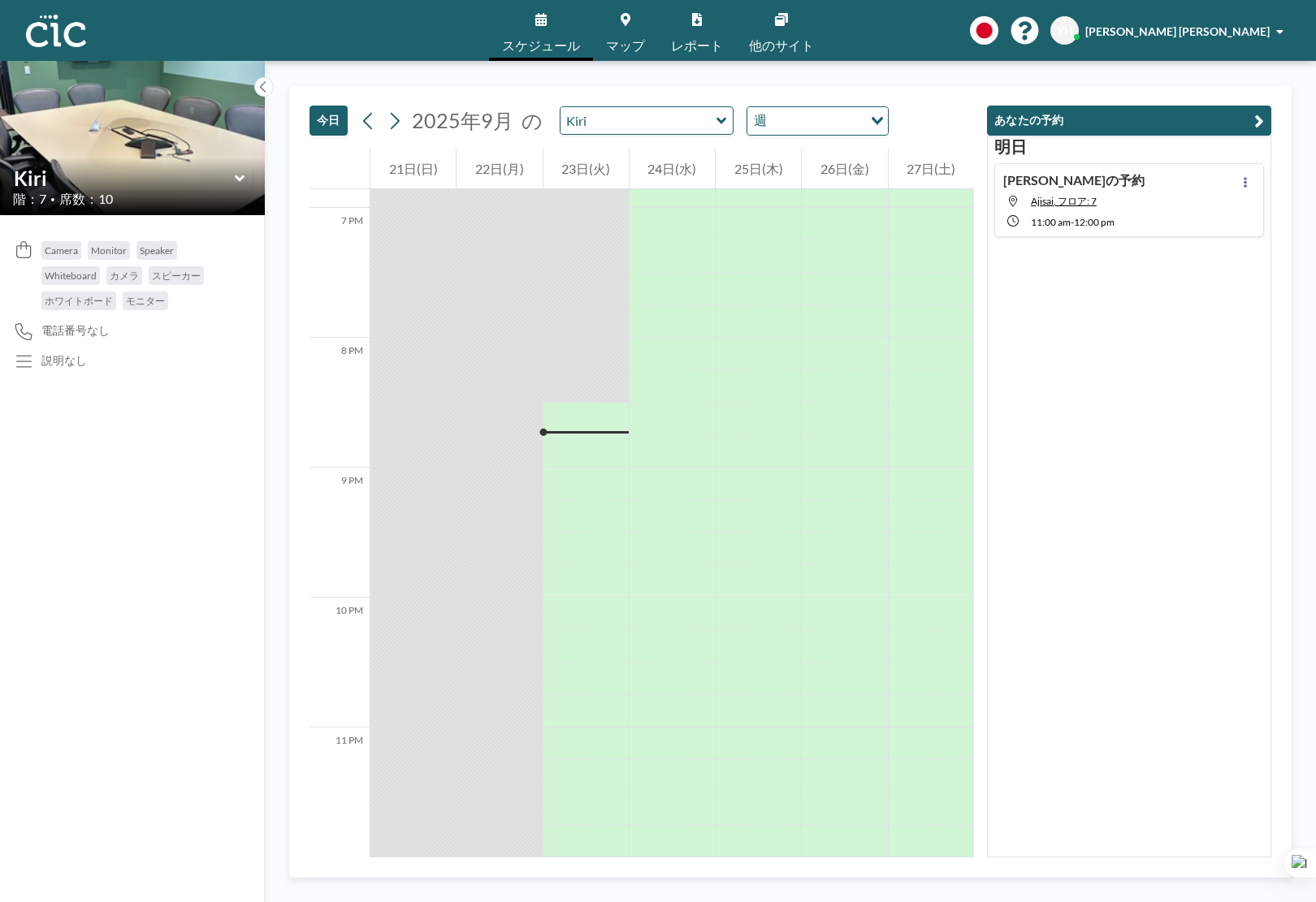
click at [244, 171] on div "Kiri" at bounding box center [132, 178] width 239 height 25
click at [237, 179] on icon at bounding box center [239, 178] width 10 height 7
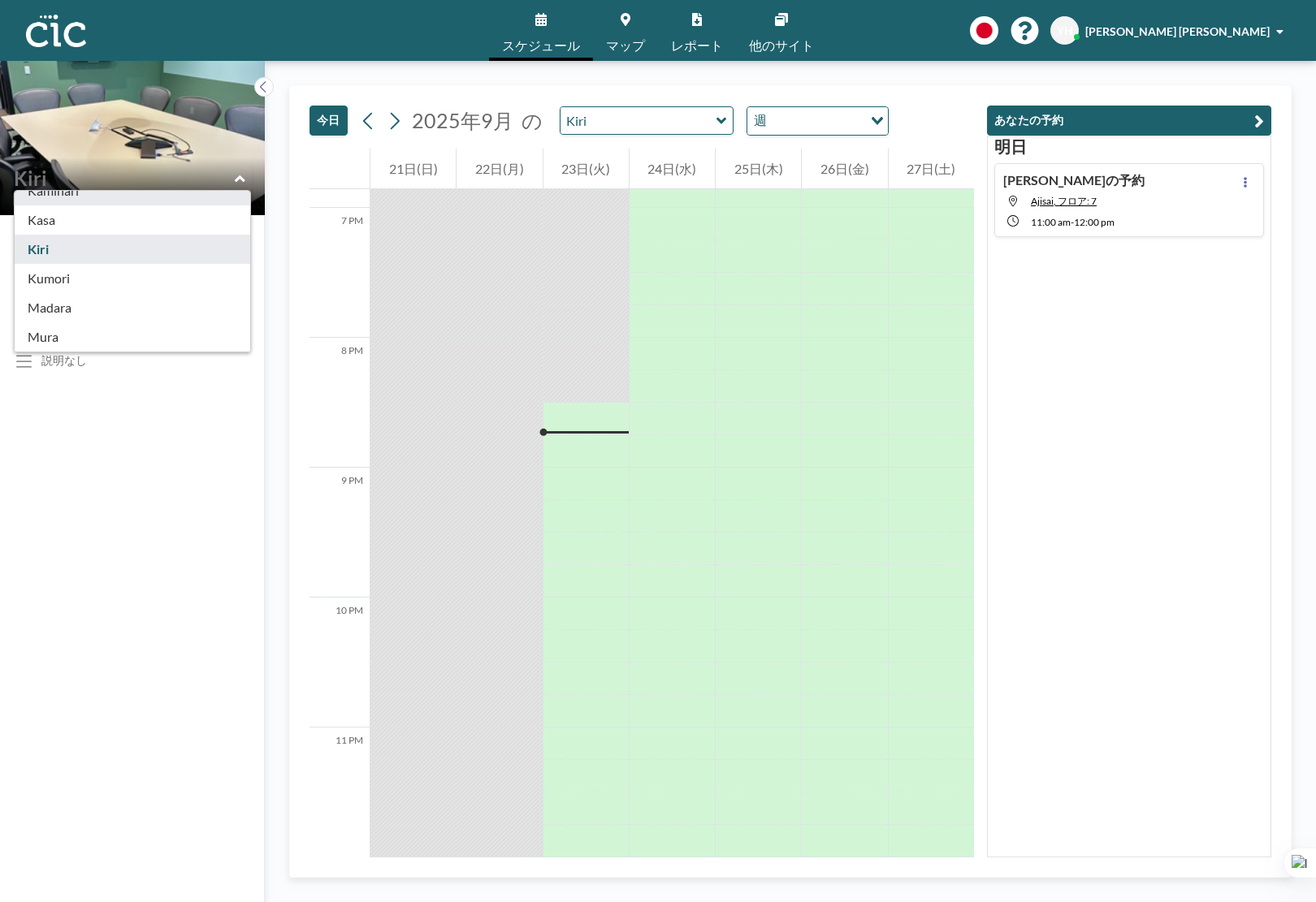
scroll to position [107, 0]
type input "Kumori"
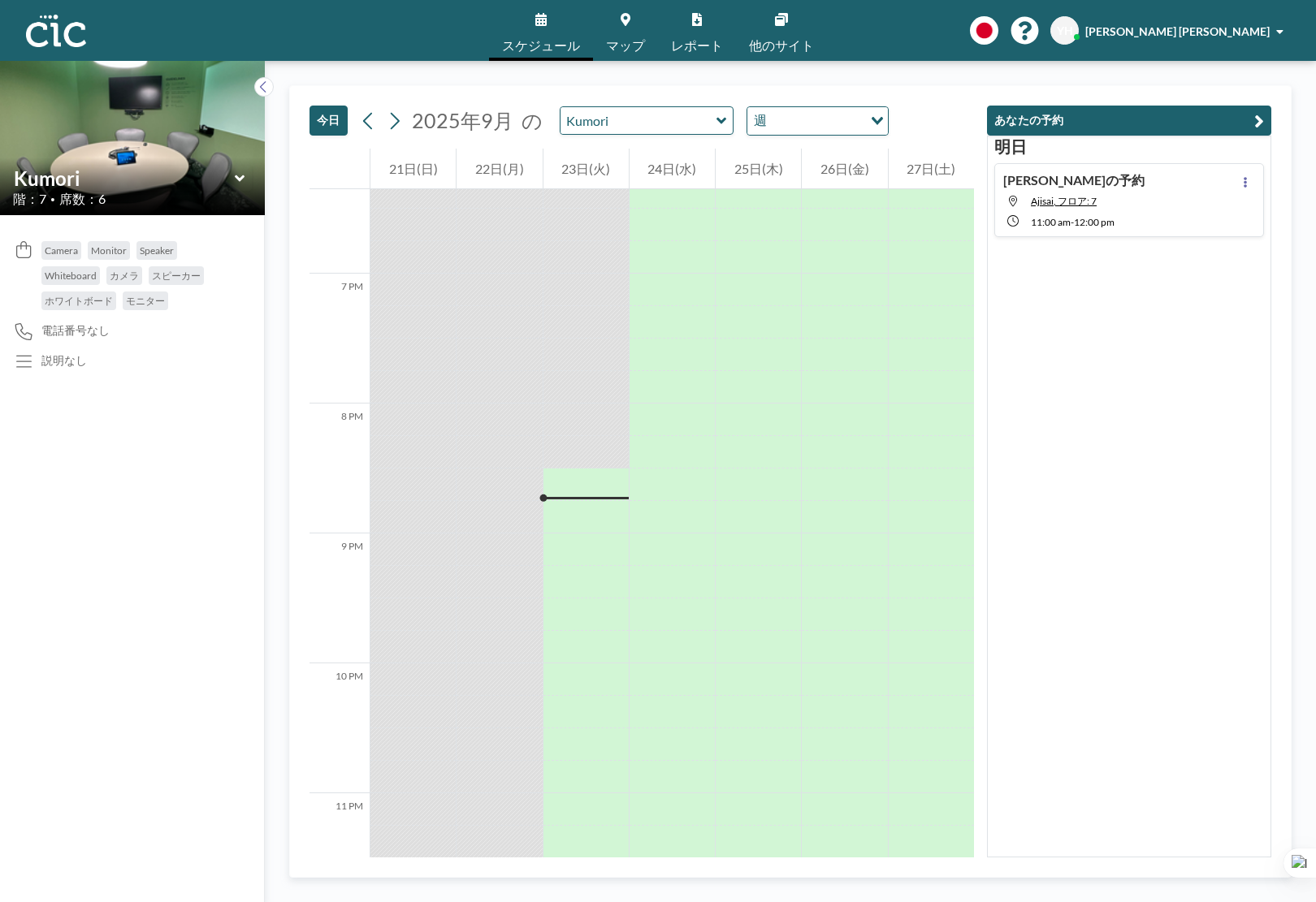
scroll to position [2452, 0]
click at [239, 180] on icon at bounding box center [239, 178] width 10 height 7
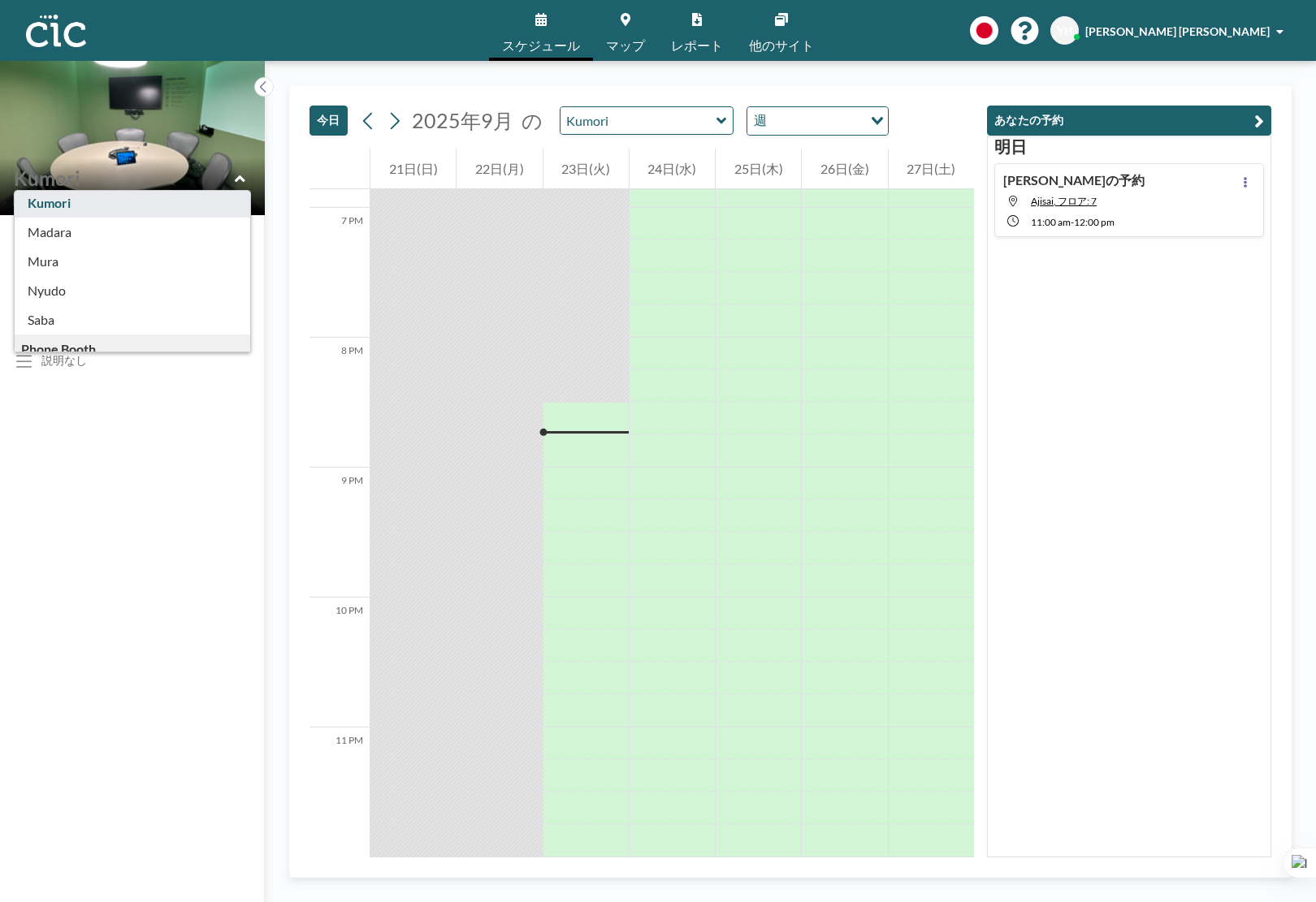
scroll to position [182, 0]
type input "Madara"
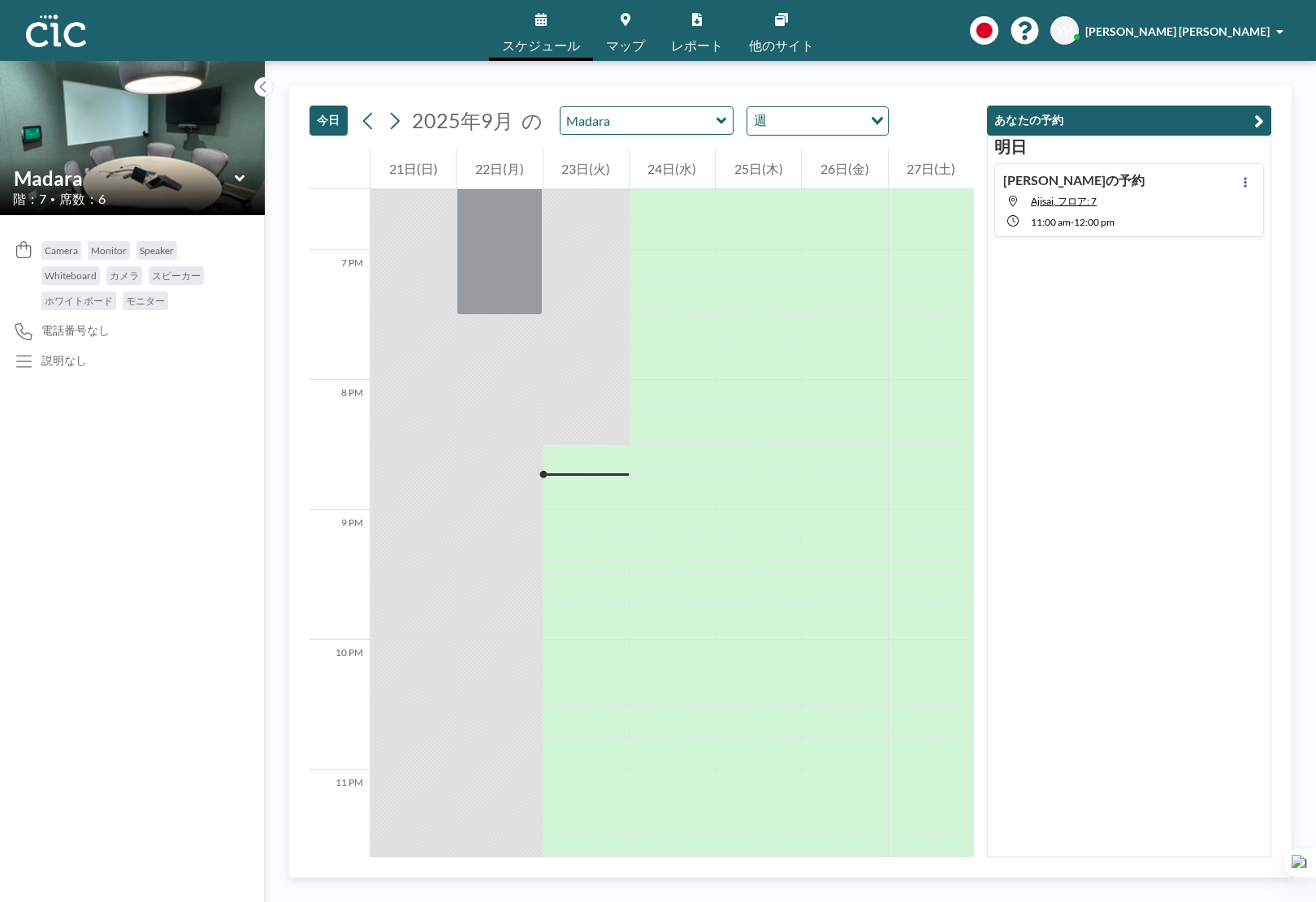
scroll to position [2452, 0]
click at [244, 175] on icon at bounding box center [240, 179] width 11 height 16
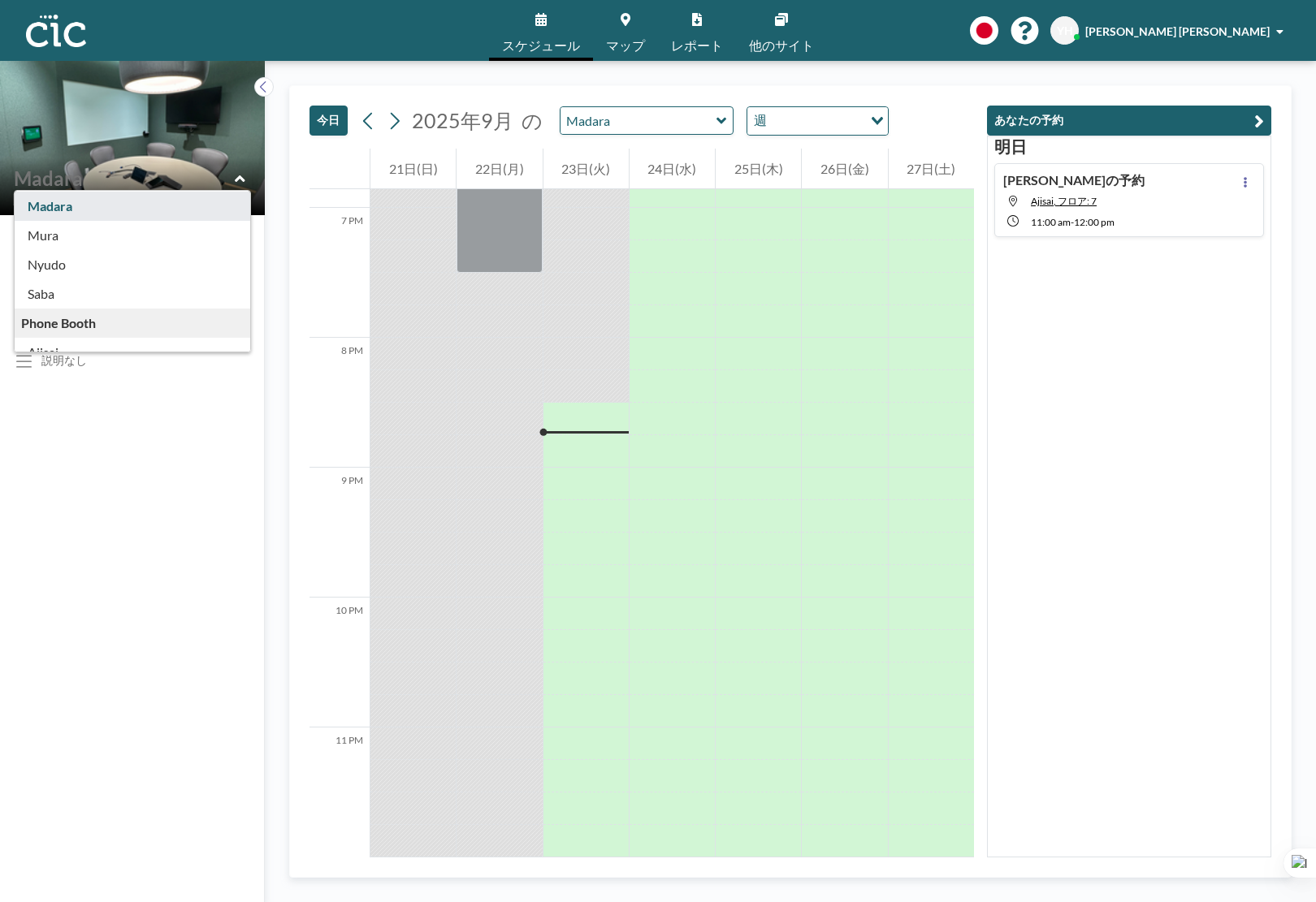
scroll to position [212, 0]
type input "Saba"
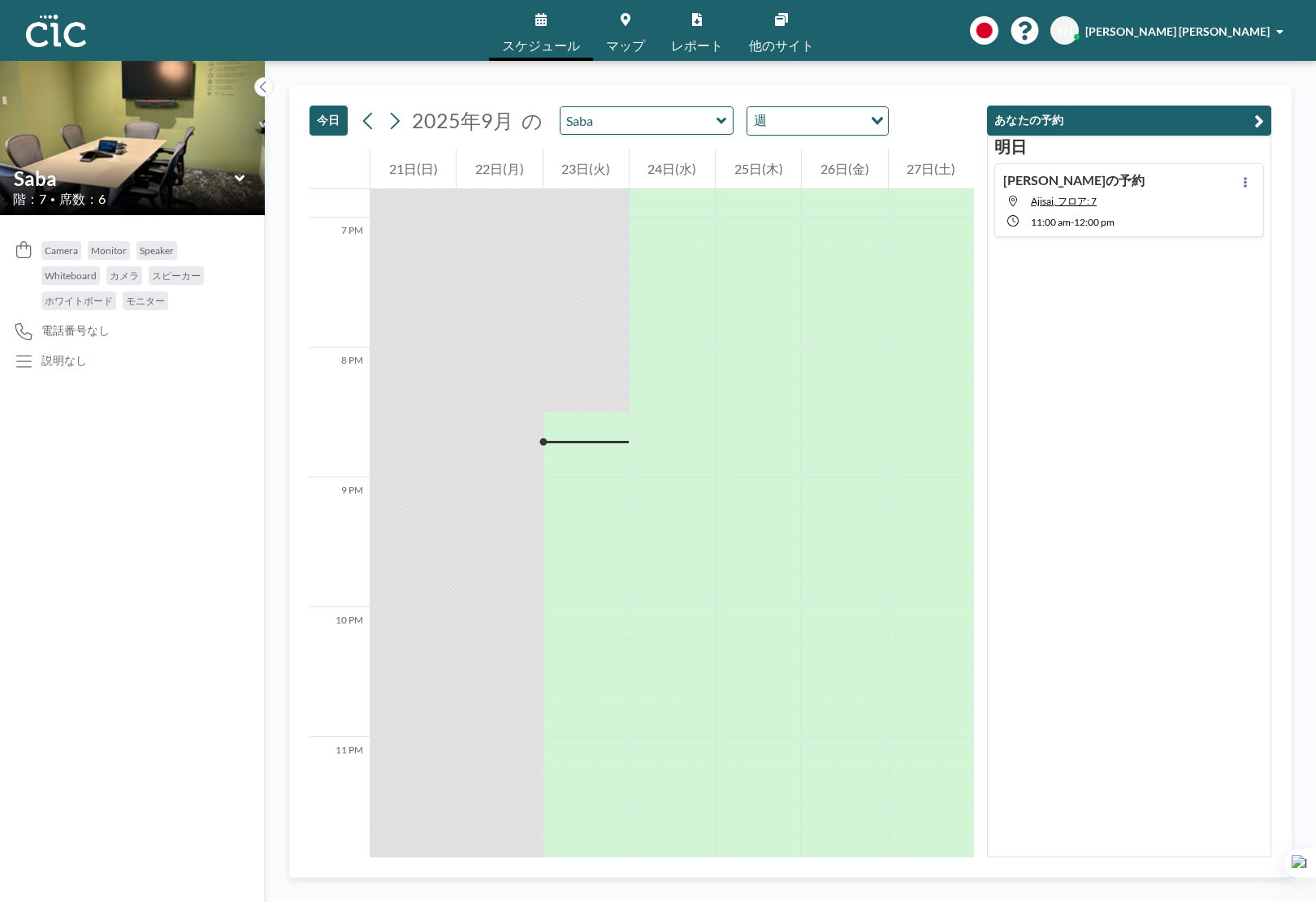
scroll to position [2452, 0]
click at [243, 183] on icon at bounding box center [240, 179] width 11 height 16
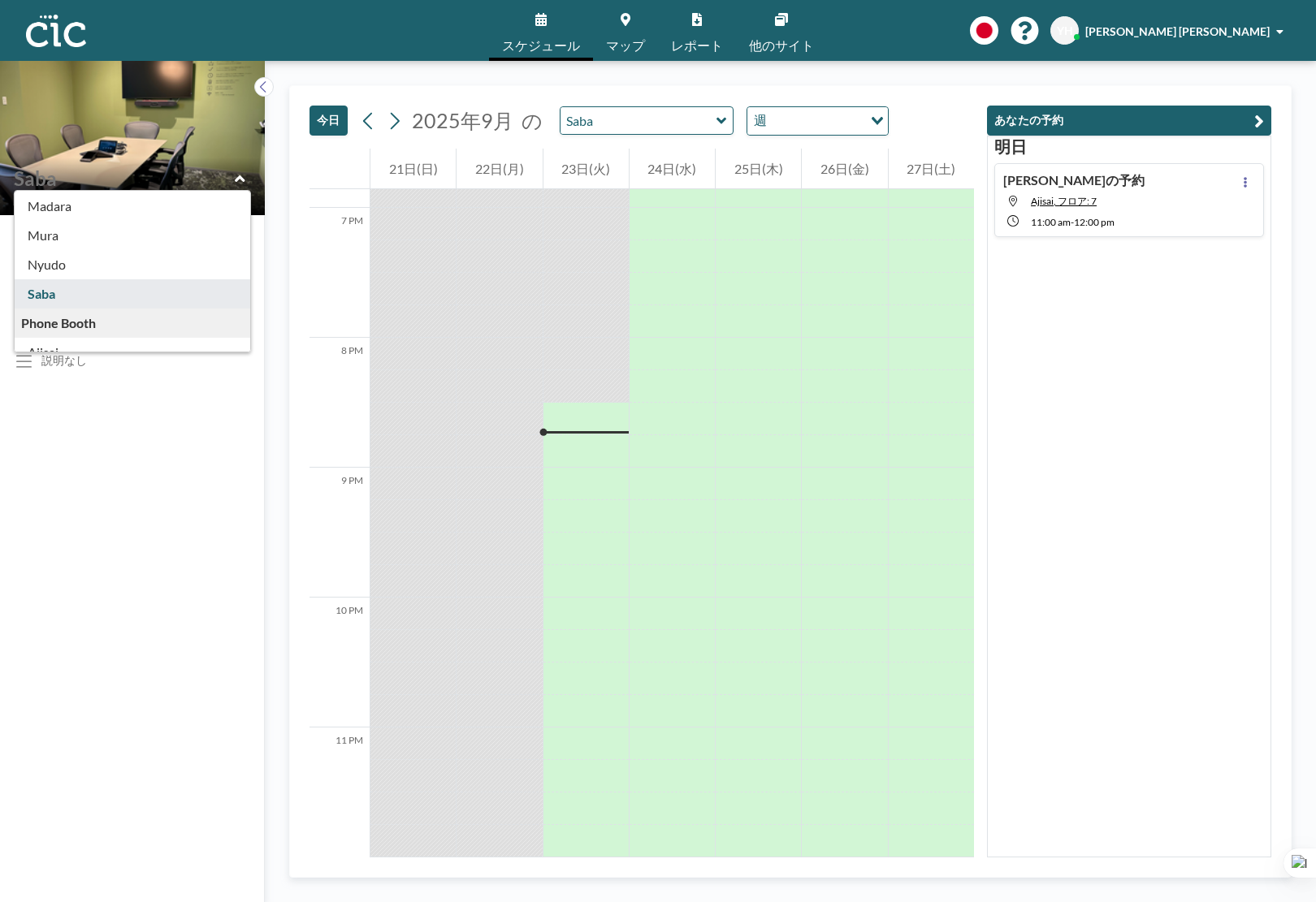
scroll to position [225, 0]
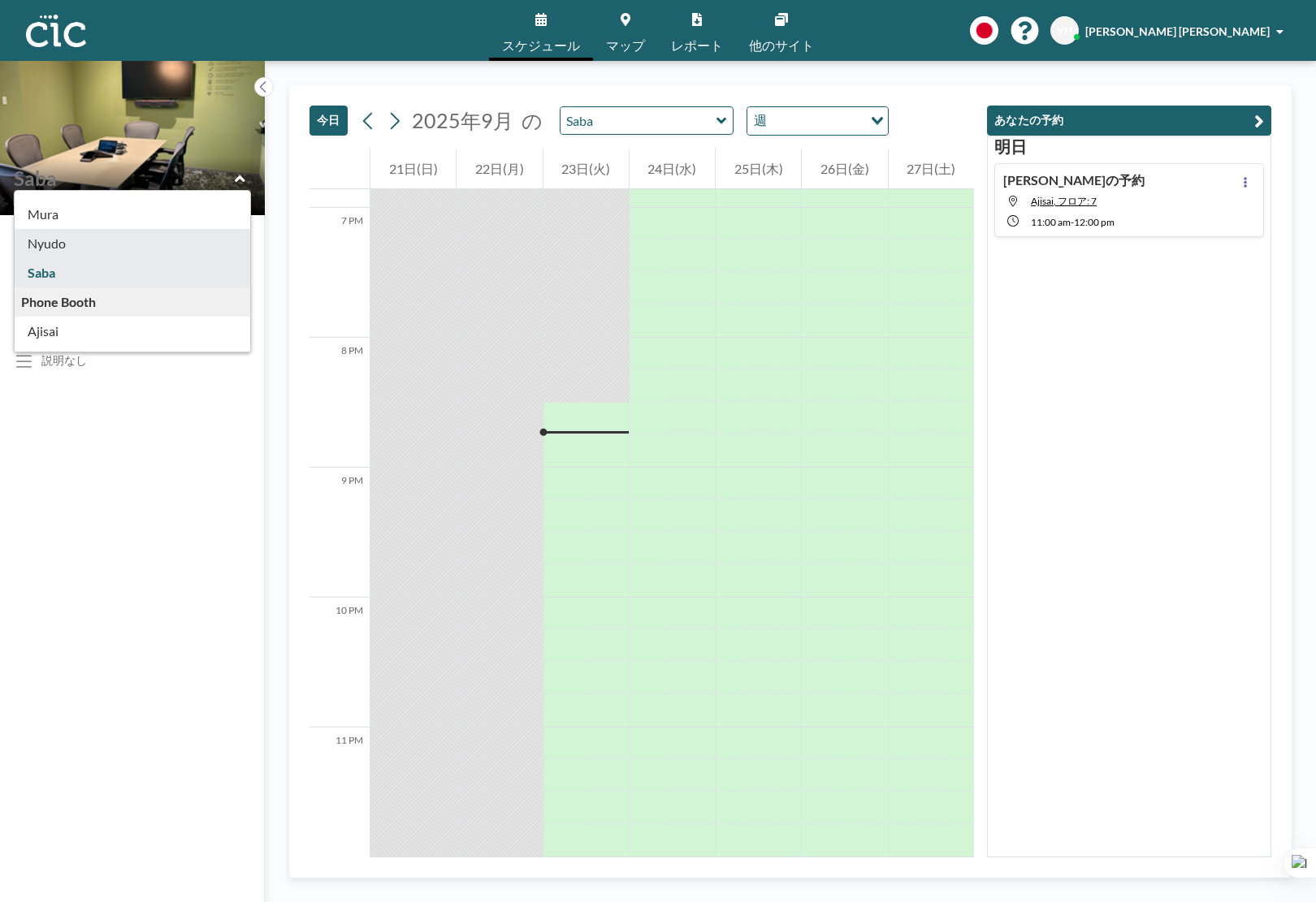
type input "Nyudo"
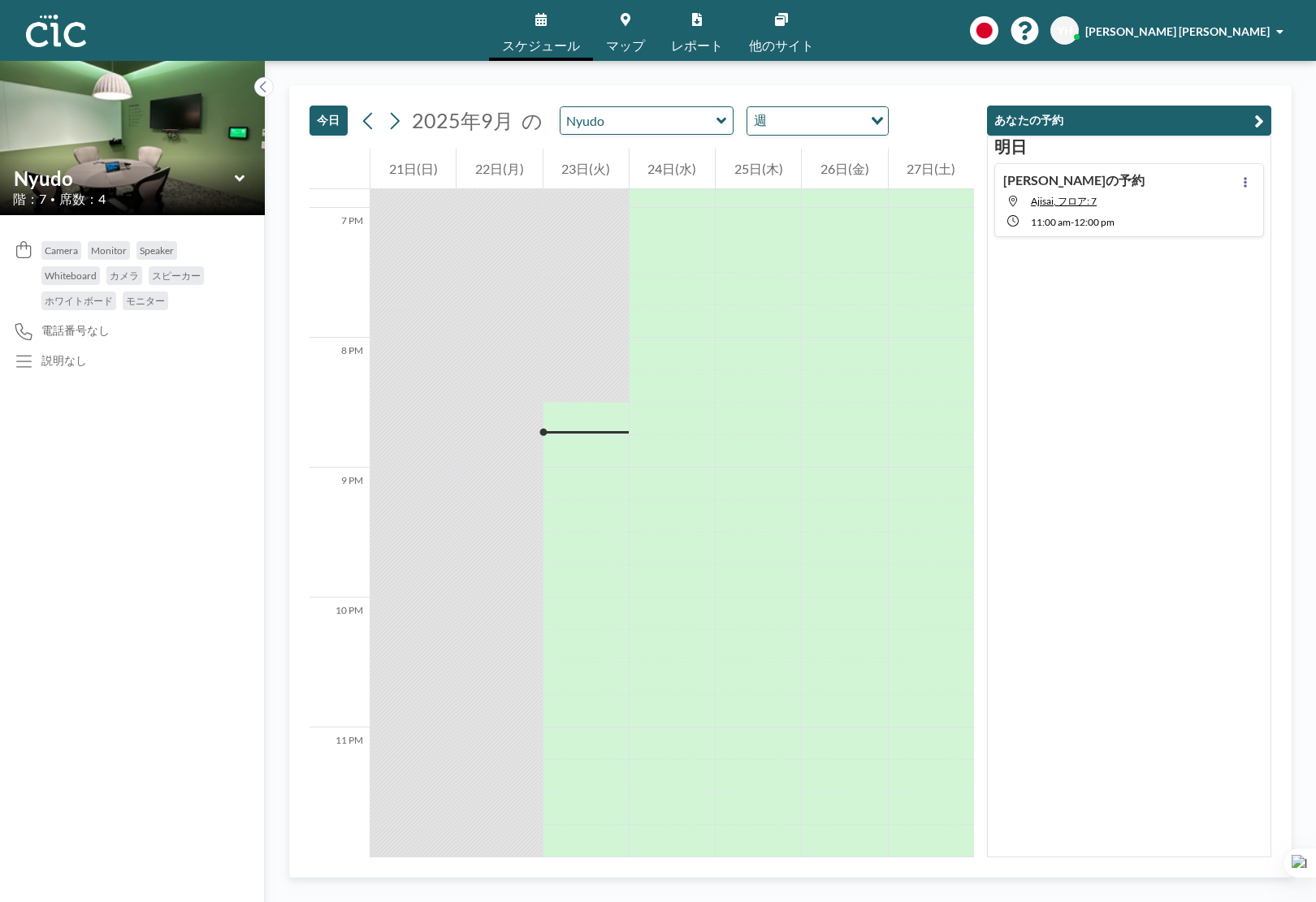
scroll to position [2452, 0]
click at [238, 188] on div "Nyudo" at bounding box center [132, 178] width 239 height 25
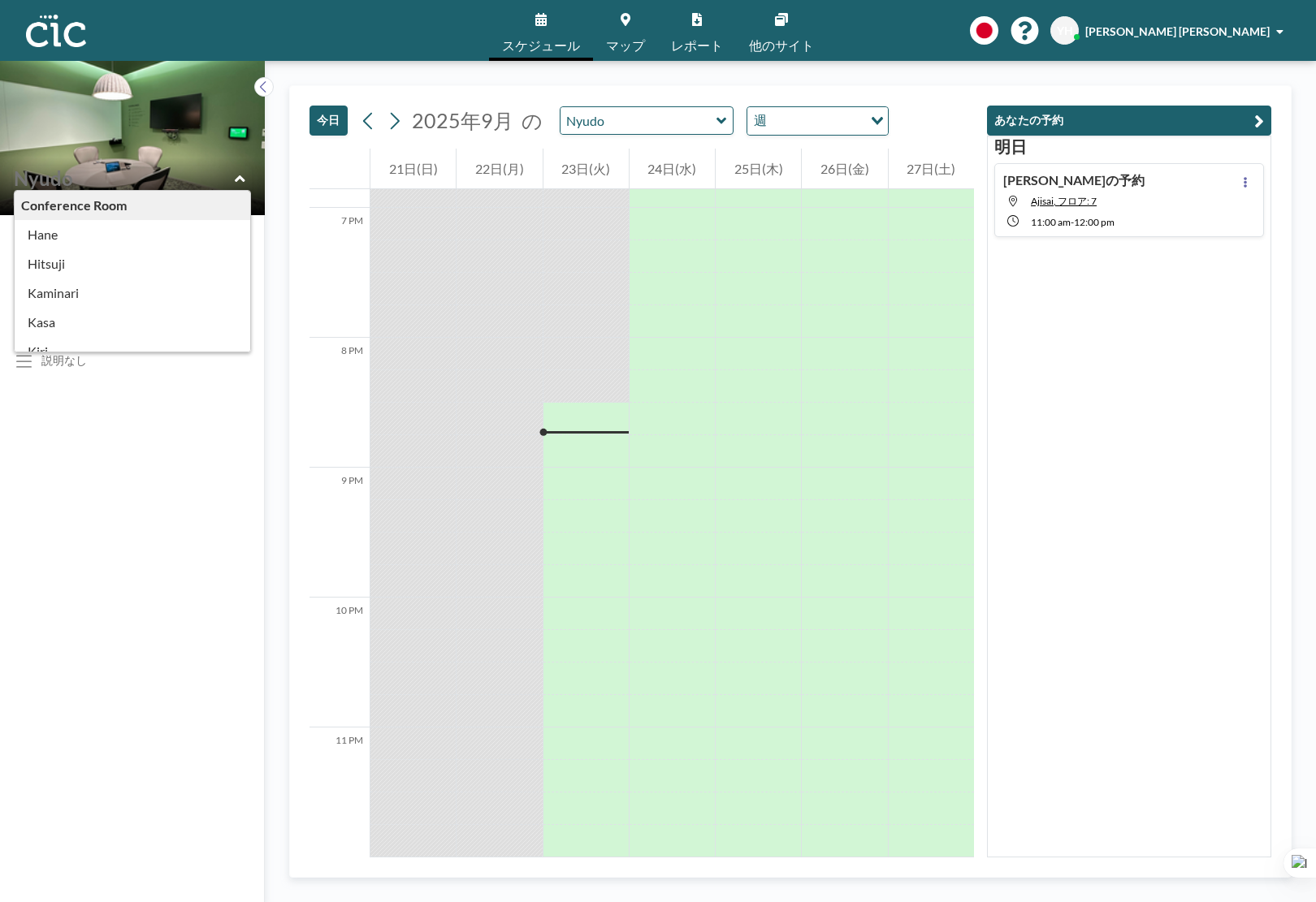
click at [233, 183] on div "Conference Room Hane Hitsuji Kaminari Kasa Kiri Kumori Madara Mura Nyudo Saba P…" at bounding box center [132, 178] width 239 height 25
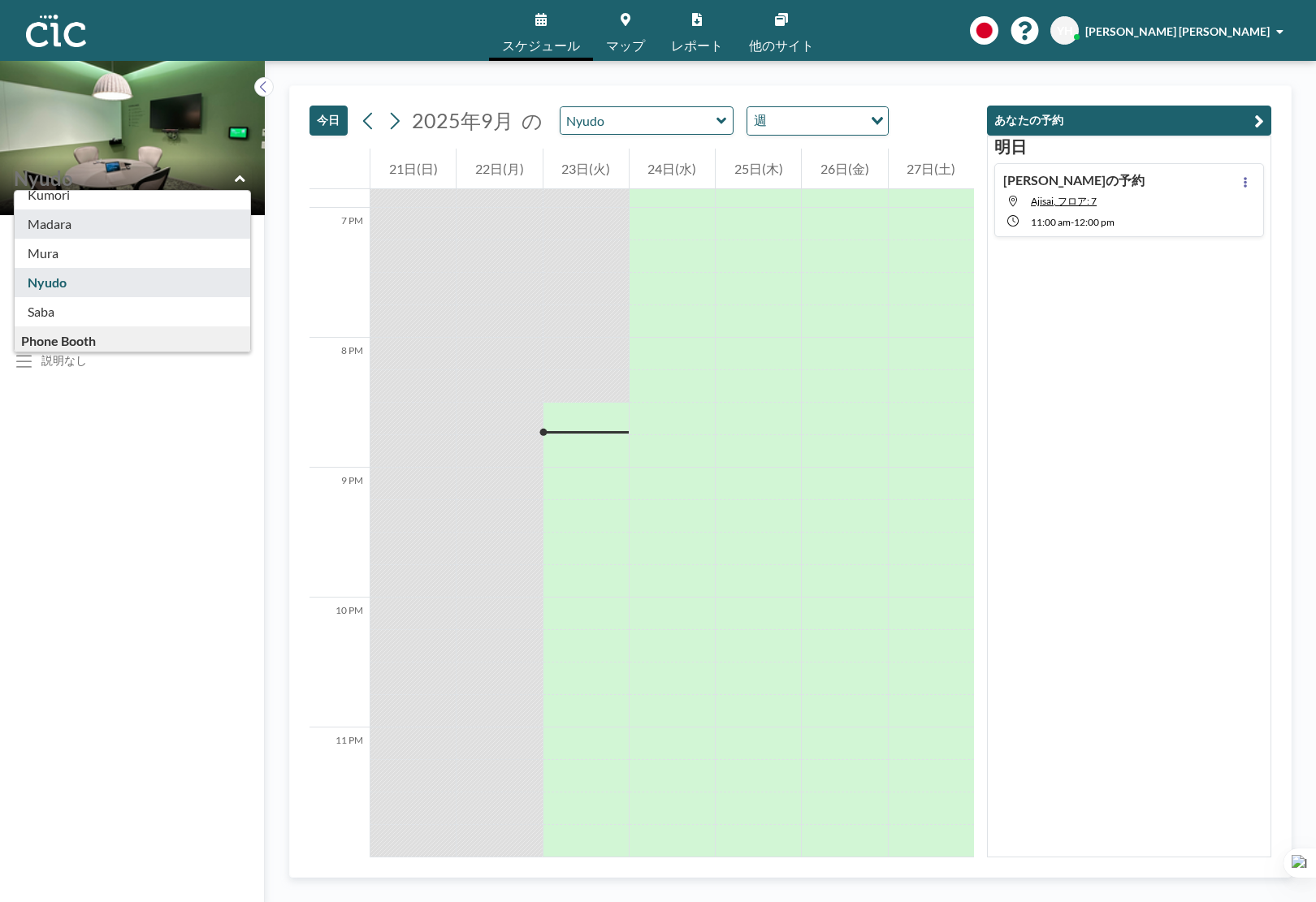
type input "Madara"
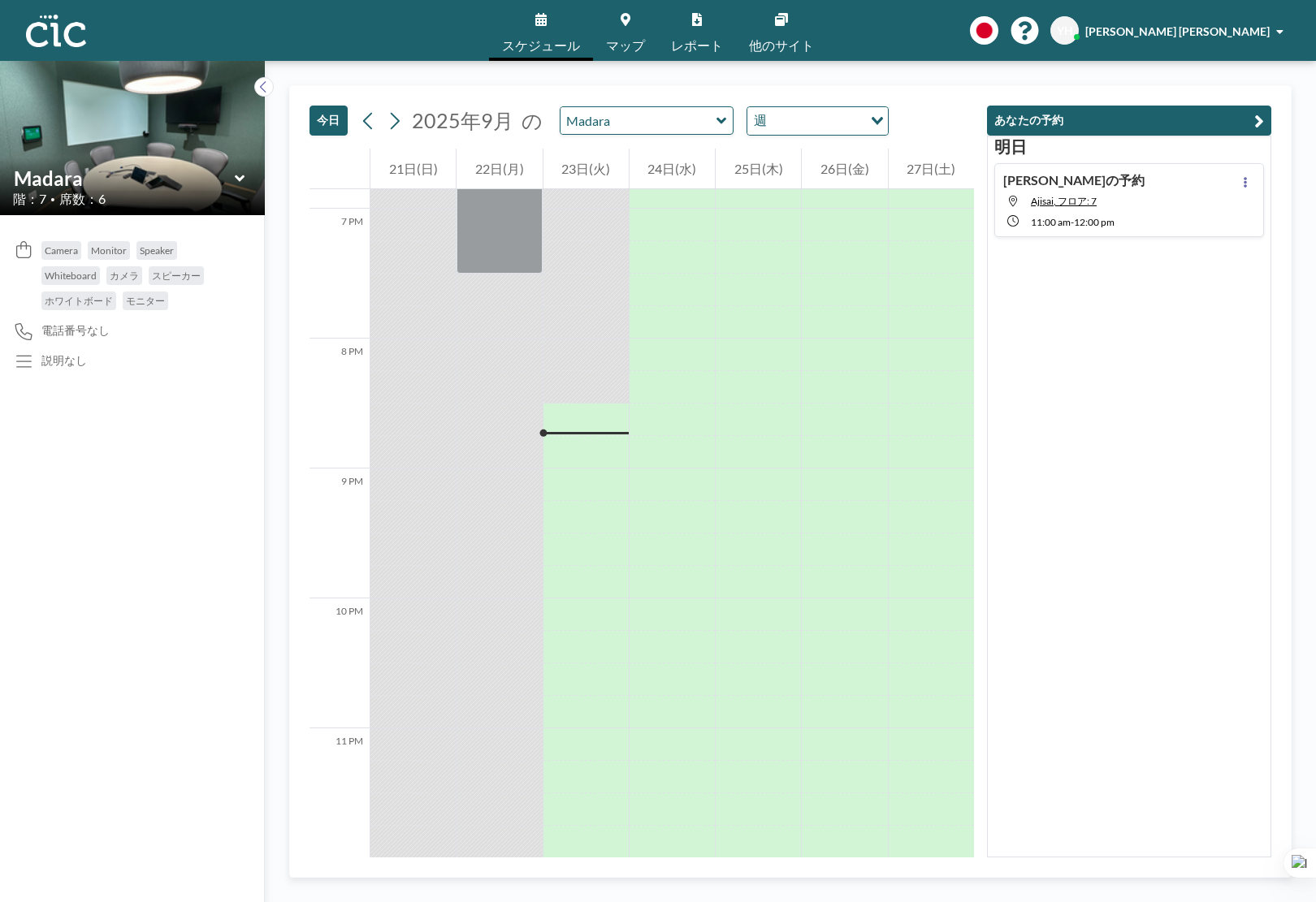
scroll to position [2452, 0]
click at [232, 186] on input "text" at bounding box center [124, 179] width 221 height 24
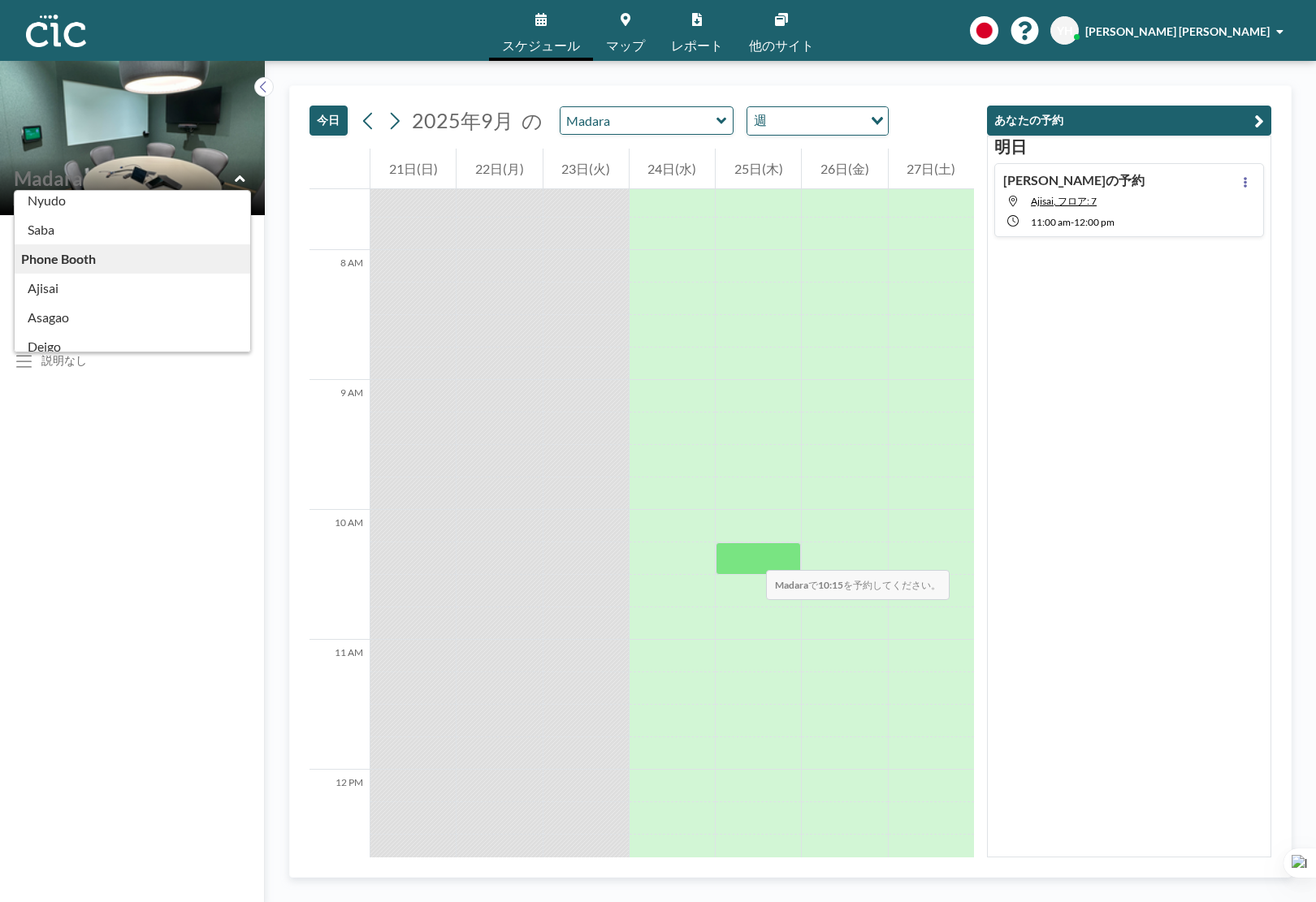
scroll to position [984, 0]
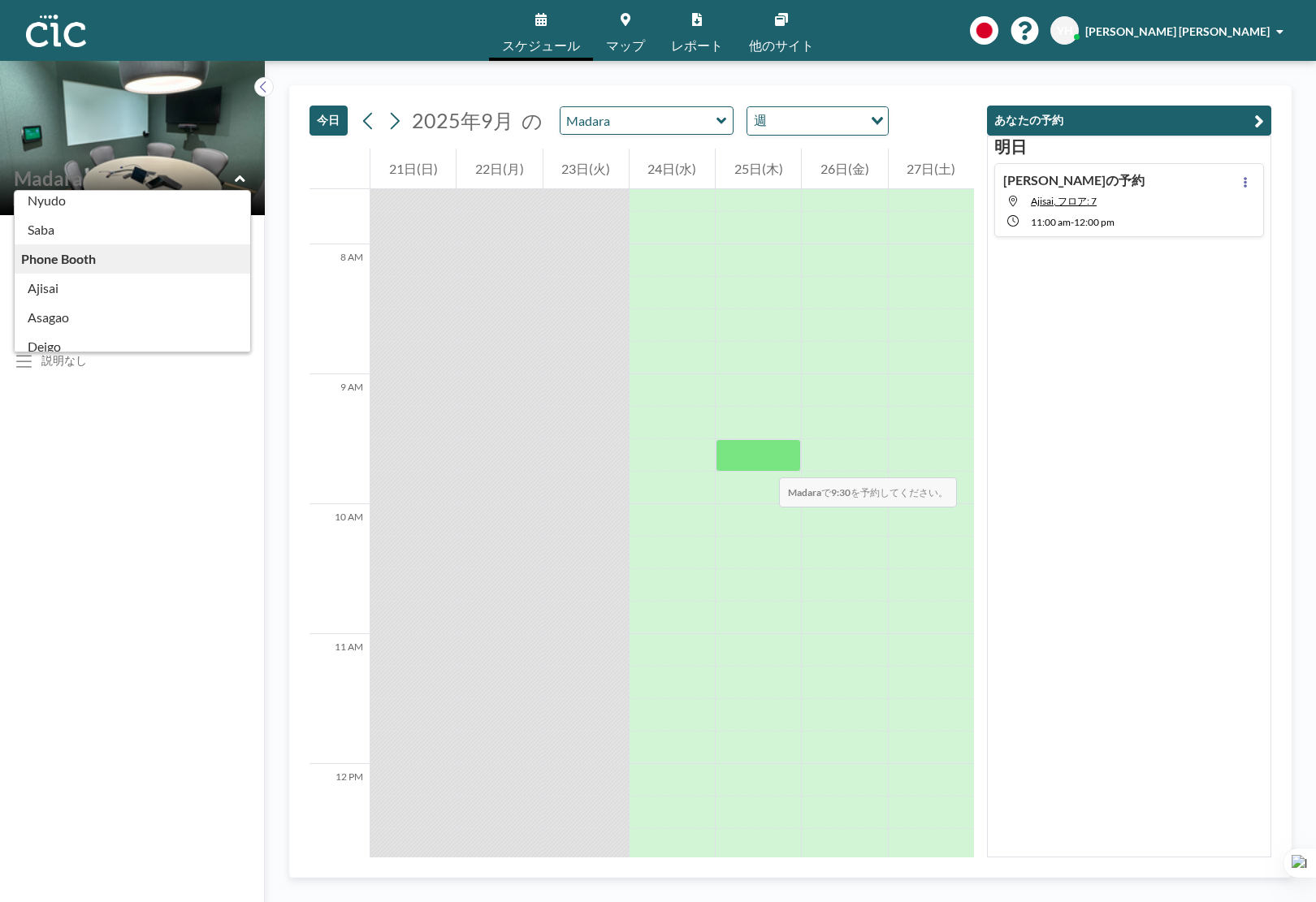
type input "Madara"
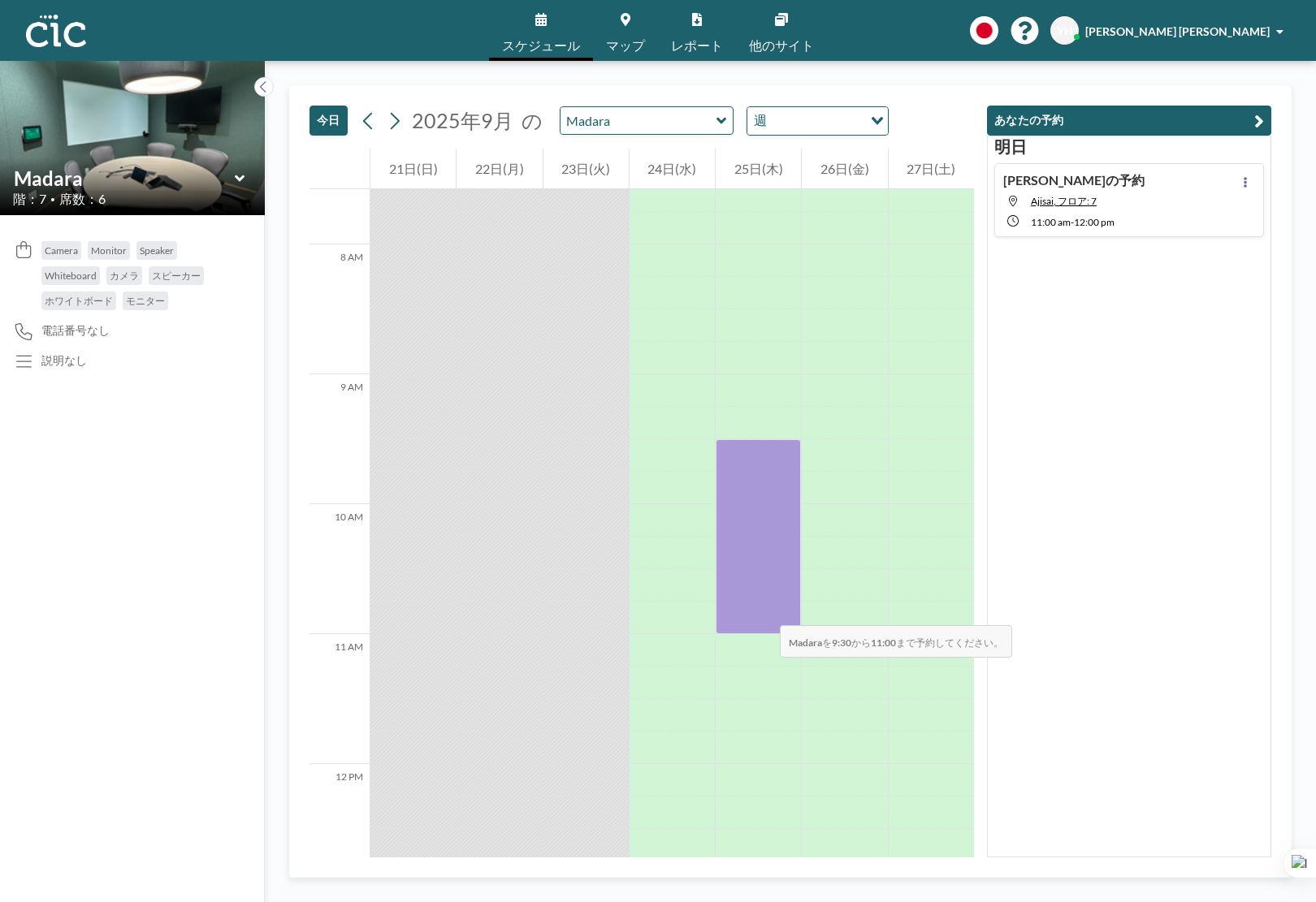
drag, startPoint x: 763, startPoint y: 461, endPoint x: 764, endPoint y: 609, distance: 148.0
click at [764, 609] on div at bounding box center [758, 537] width 85 height 194
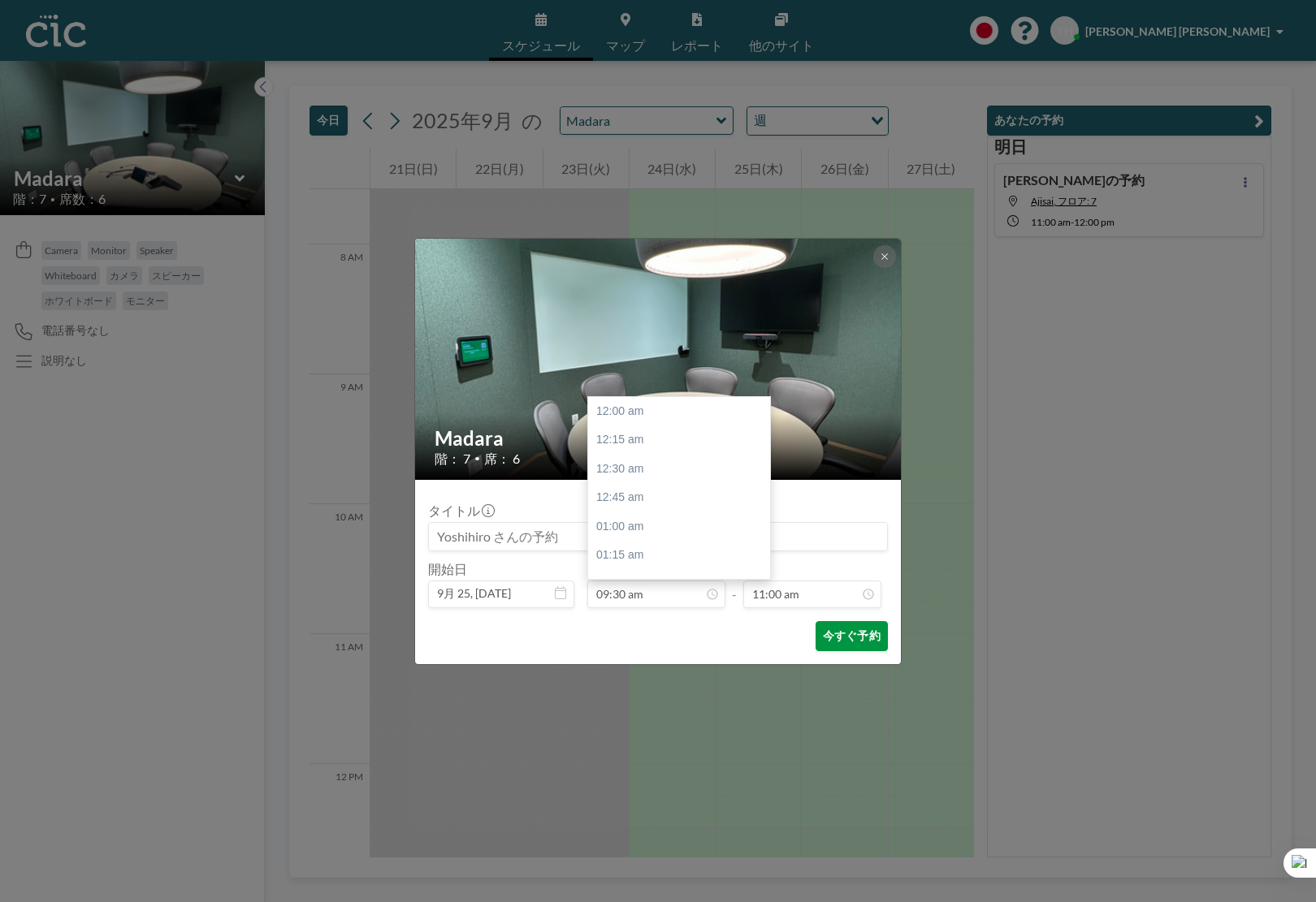
scroll to position [1099, 0]
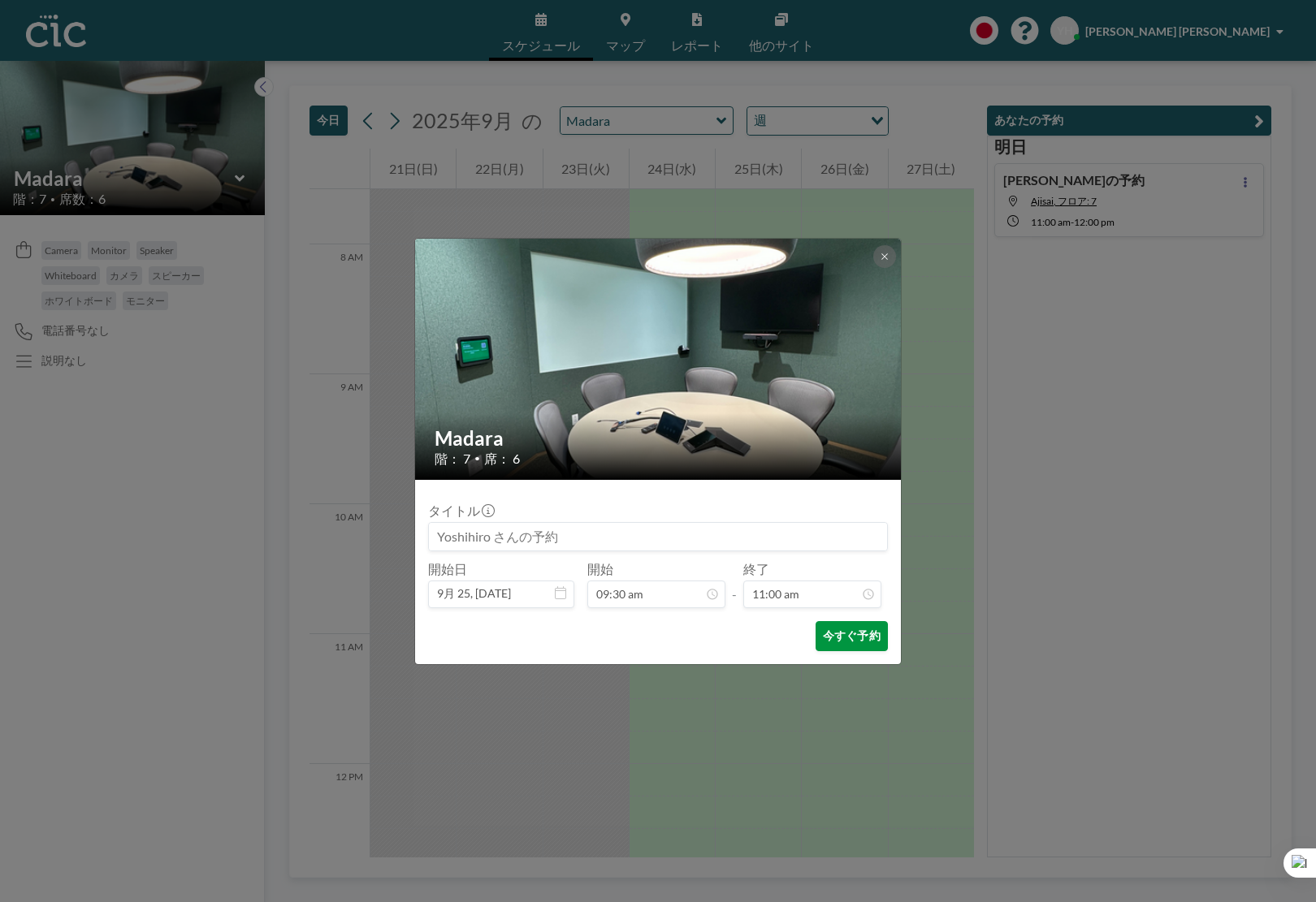
click at [847, 639] on button "今すぐ予約" at bounding box center [852, 636] width 72 height 30
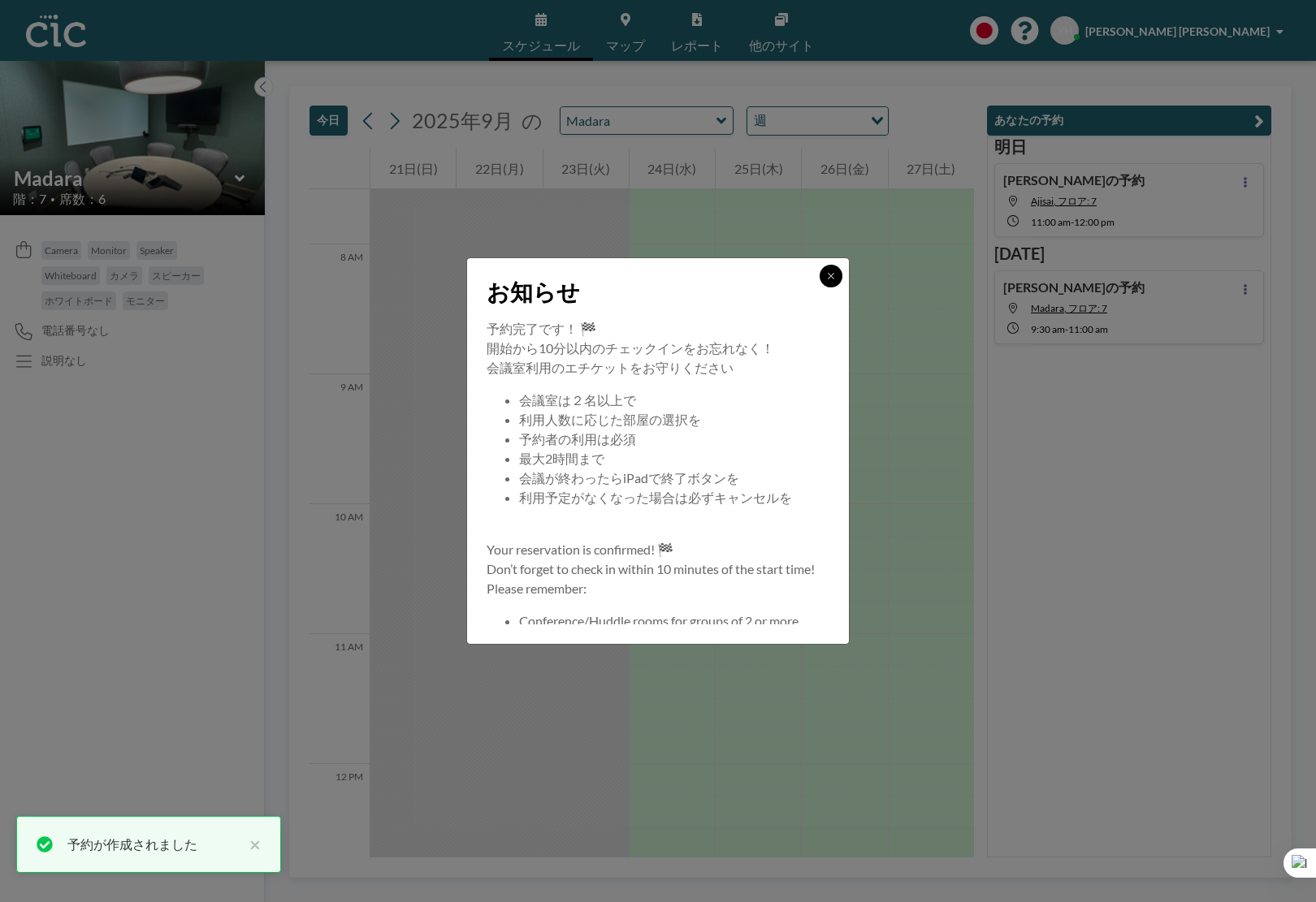
click at [827, 280] on icon at bounding box center [832, 276] width 10 height 10
